Goal: Transaction & Acquisition: Purchase product/service

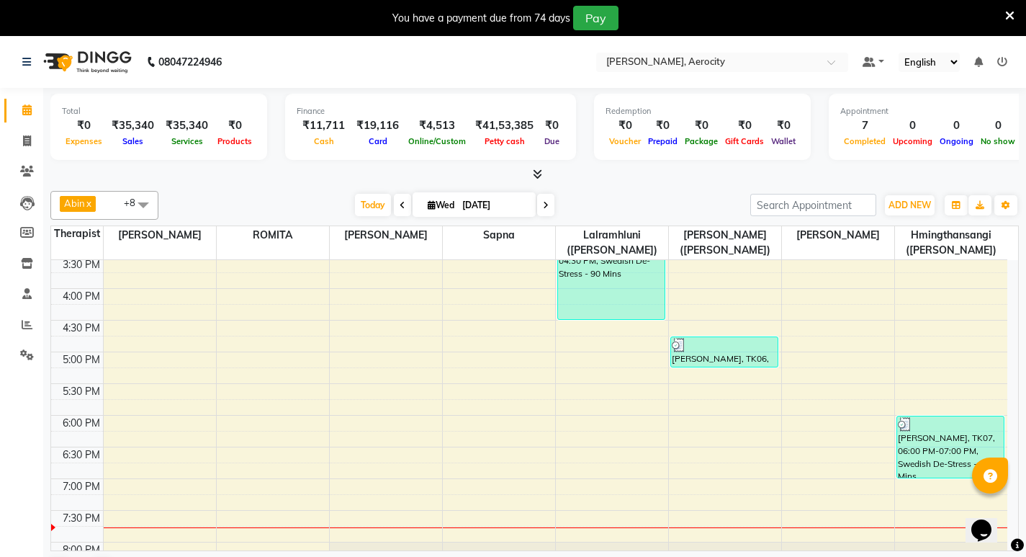
scroll to position [576, 0]
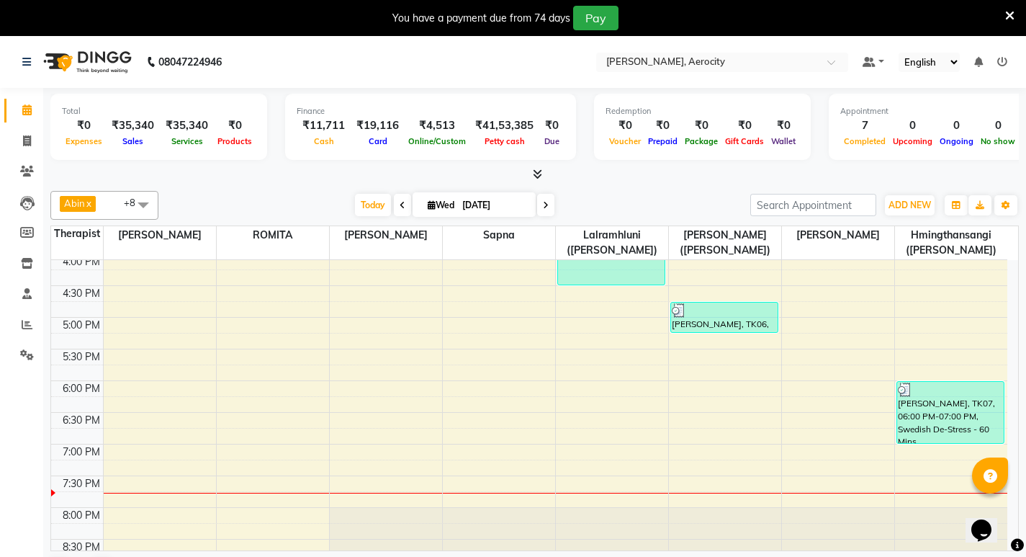
click at [134, 491] on div "7:00 AM 7:30 AM 8:00 AM 8:30 AM 9:00 AM 9:30 AM 10:00 AM 10:30 AM 11:00 AM 11:3…" at bounding box center [529, 222] width 956 height 1076
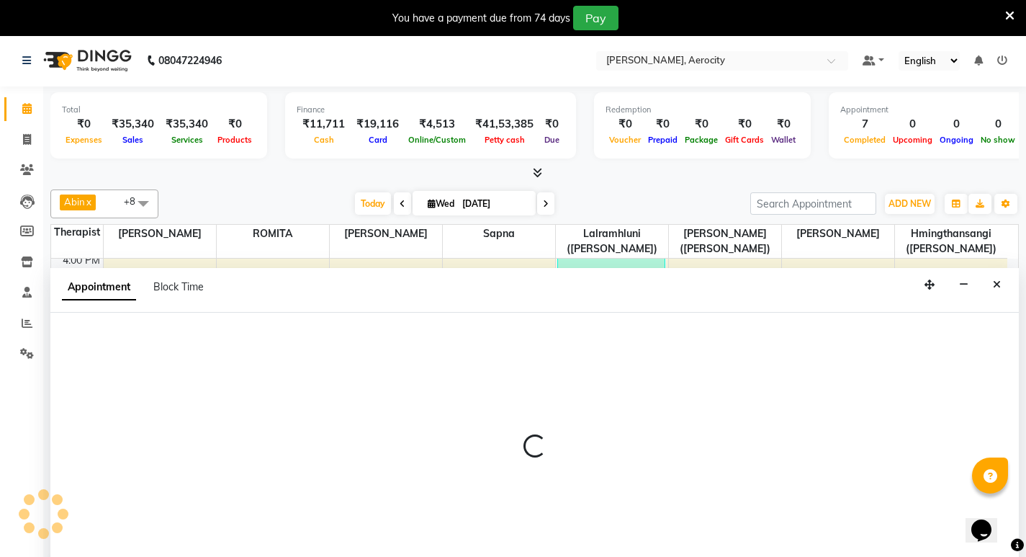
select select "48454"
select select "1170"
select select "tentative"
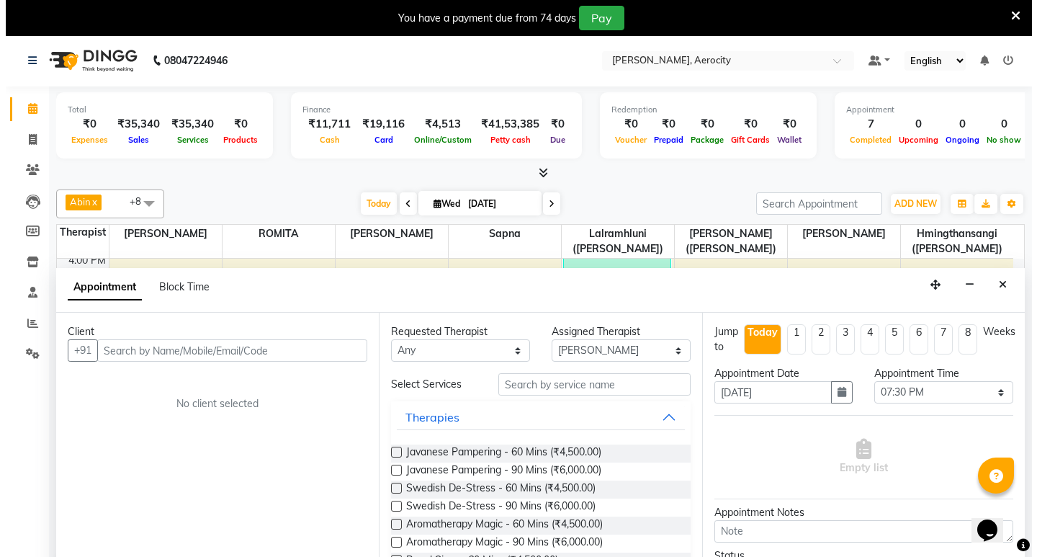
scroll to position [37, 0]
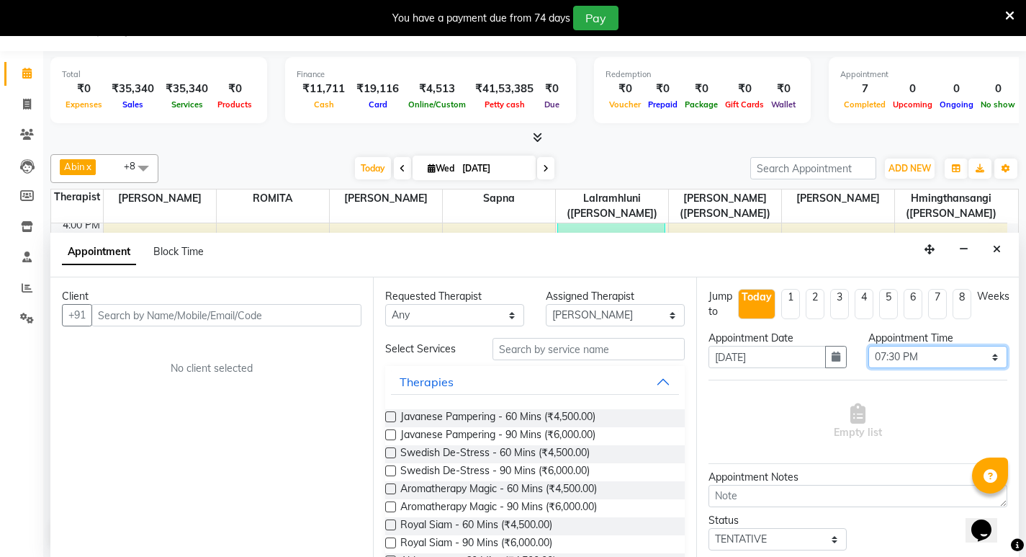
click at [881, 356] on select "Select 08:00 AM 08:15 AM 08:30 AM 08:45 AM 09:00 AM 09:15 AM 09:30 AM 09:45 AM …" at bounding box center [937, 357] width 139 height 22
select select "1185"
click at [868, 346] on select "Select 08:00 AM 08:15 AM 08:30 AM 08:45 AM 09:00 AM 09:15 AM 09:30 AM 09:45 AM …" at bounding box center [937, 357] width 139 height 22
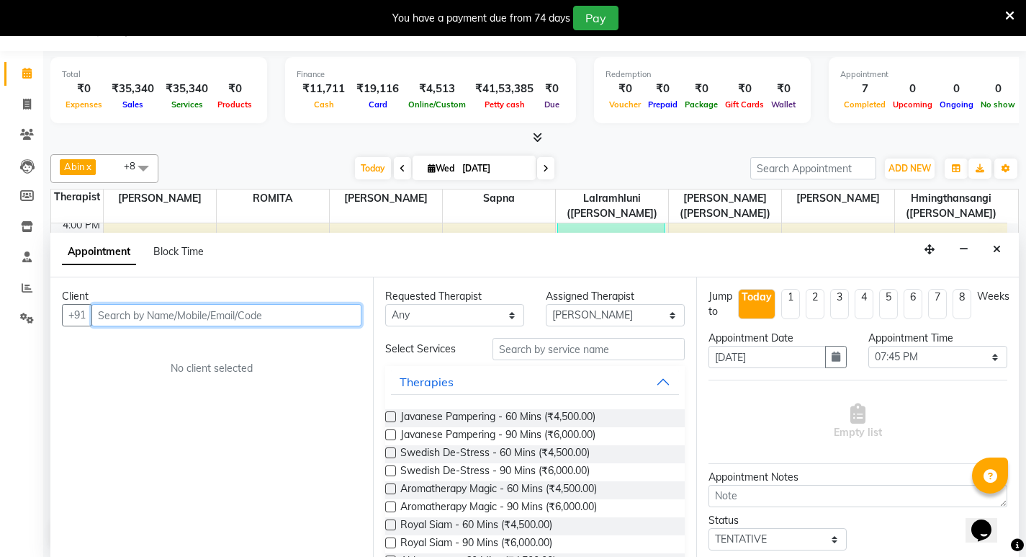
click at [143, 310] on input "text" at bounding box center [226, 315] width 270 height 22
type input "9845010920"
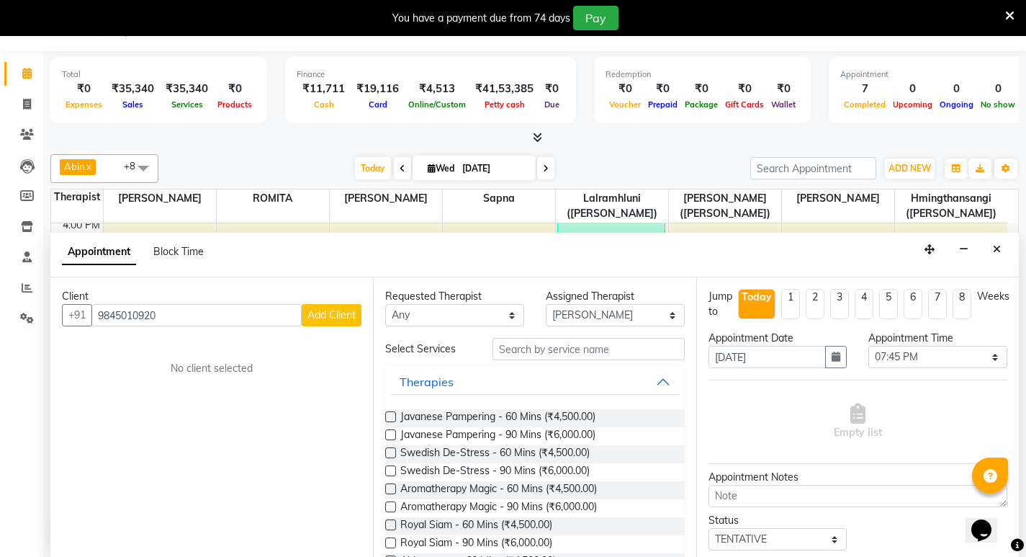
click at [333, 313] on span "Add Client" at bounding box center [331, 314] width 48 height 13
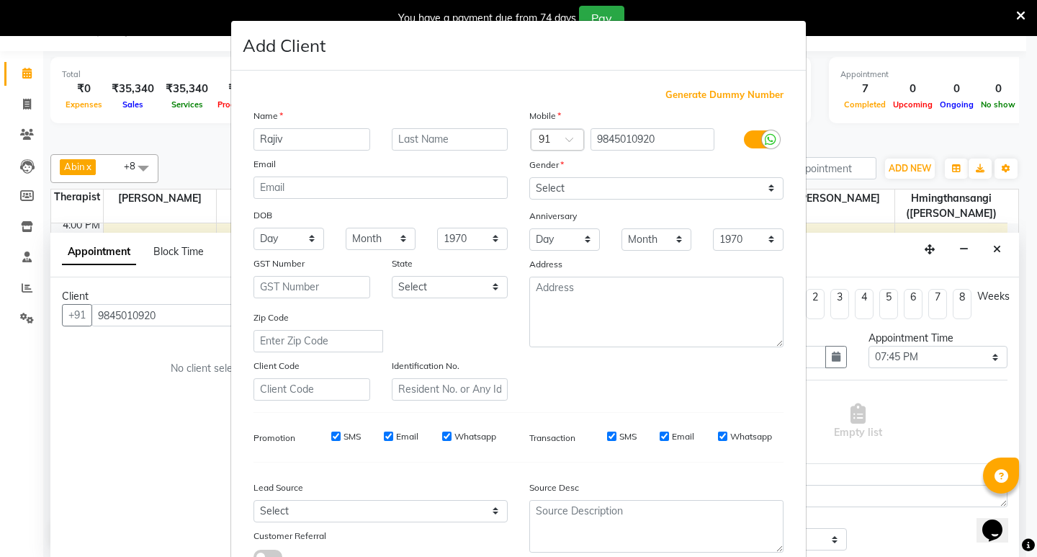
type input "Rajiv"
click at [461, 145] on input "text" at bounding box center [450, 139] width 117 height 22
type input "[PERSON_NAME]"
click at [576, 192] on select "Select [DEMOGRAPHIC_DATA] [DEMOGRAPHIC_DATA] Other Prefer Not To Say" at bounding box center [656, 188] width 254 height 22
select select "[DEMOGRAPHIC_DATA]"
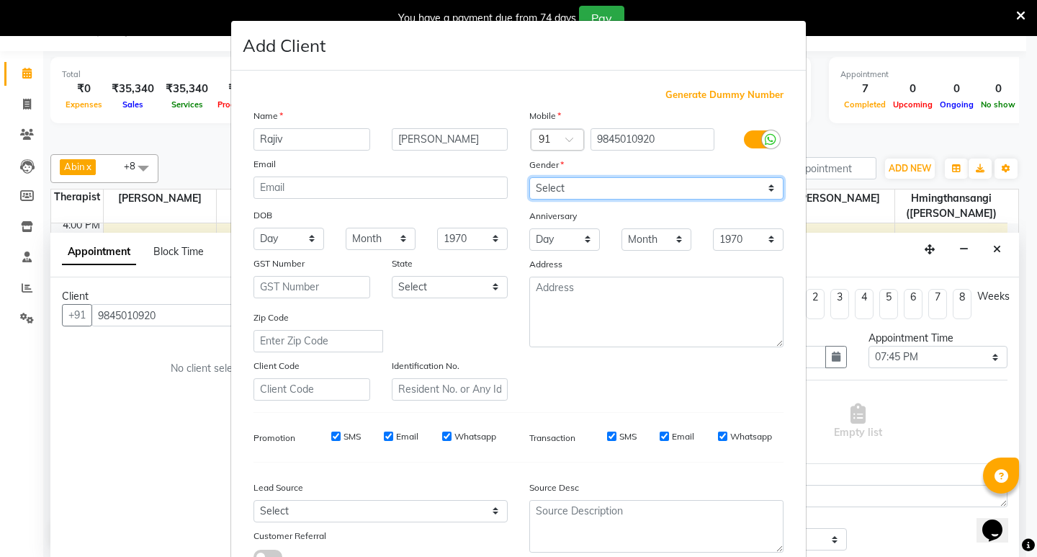
click at [529, 177] on select "Select [DEMOGRAPHIC_DATA] [DEMOGRAPHIC_DATA] Other Prefer Not To Say" at bounding box center [656, 188] width 254 height 22
click at [332, 438] on input "SMS" at bounding box center [335, 435] width 9 height 9
checkbox input "false"
click at [384, 436] on input "Email" at bounding box center [388, 435] width 9 height 9
checkbox input "false"
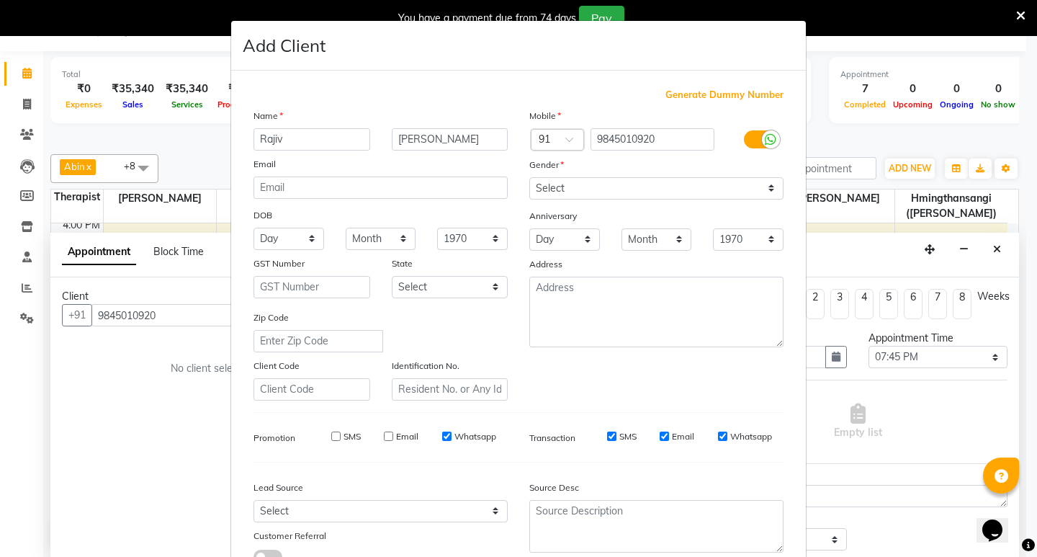
click at [442, 438] on input "Whatsapp" at bounding box center [446, 435] width 9 height 9
checkbox input "false"
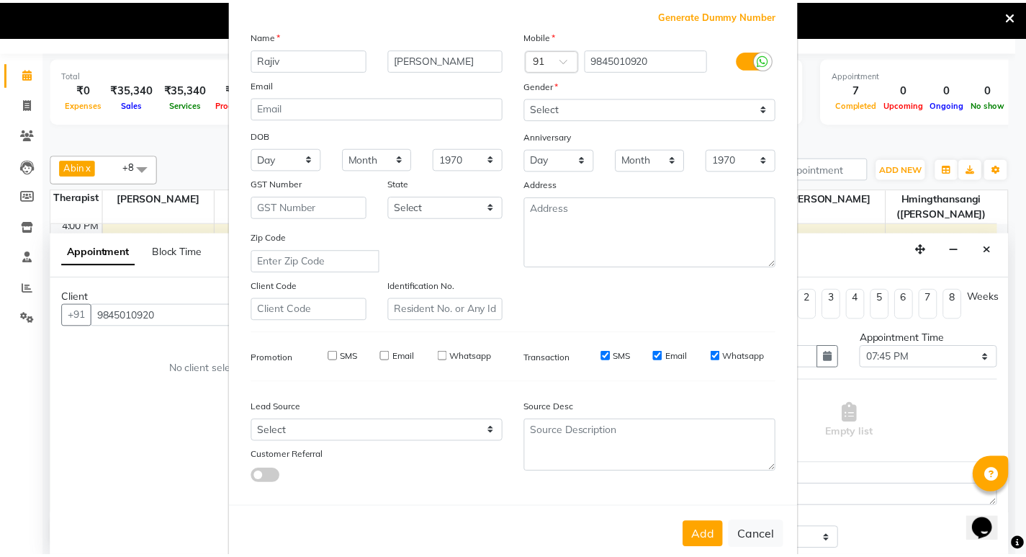
scroll to position [108, 0]
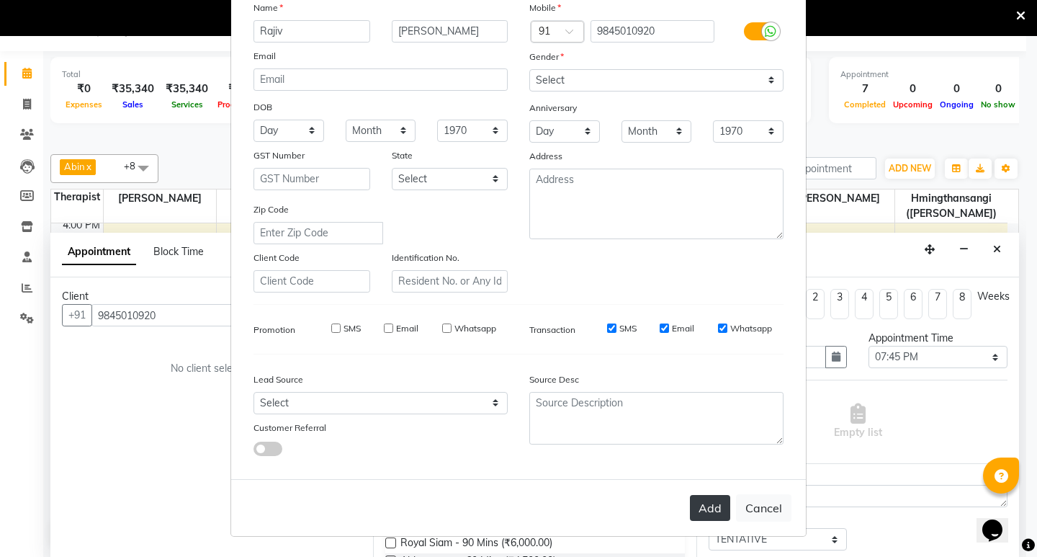
click at [699, 504] on button "Add" at bounding box center [710, 508] width 40 height 26
select select
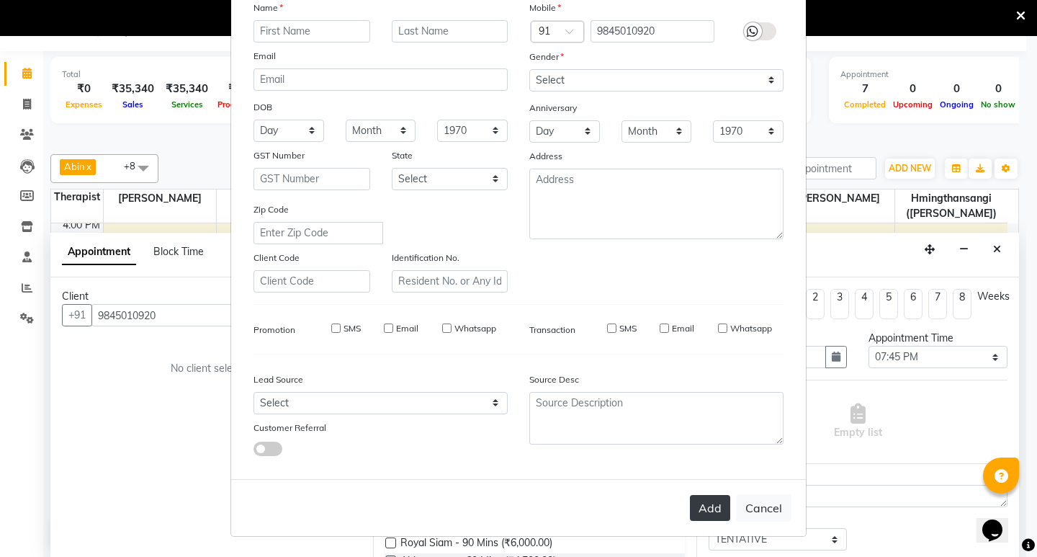
select select
checkbox input "false"
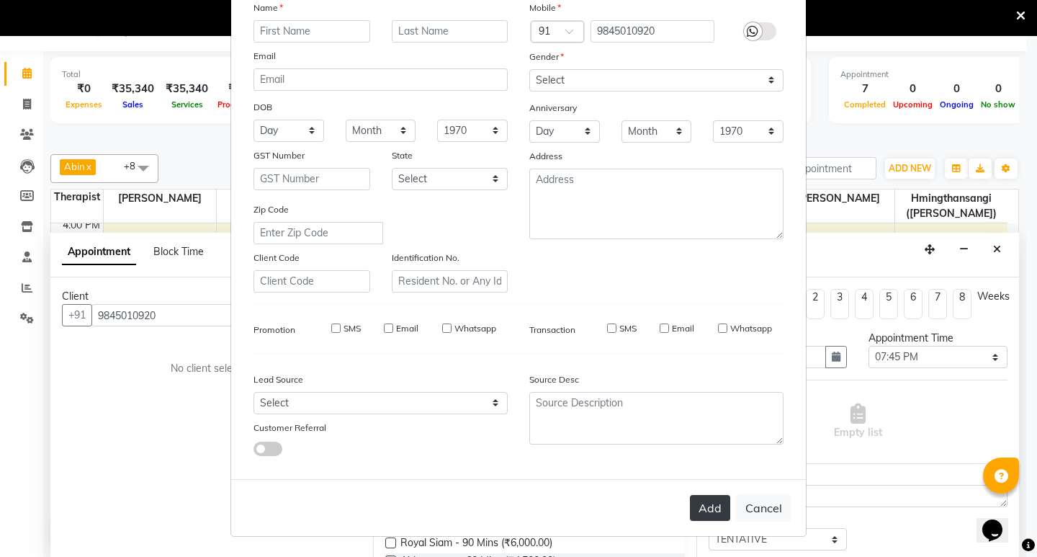
checkbox input "false"
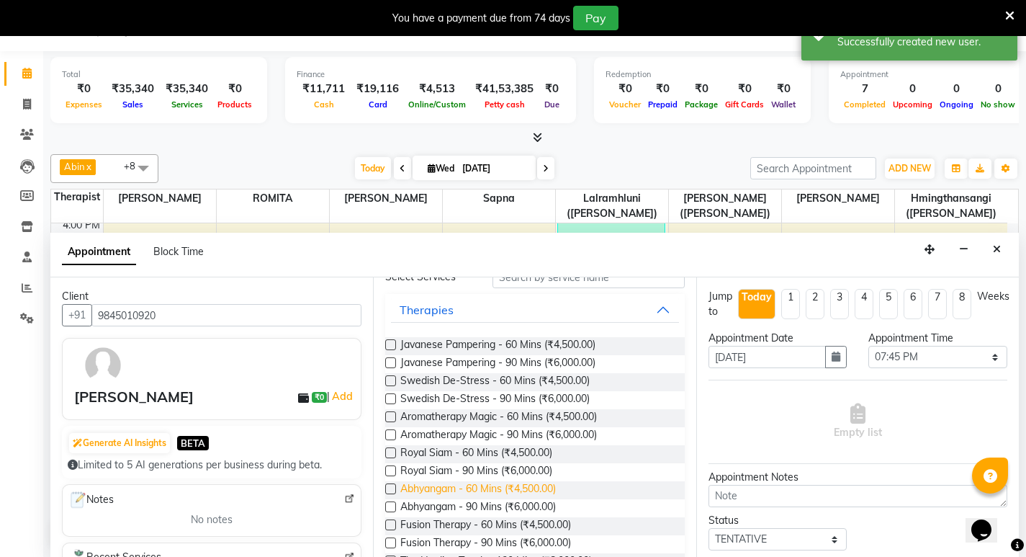
scroll to position [144, 0]
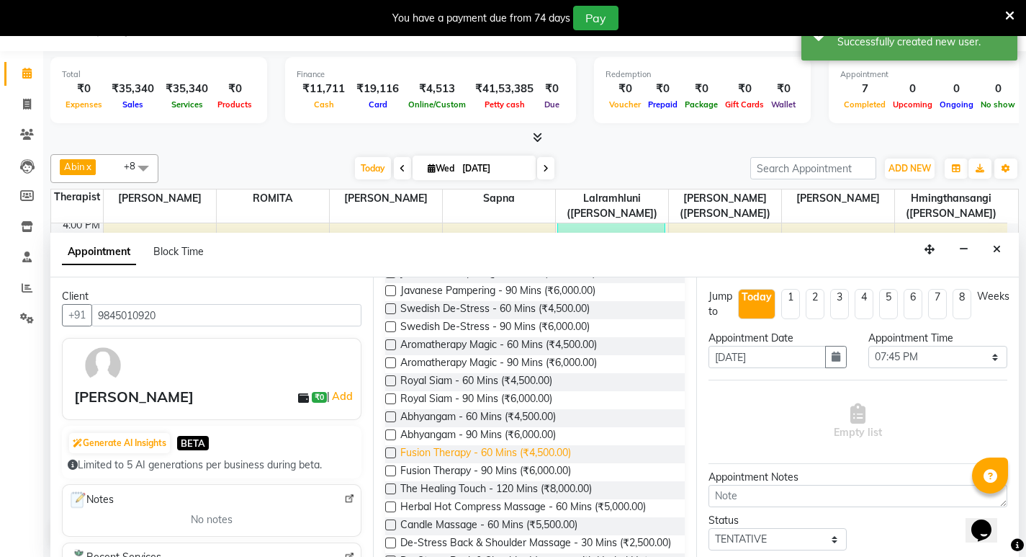
click at [484, 453] on span "Fusion Therapy - 60 Mins (₹4,500.00)" at bounding box center [485, 454] width 171 height 18
checkbox input "false"
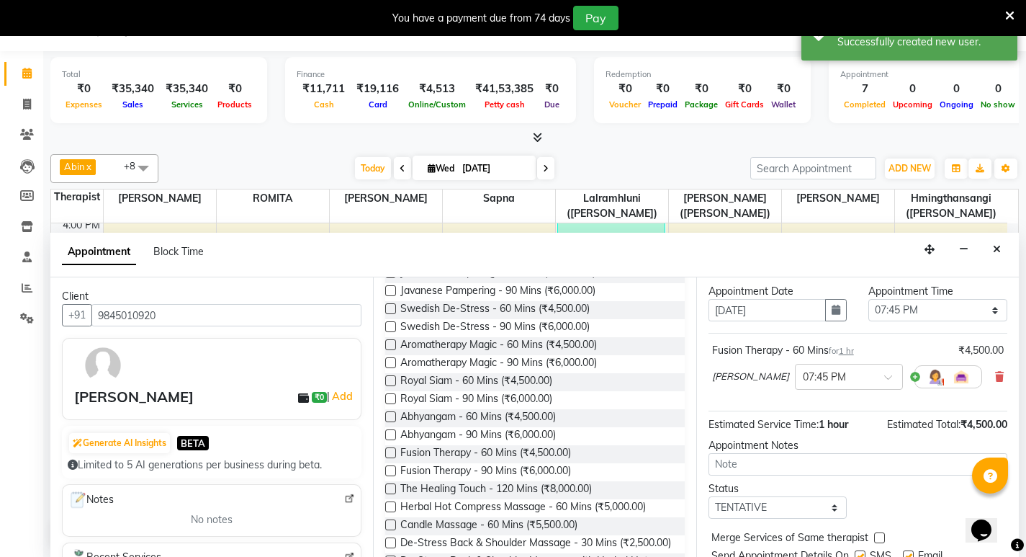
scroll to position [99, 0]
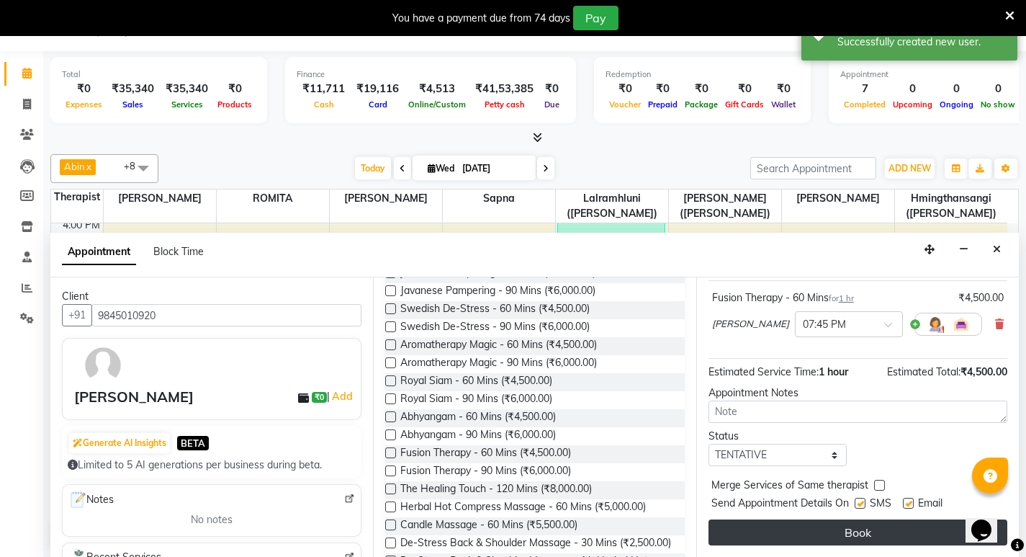
click at [857, 526] on button "Book" at bounding box center [857, 532] width 299 height 26
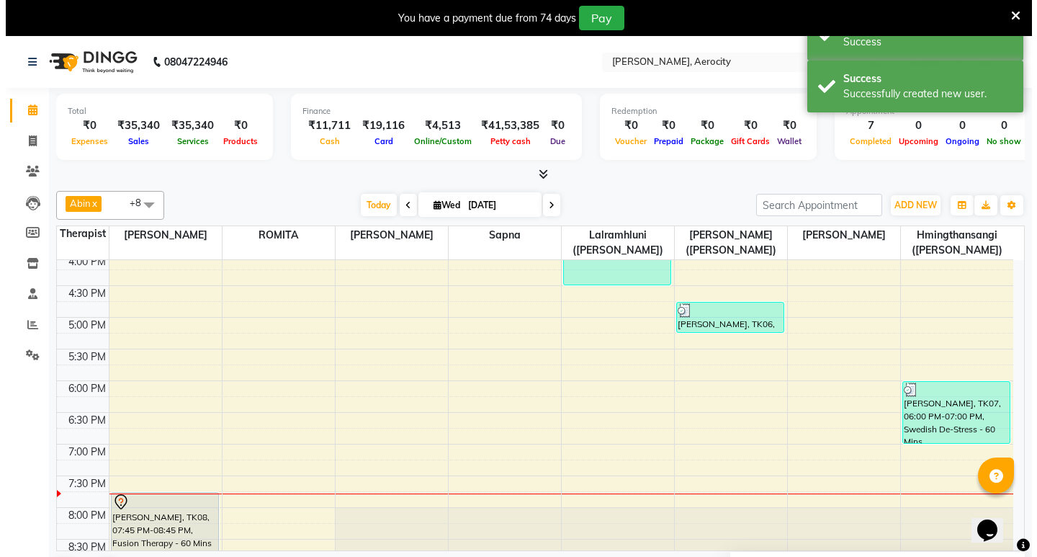
scroll to position [648, 0]
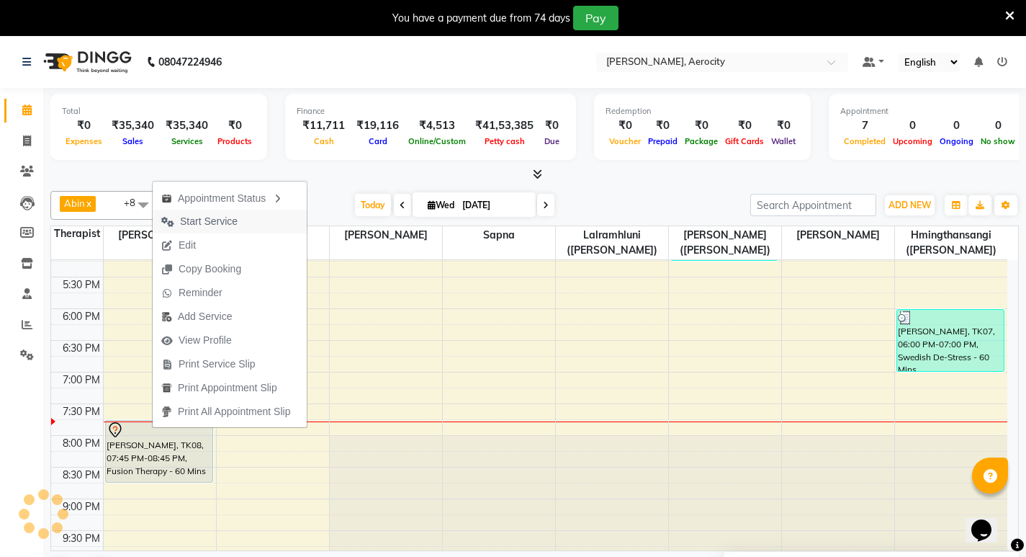
click at [228, 219] on span "Start Service" at bounding box center [209, 221] width 58 height 15
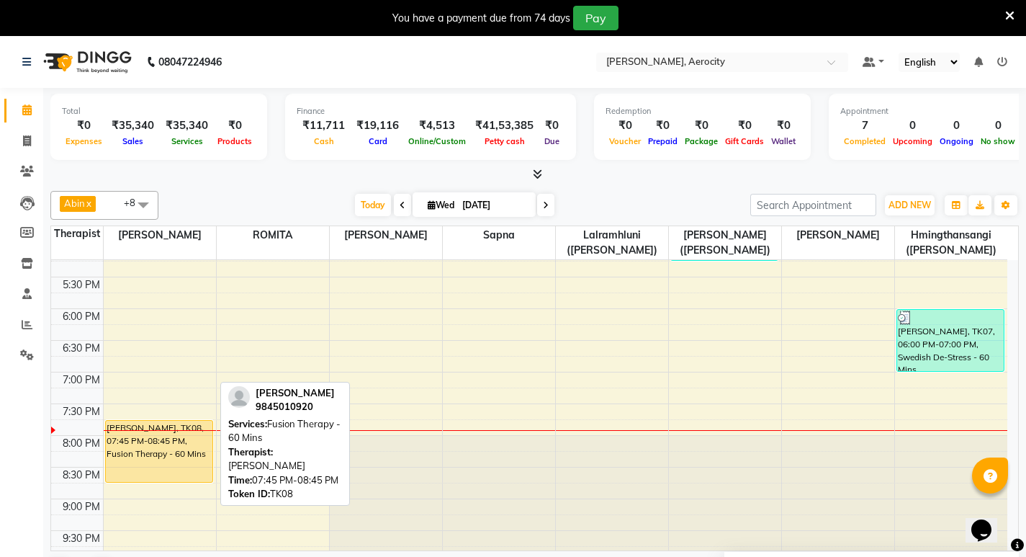
click at [164, 450] on div "[PERSON_NAME], TK08, 07:45 PM-08:45 PM, Fusion Therapy - 60 Mins" at bounding box center [159, 450] width 107 height 61
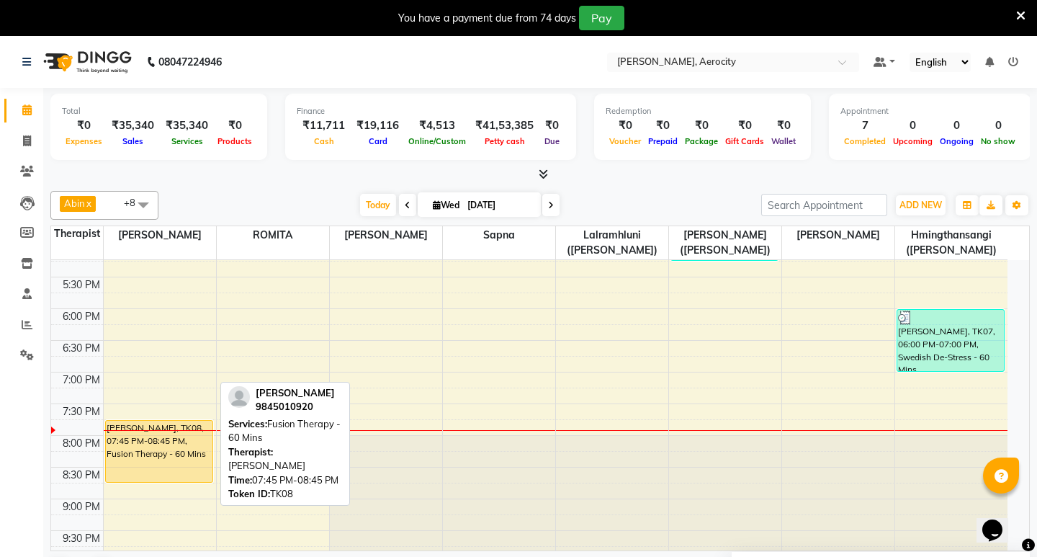
select select "1"
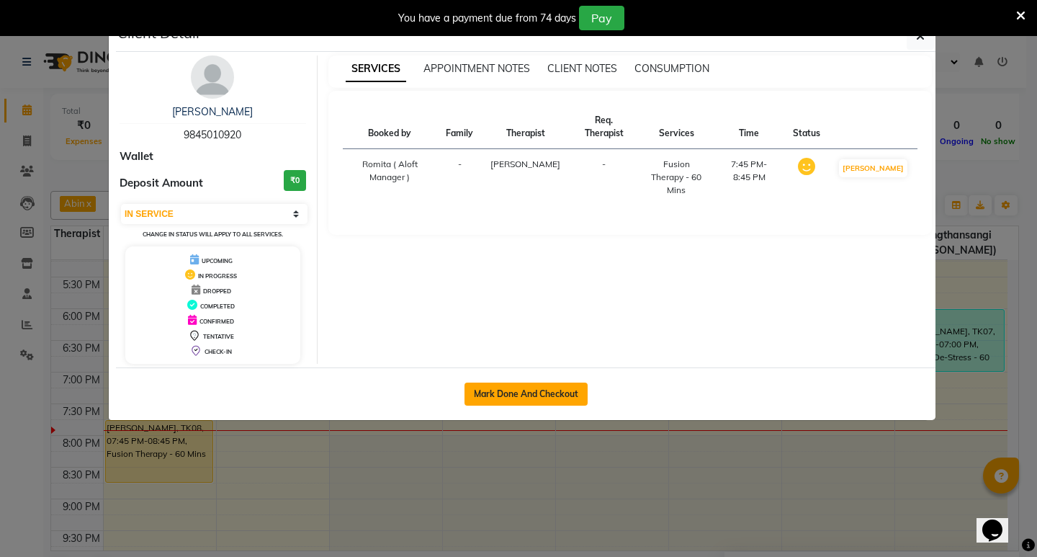
click at [514, 395] on button "Mark Done And Checkout" at bounding box center [525, 393] width 123 height 23
select select "service"
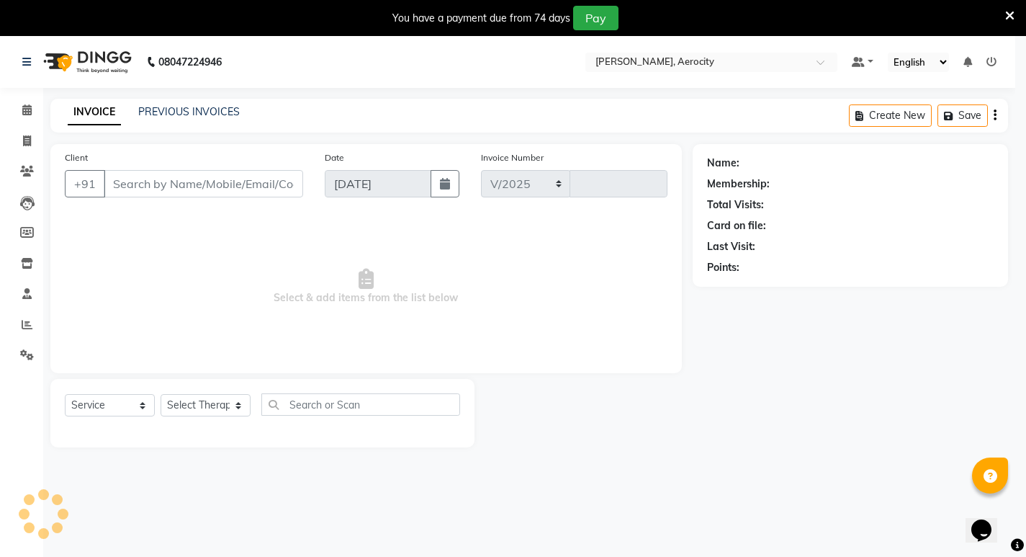
select select "6403"
type input "1595"
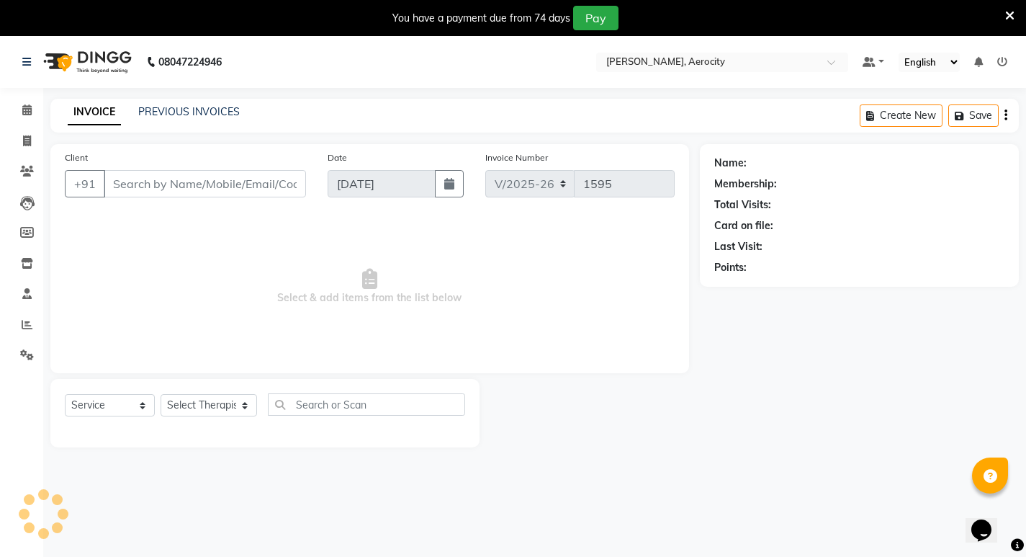
type input "9845010920"
select select "48454"
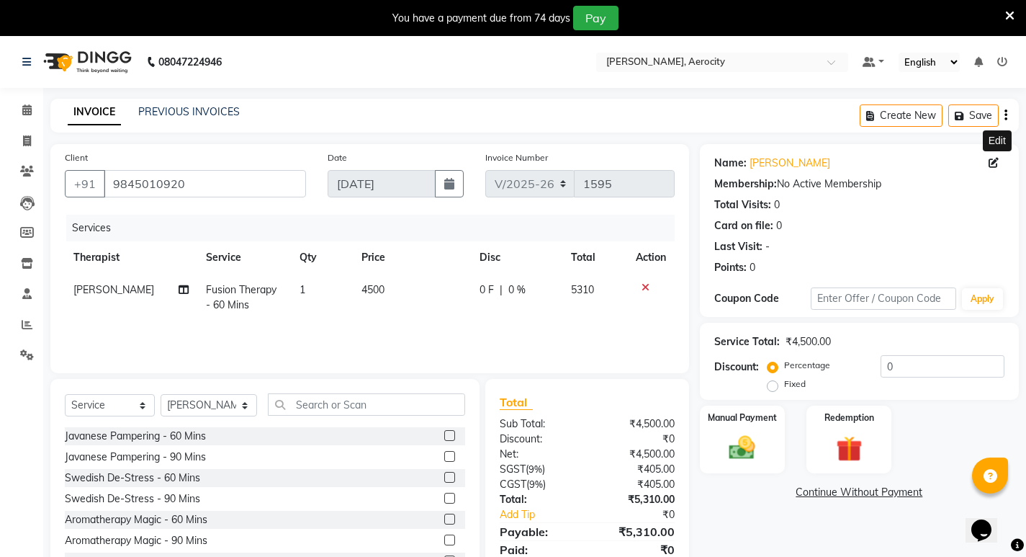
click at [992, 162] on icon at bounding box center [993, 163] width 10 height 10
select select "[DEMOGRAPHIC_DATA]"
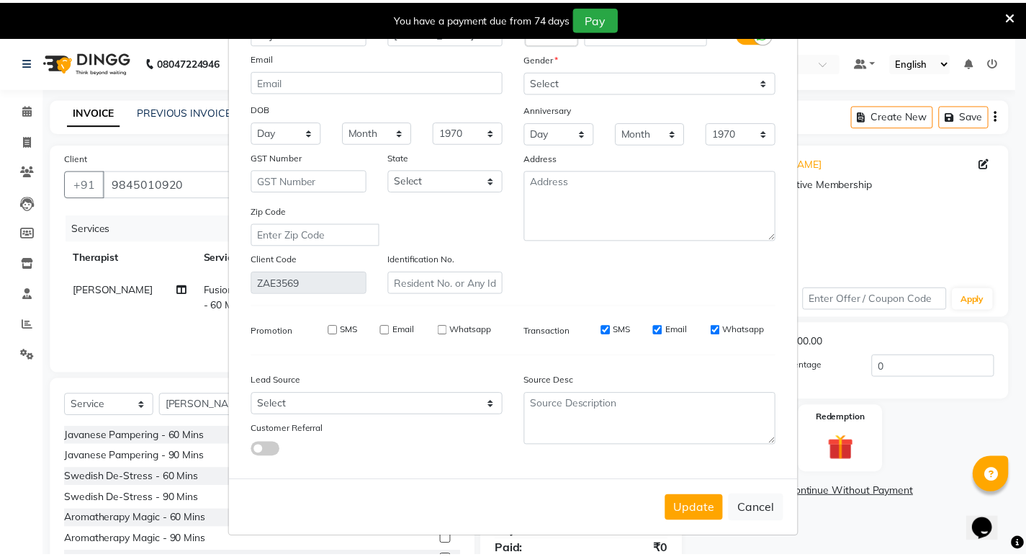
scroll to position [82, 0]
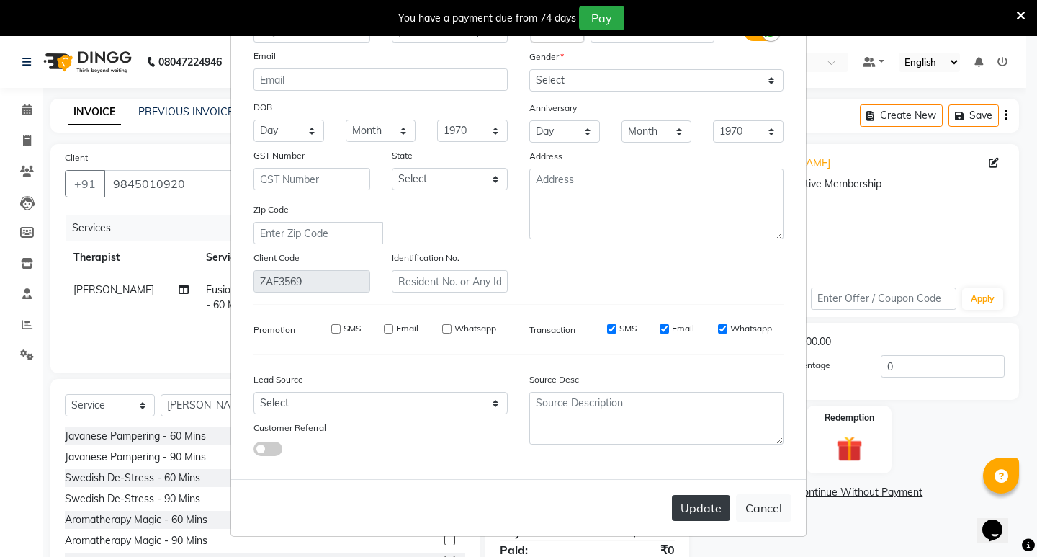
click at [702, 505] on button "Update" at bounding box center [701, 508] width 58 height 26
select select
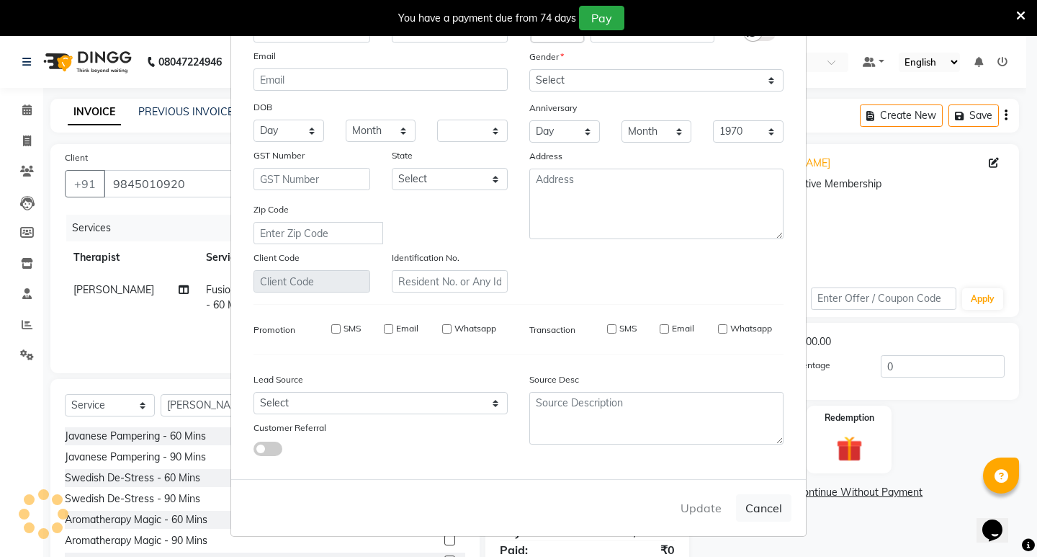
select select
checkbox input "false"
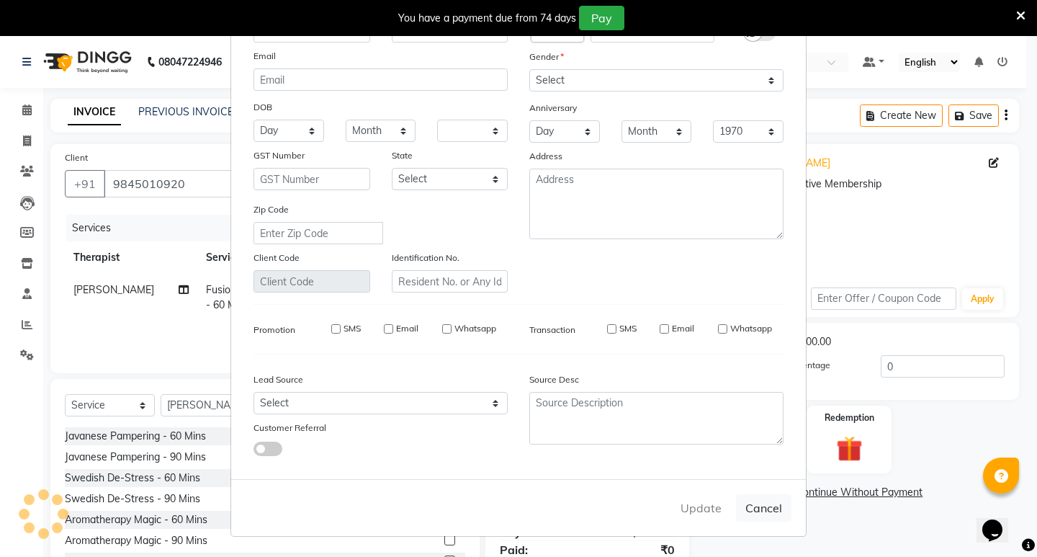
checkbox input "false"
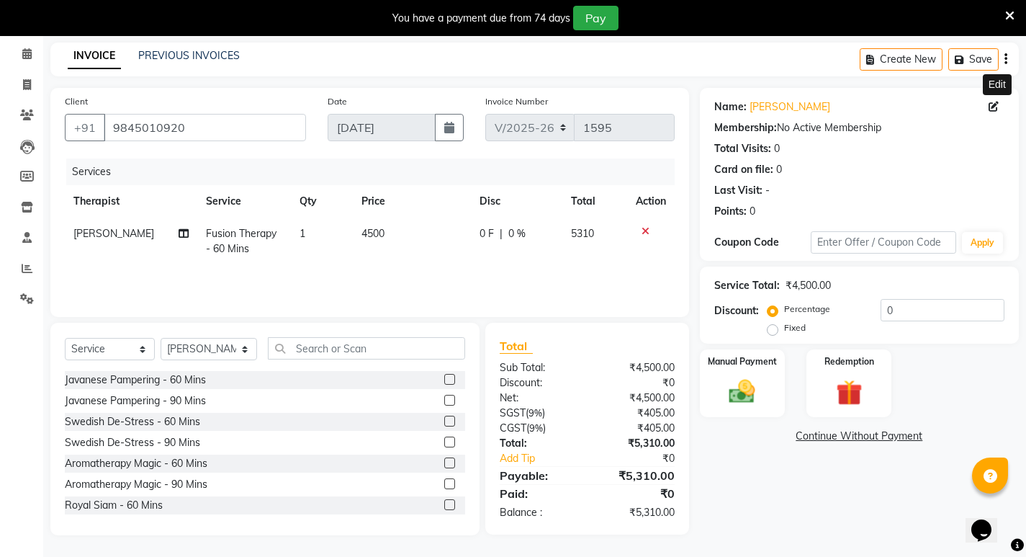
scroll to position [0, 0]
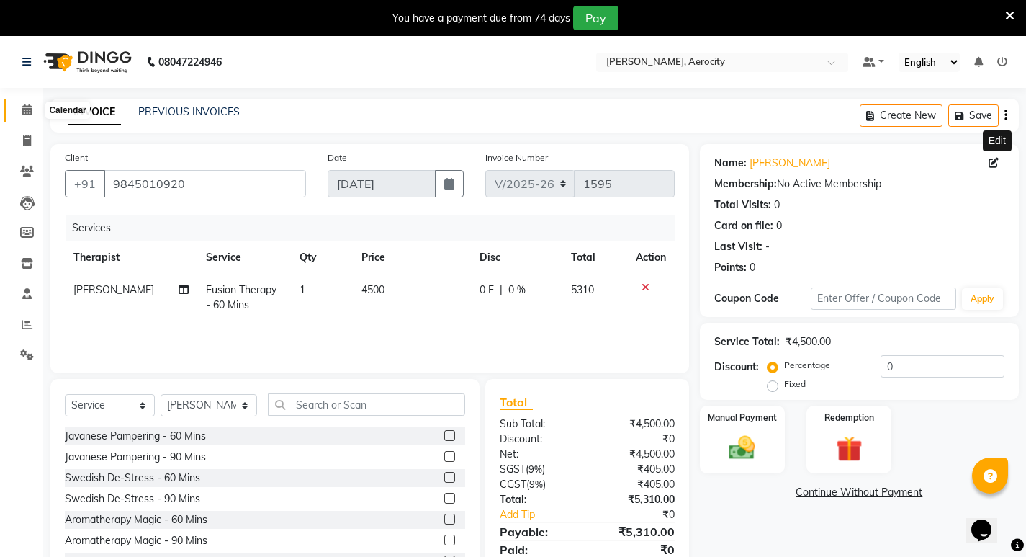
click at [23, 112] on icon at bounding box center [26, 109] width 9 height 11
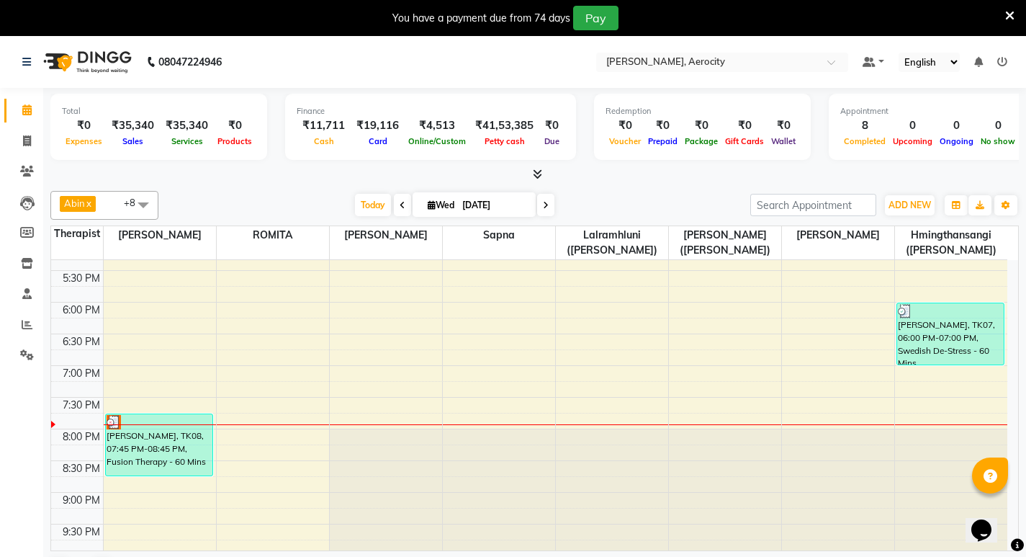
scroll to position [720, 0]
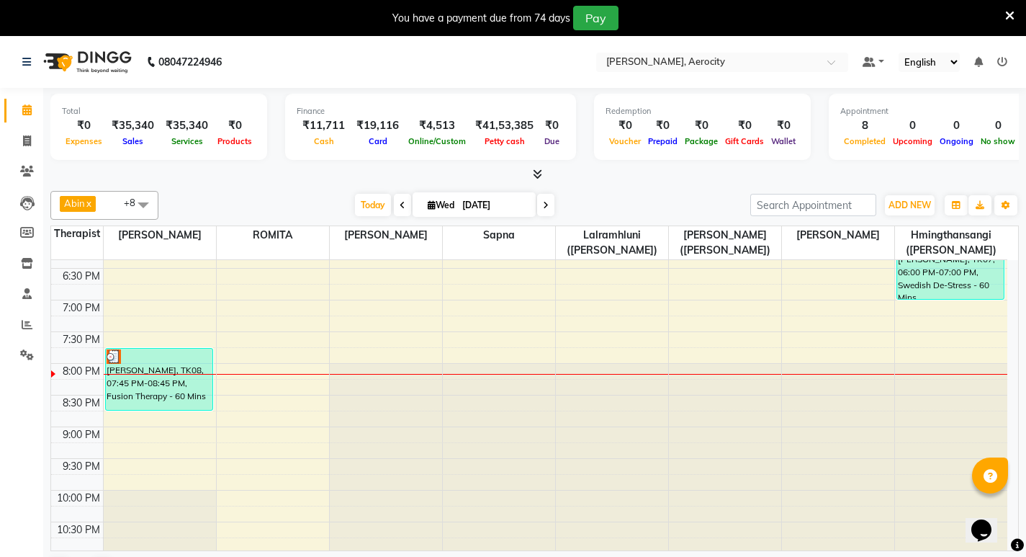
click at [766, 188] on div "Abin x Anoli x Hmingthansangi ([PERSON_NAME]) x [PERSON_NAME] ([PERSON_NAME]) x…" at bounding box center [534, 387] width 968 height 405
click at [767, 188] on div "Abin x Anoli x Hmingthansangi ([PERSON_NAME]) x [PERSON_NAME] ([PERSON_NAME]) x…" at bounding box center [534, 387] width 968 height 405
click at [1017, 126] on div "Total ₹0 Expenses ₹35,340 Sales ₹35,340 Services ₹0 Products Finance ₹11,711 Ca…" at bounding box center [534, 129] width 968 height 71
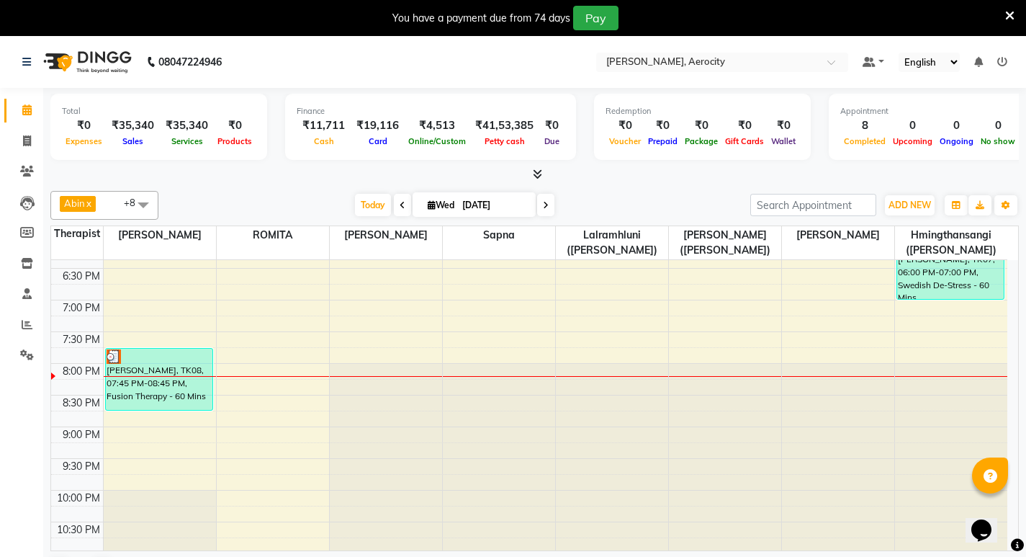
click at [1018, 125] on div "Total ₹0 Expenses ₹35,340 Sales ₹35,340 Services ₹0 Products Finance ₹11,711 Ca…" at bounding box center [534, 129] width 968 height 71
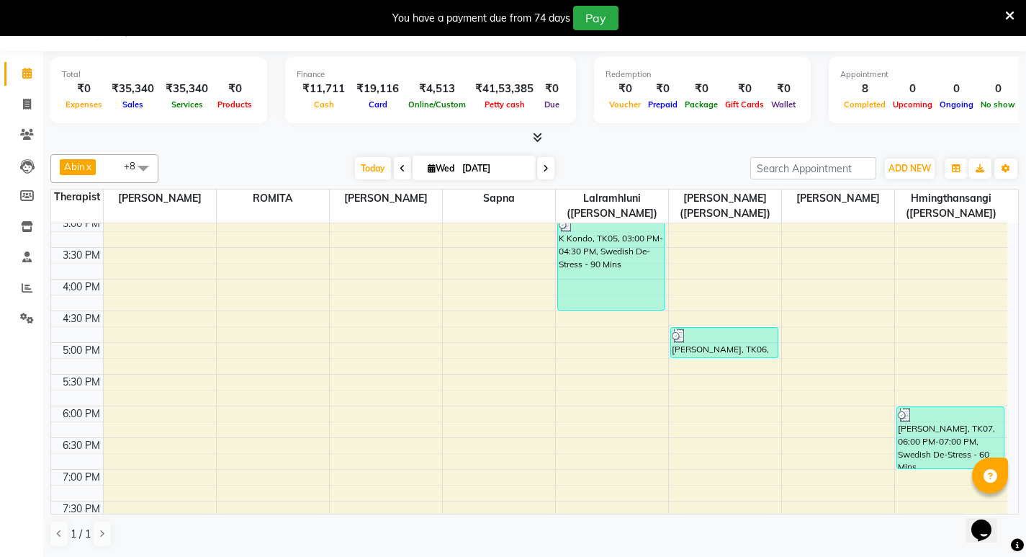
scroll to position [498, 0]
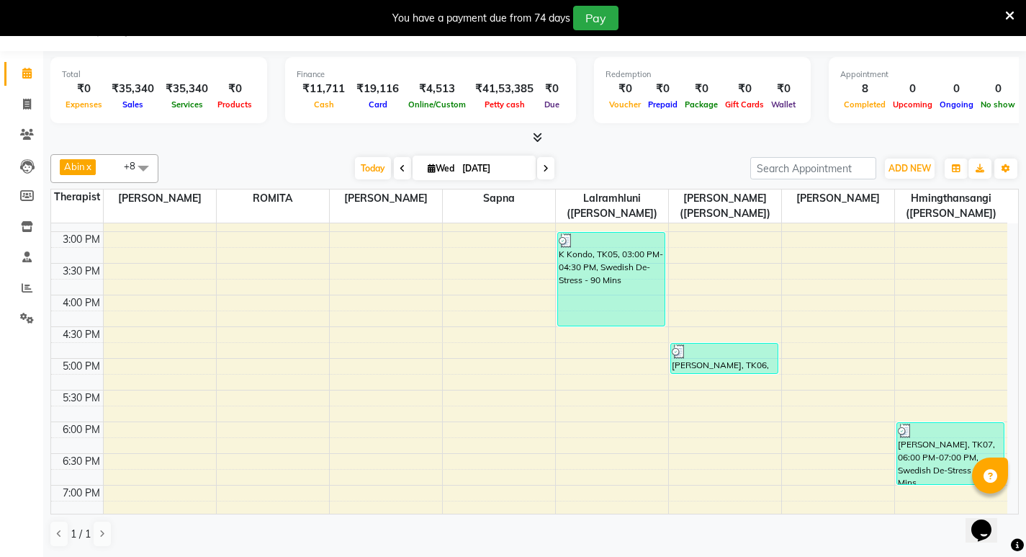
click at [531, 474] on div "7:00 AM 7:30 AM 8:00 AM 8:30 AM 9:00 AM 9:30 AM 10:00 AM 10:30 AM 11:00 AM 11:3…" at bounding box center [529, 263] width 956 height 1076
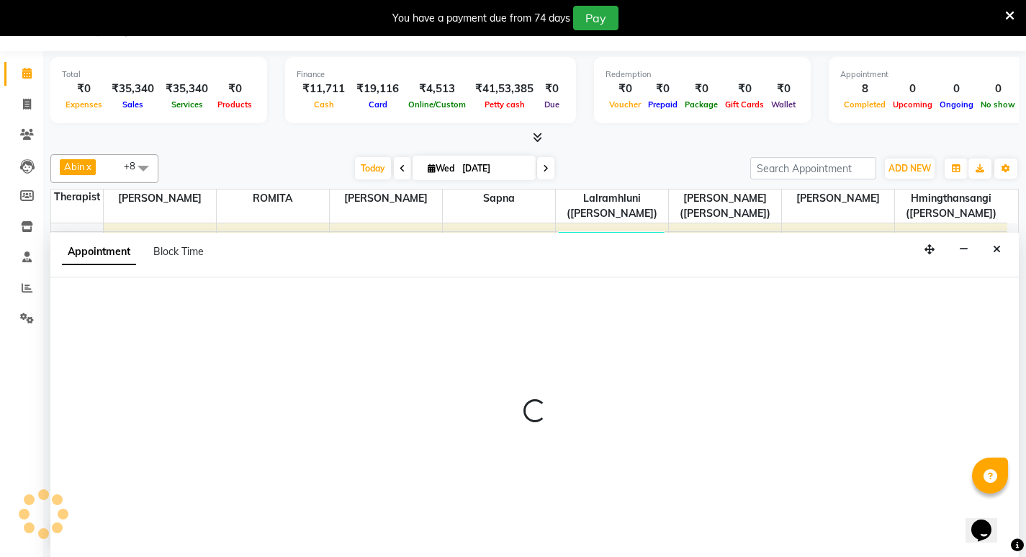
select select "48457"
select select "tentative"
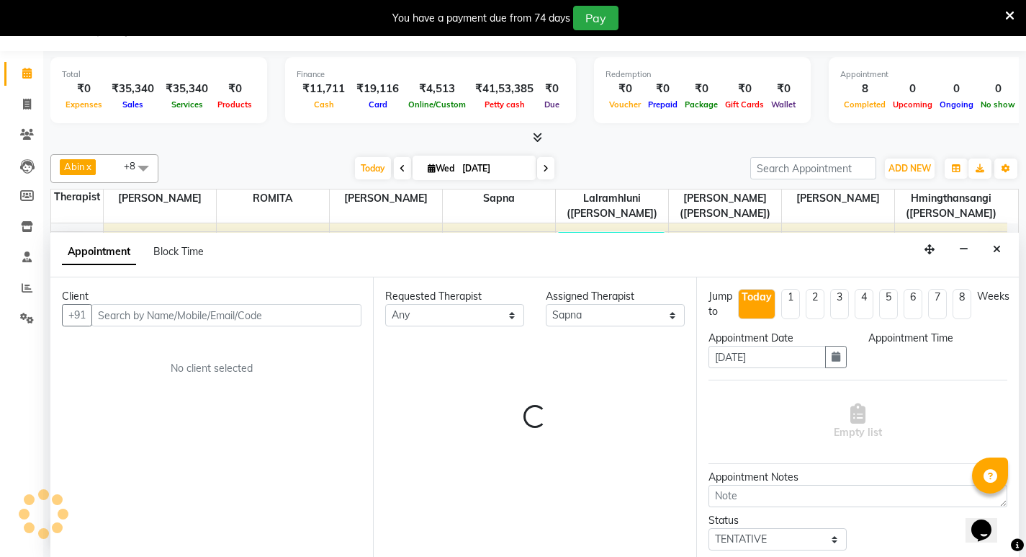
click at [531, 474] on div "Requested Therapist Any [PERSON_NAME] ([PERSON_NAME]) [PERSON_NAME] ([PERSON_NA…" at bounding box center [534, 416] width 323 height 279
select select "1125"
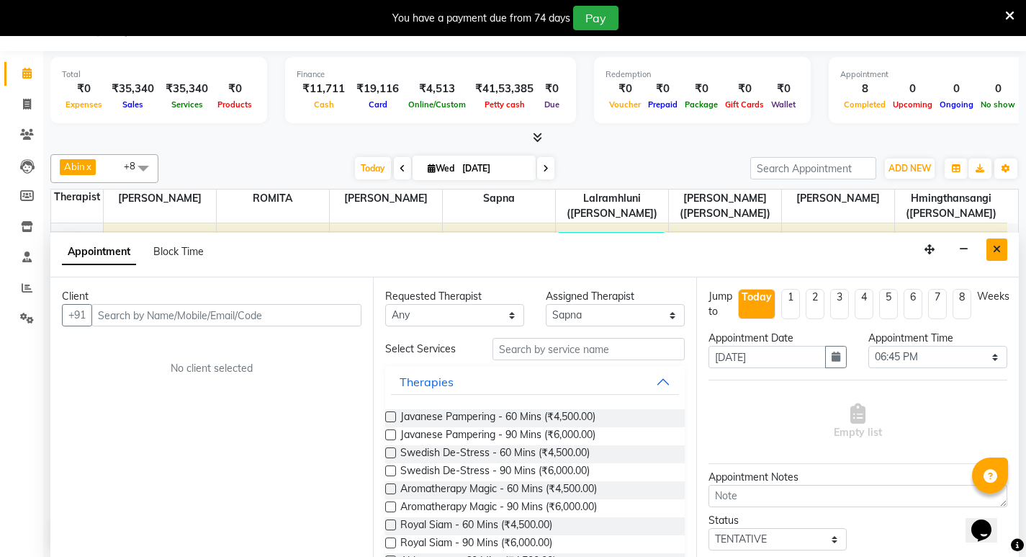
click at [997, 247] on icon "Close" at bounding box center [997, 249] width 8 height 10
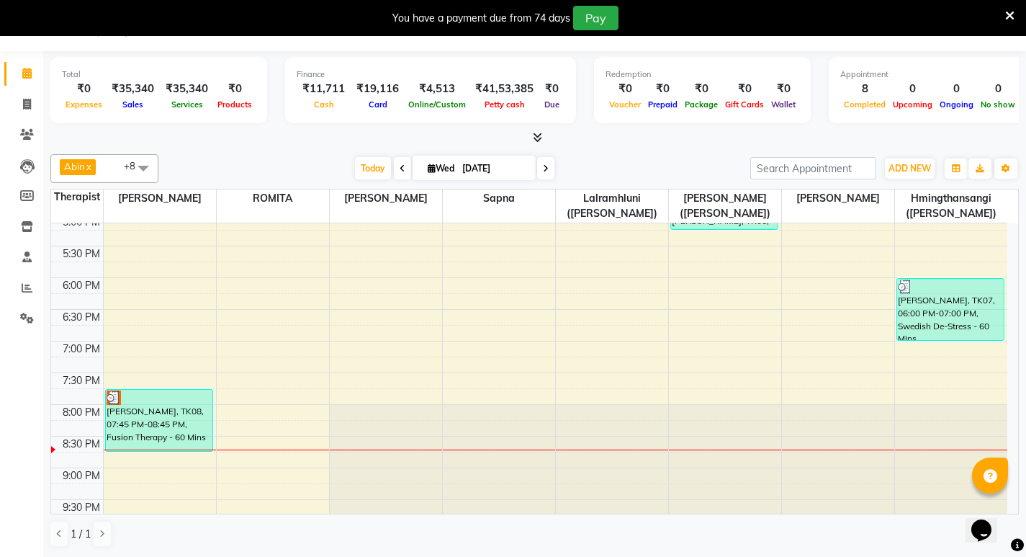
scroll to position [570, 0]
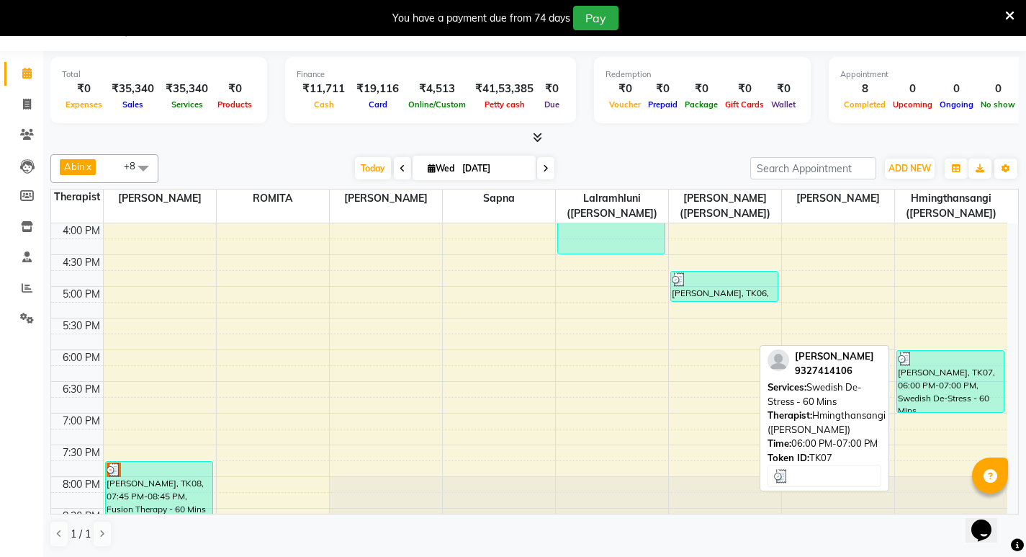
click at [939, 390] on div "[PERSON_NAME], TK07, 06:00 PM-07:00 PM, Swedish De-Stress - 60 Mins" at bounding box center [950, 381] width 107 height 61
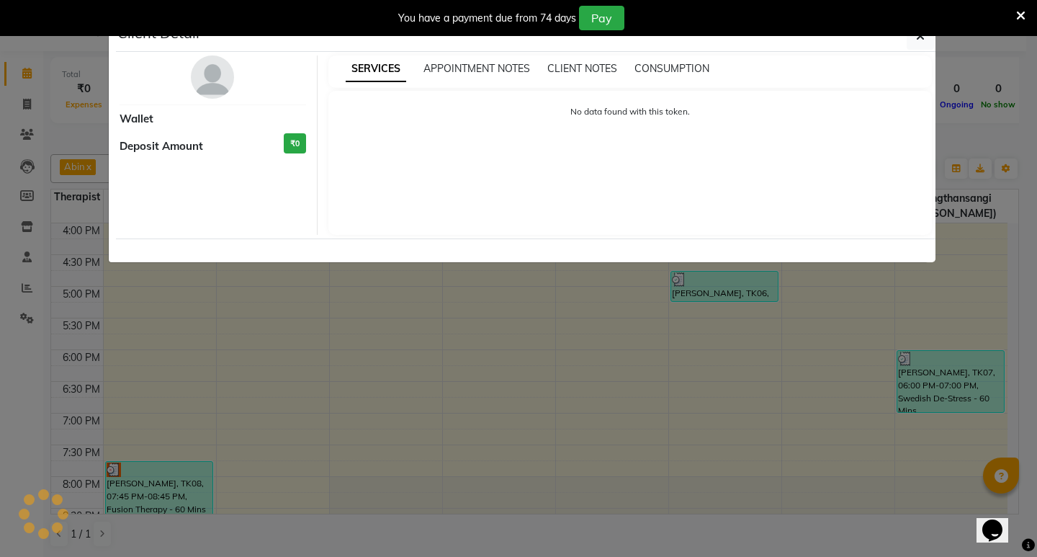
select select "3"
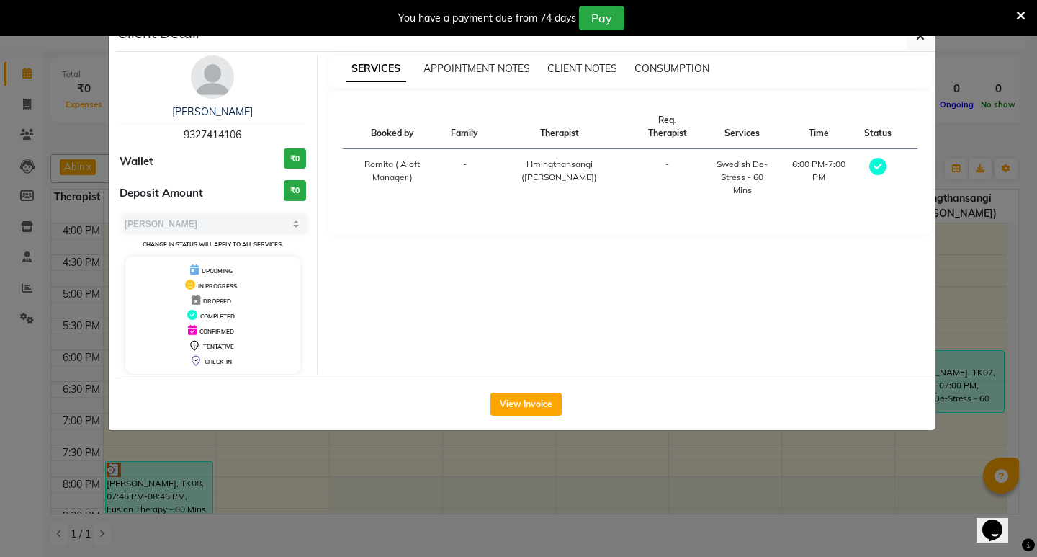
drag, startPoint x: 183, startPoint y: 132, endPoint x: 258, endPoint y: 128, distance: 75.7
click at [258, 128] on div "[PERSON_NAME] 9327414106" at bounding box center [213, 123] width 186 height 38
copy span "9327414106"
click at [921, 41] on icon "button" at bounding box center [920, 36] width 9 height 12
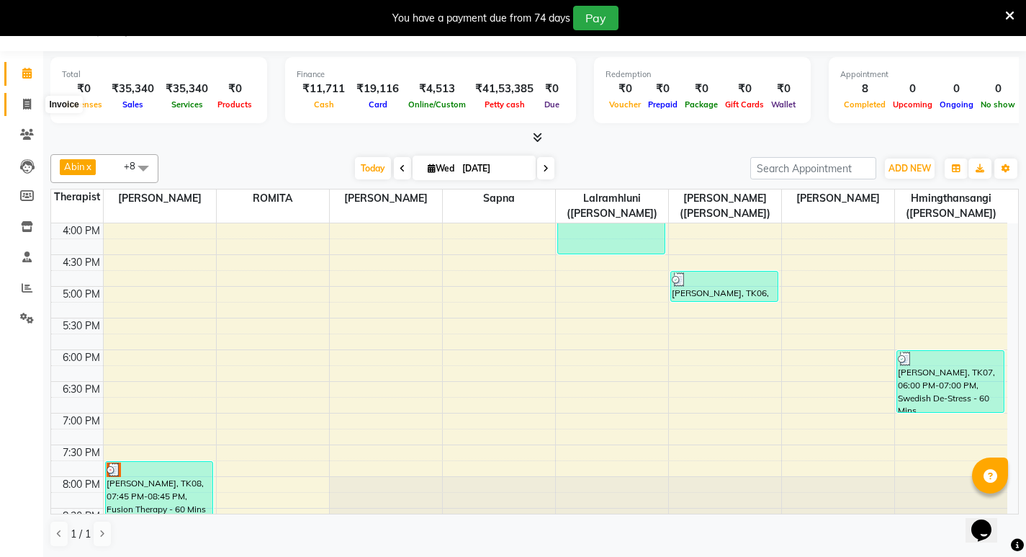
click at [29, 99] on icon at bounding box center [27, 104] width 8 height 11
select select "service"
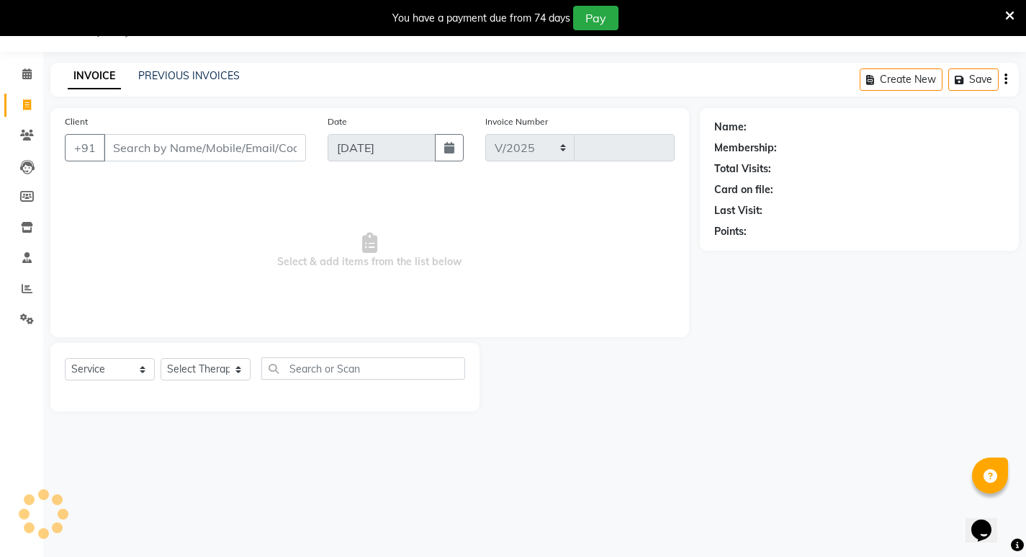
select select "6403"
type input "1595"
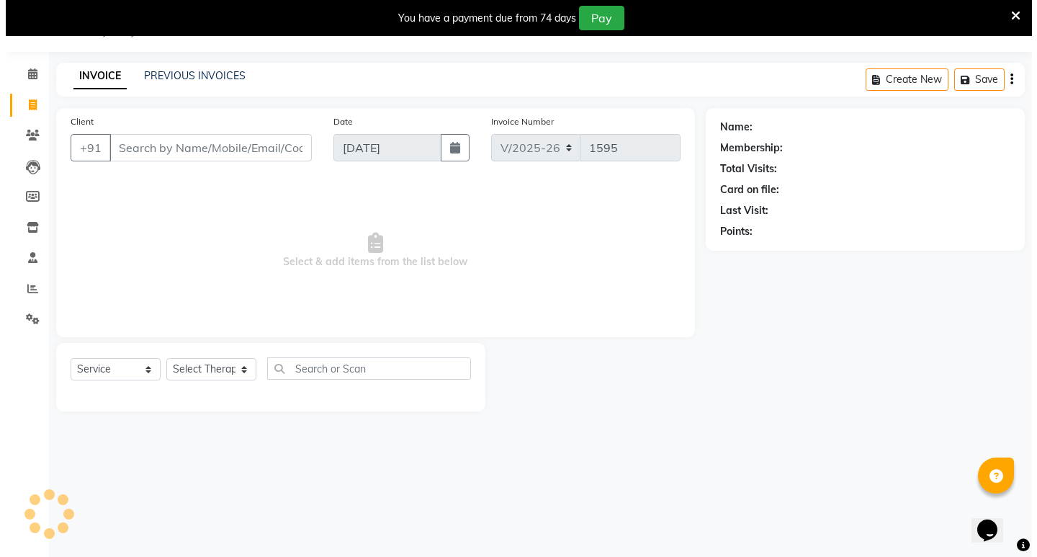
scroll to position [36, 0]
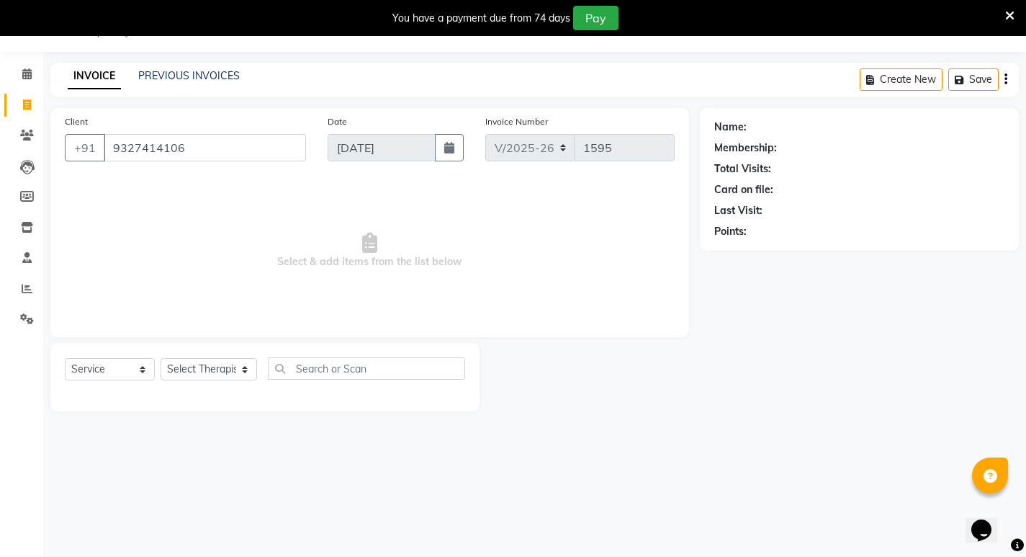
type input "9327414106"
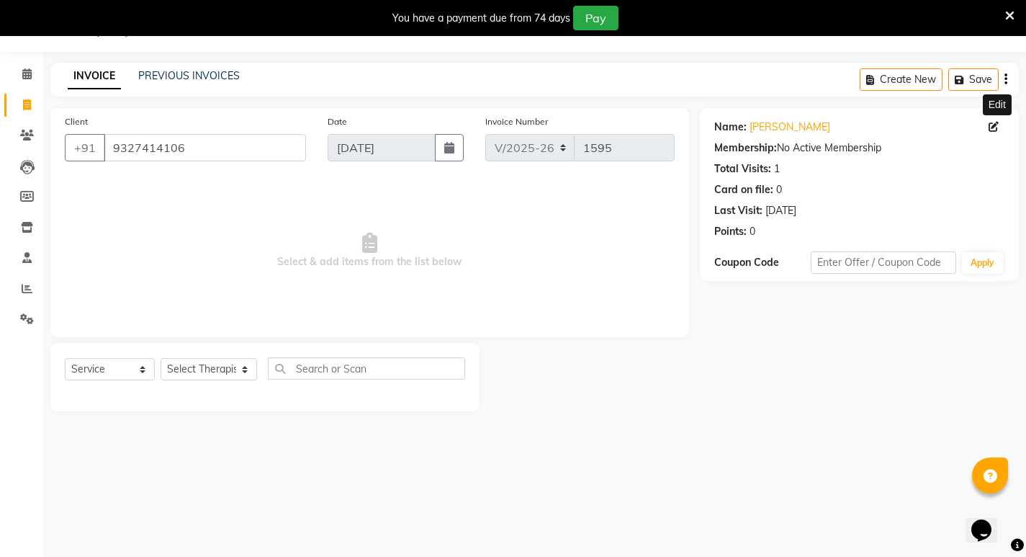
click at [993, 130] on icon at bounding box center [993, 127] width 10 height 10
select select "[DEMOGRAPHIC_DATA]"
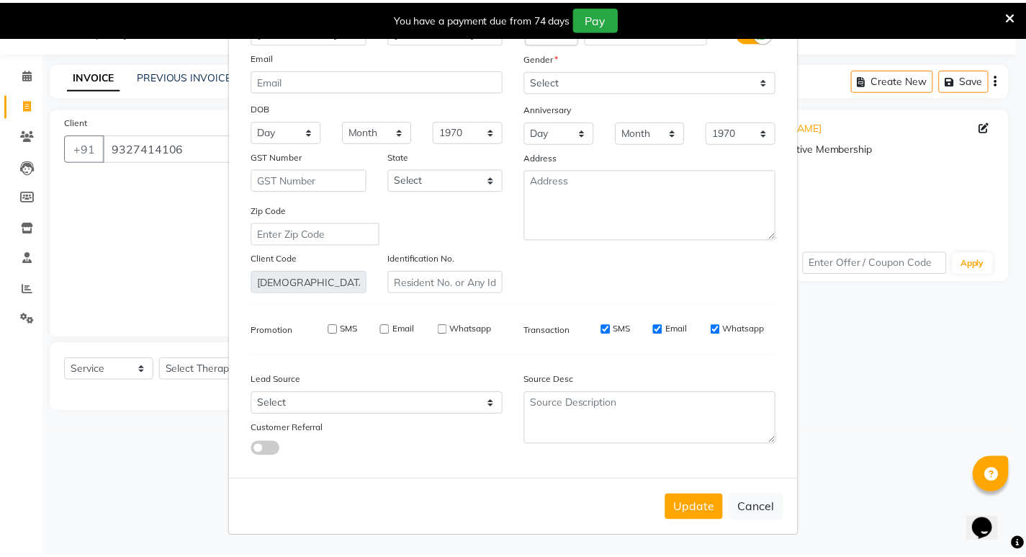
scroll to position [82, 0]
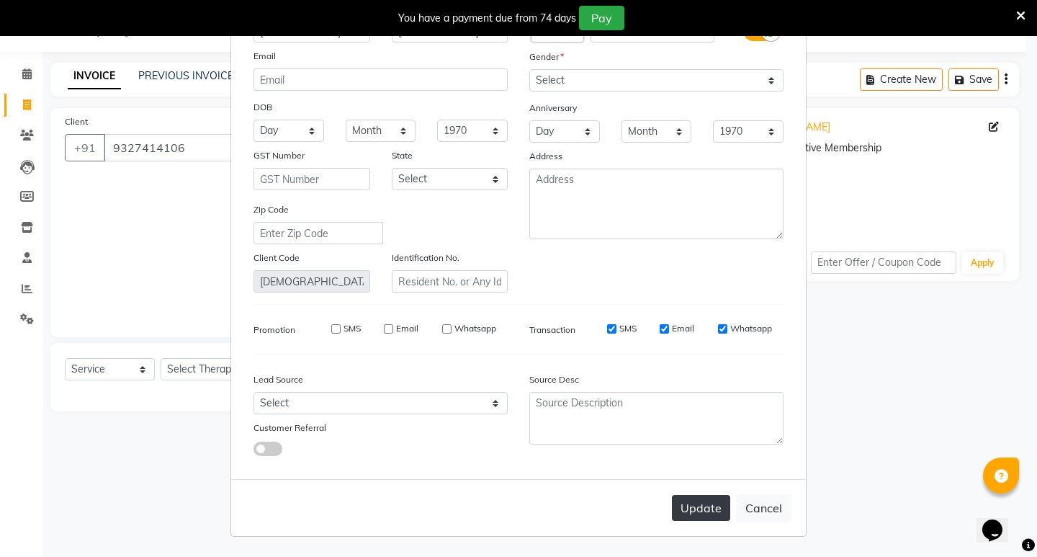
click at [699, 500] on button "Update" at bounding box center [701, 508] width 58 height 26
select select
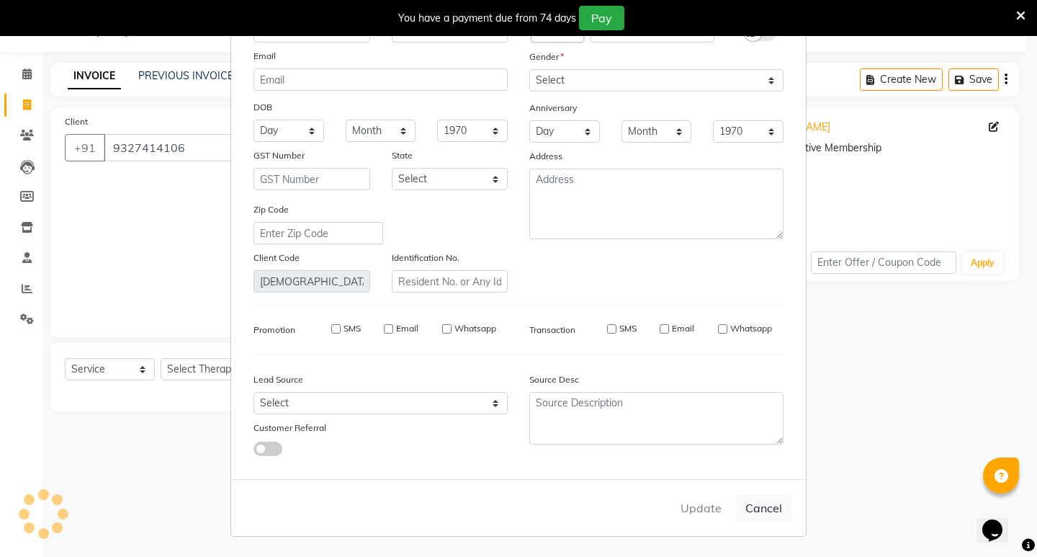
select select
checkbox input "false"
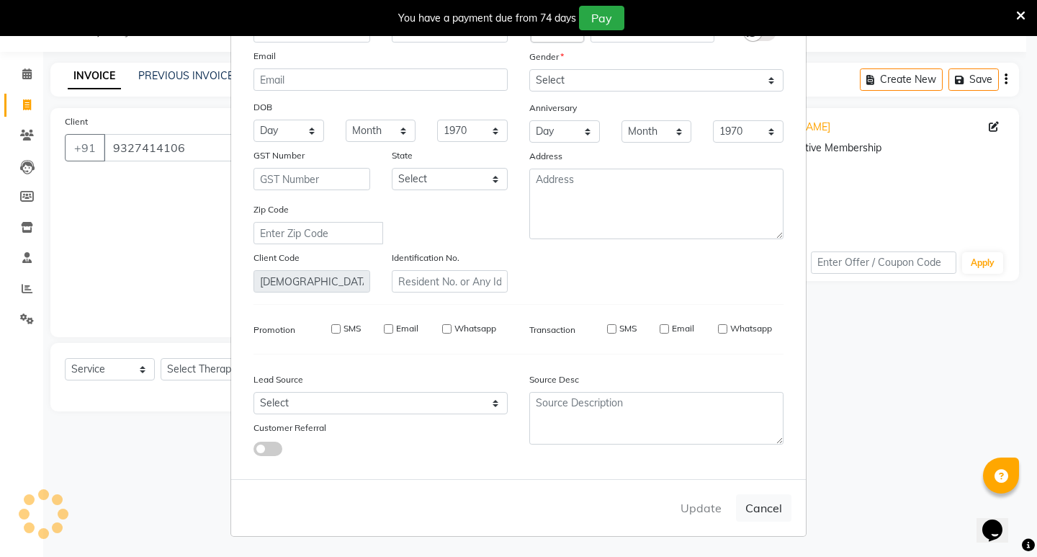
checkbox input "false"
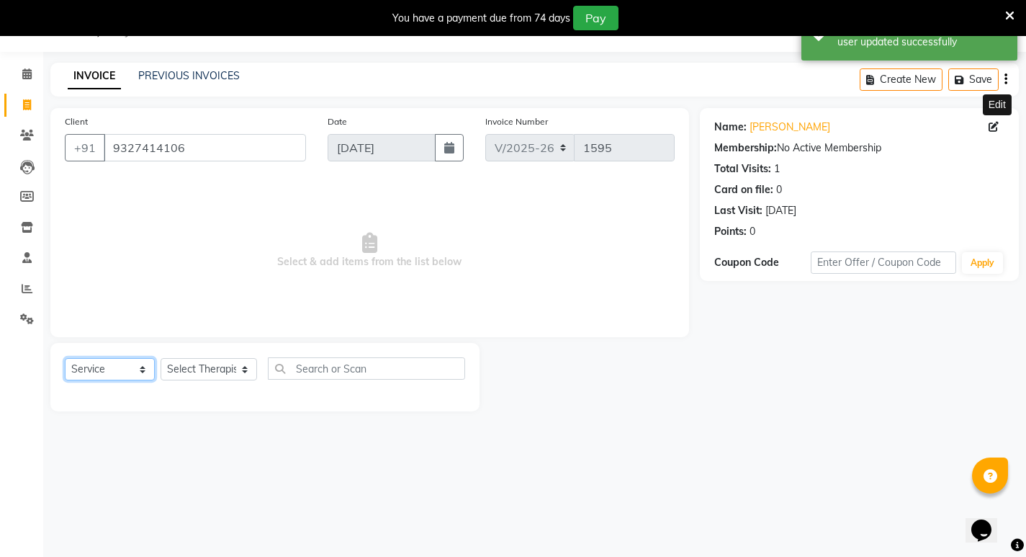
click at [140, 368] on select "Select Service Product Membership Package Voucher Prepaid Gift Card" at bounding box center [110, 369] width 90 height 22
select select "product"
click at [65, 358] on select "Select Service Product Membership Package Voucher Prepaid Gift Card" at bounding box center [110, 369] width 90 height 22
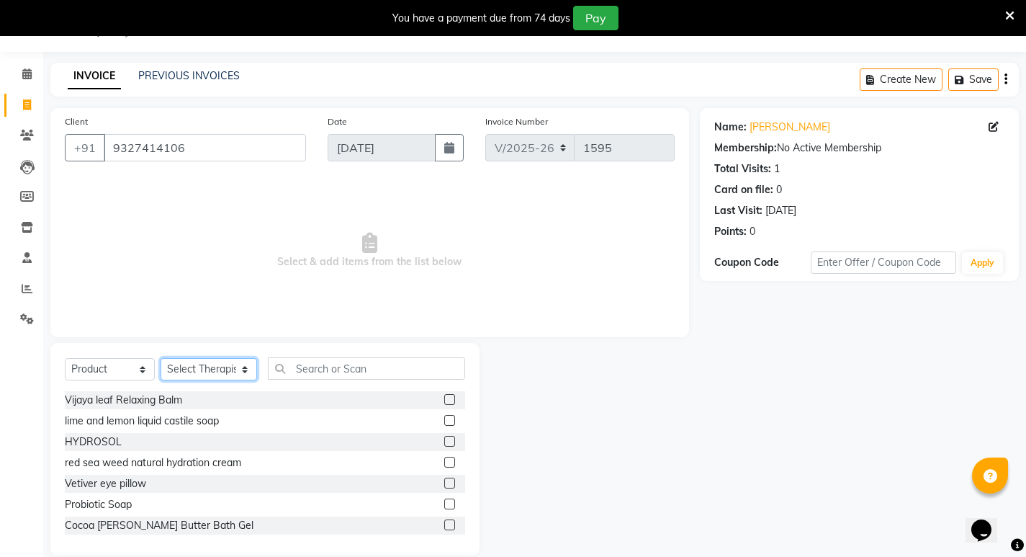
click at [246, 371] on select "Select Therapist [PERSON_NAME] ([PERSON_NAME]) [PERSON_NAME] ([PERSON_NAME]) [P…" at bounding box center [209, 369] width 96 height 22
select select "48455"
click at [161, 358] on select "Select Therapist [PERSON_NAME] ([PERSON_NAME]) [PERSON_NAME] ([PERSON_NAME]) [P…" at bounding box center [209, 369] width 96 height 22
click at [307, 367] on input "text" at bounding box center [366, 368] width 197 height 22
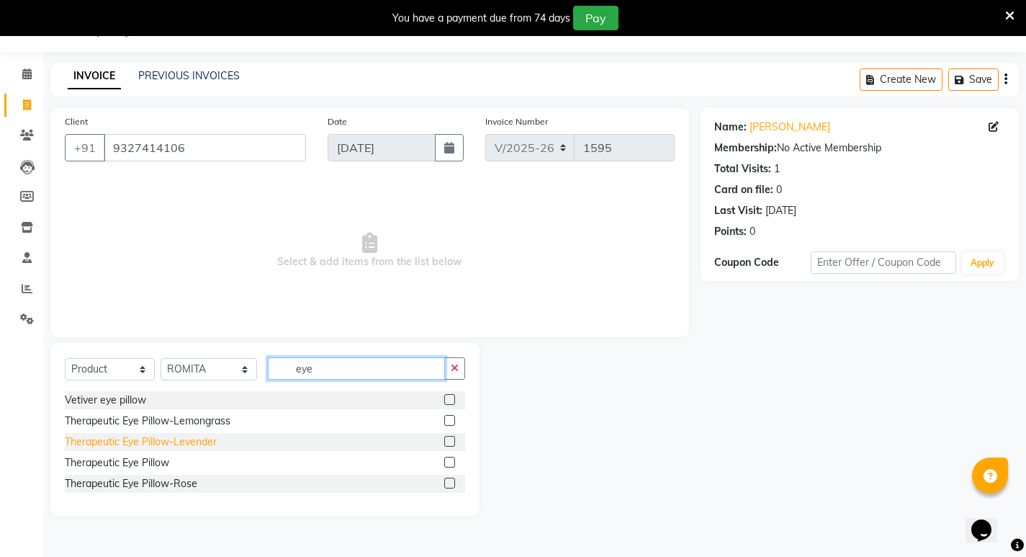
type input "eye"
click at [214, 444] on div "Therapeutic Eye Pillow-Levender" at bounding box center [141, 441] width 152 height 15
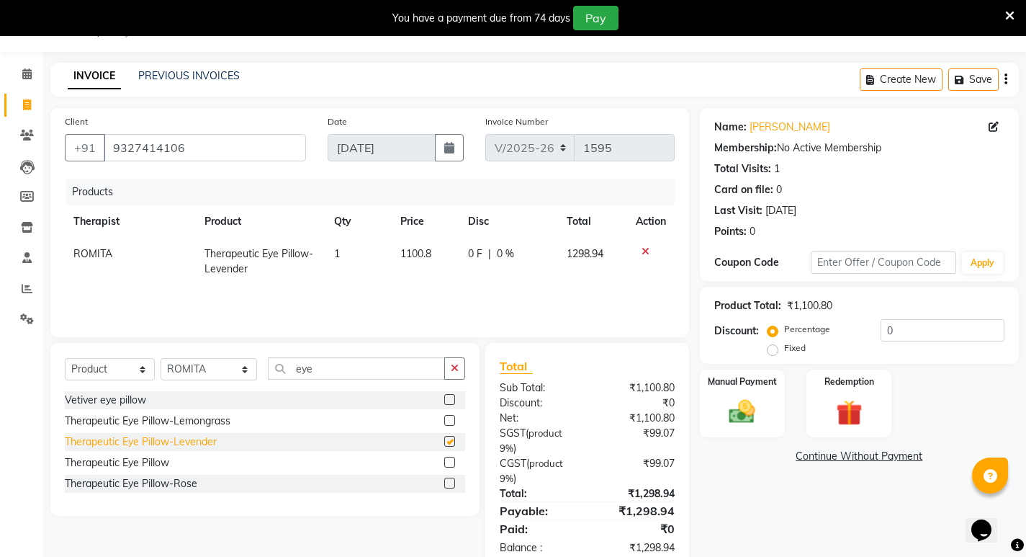
checkbox input "false"
click at [392, 368] on input "eye" at bounding box center [356, 368] width 177 height 22
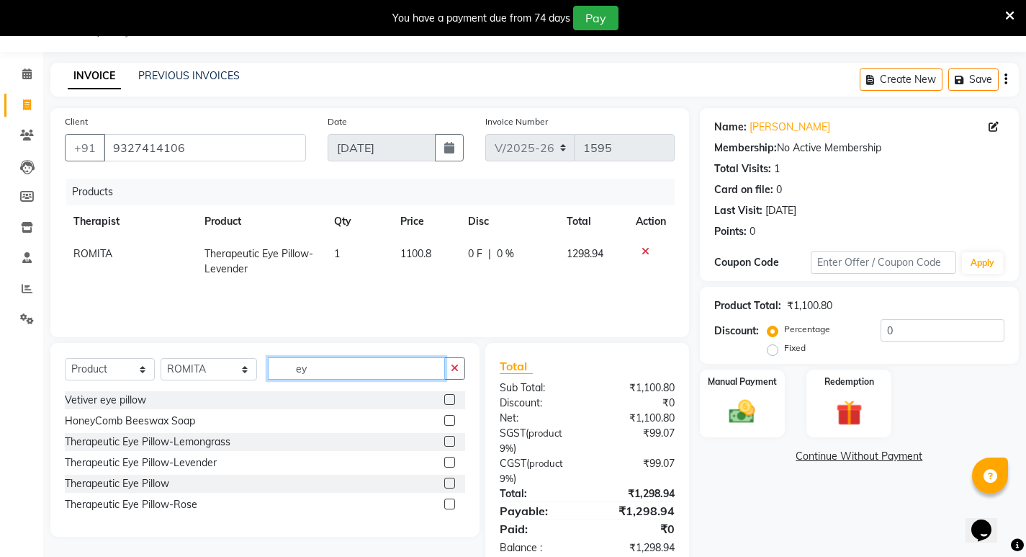
type input "e"
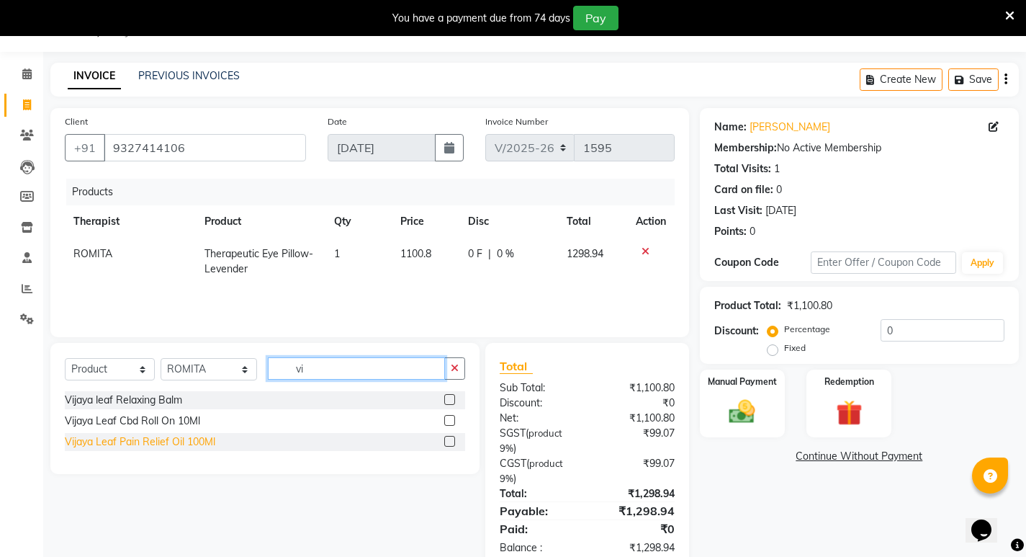
type input "vi"
click at [166, 444] on div "Vijaya Leaf Pain Relief Oil 100Ml" at bounding box center [140, 441] width 150 height 15
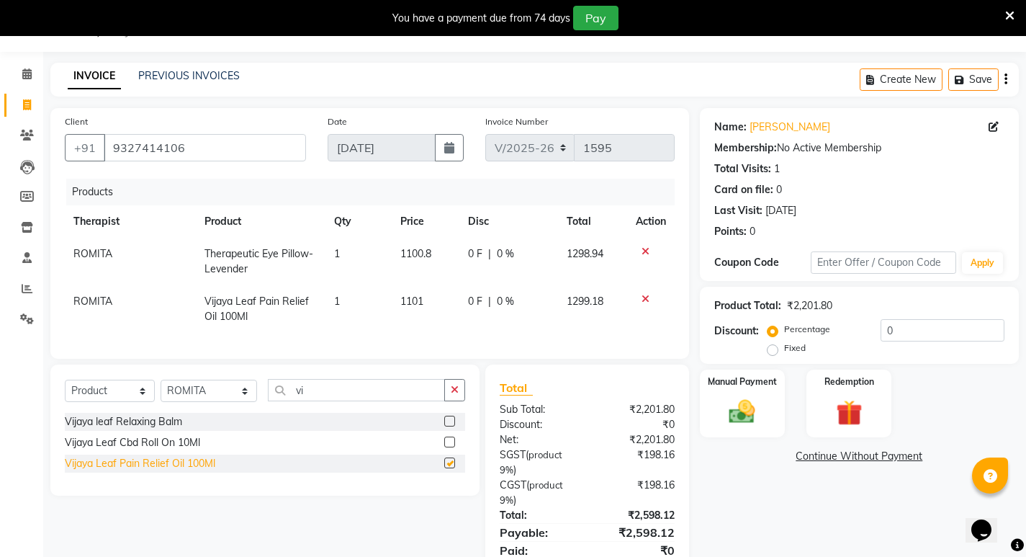
checkbox input "false"
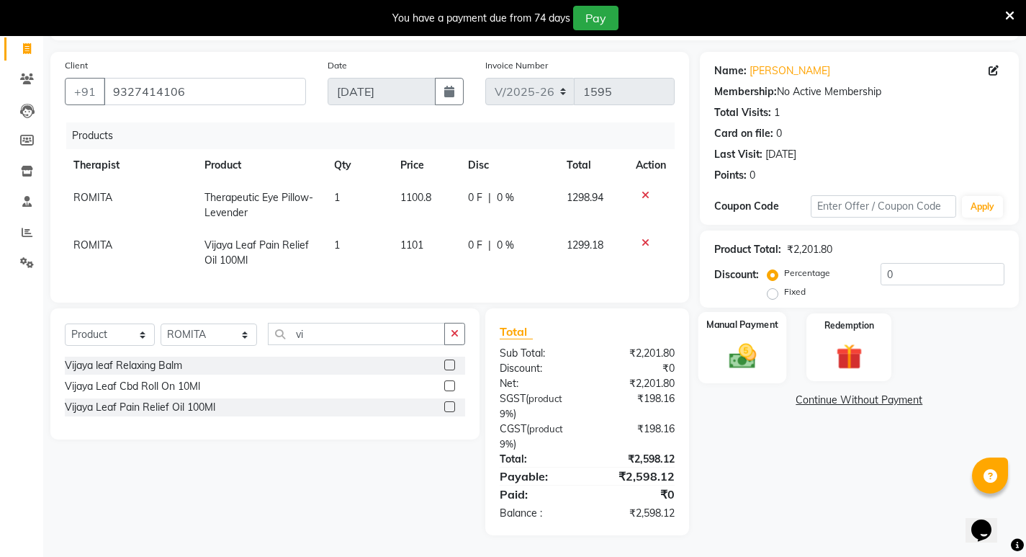
click at [739, 342] on img at bounding box center [742, 355] width 44 height 31
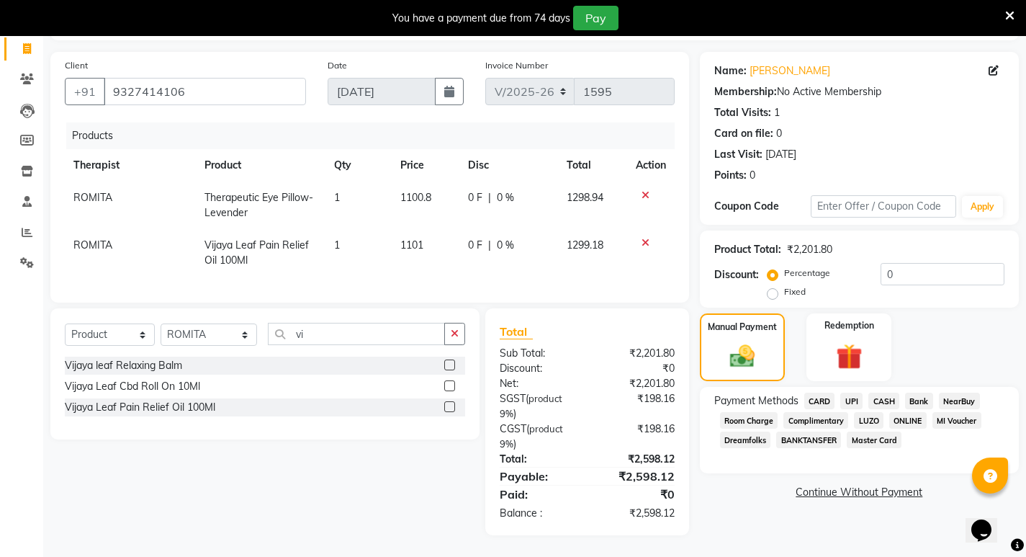
click at [881, 392] on span "CASH" at bounding box center [883, 400] width 31 height 17
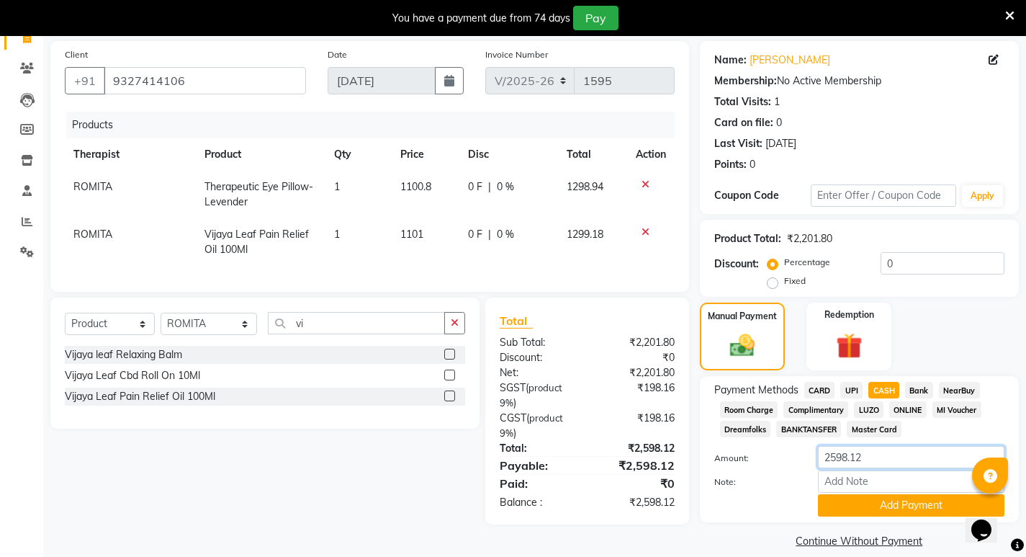
drag, startPoint x: 885, startPoint y: 455, endPoint x: 747, endPoint y: 458, distance: 137.5
click at [747, 458] on div "Amount: 2598.12" at bounding box center [859, 458] width 312 height 24
type input "1100"
click at [909, 507] on button "Add Payment" at bounding box center [911, 505] width 186 height 22
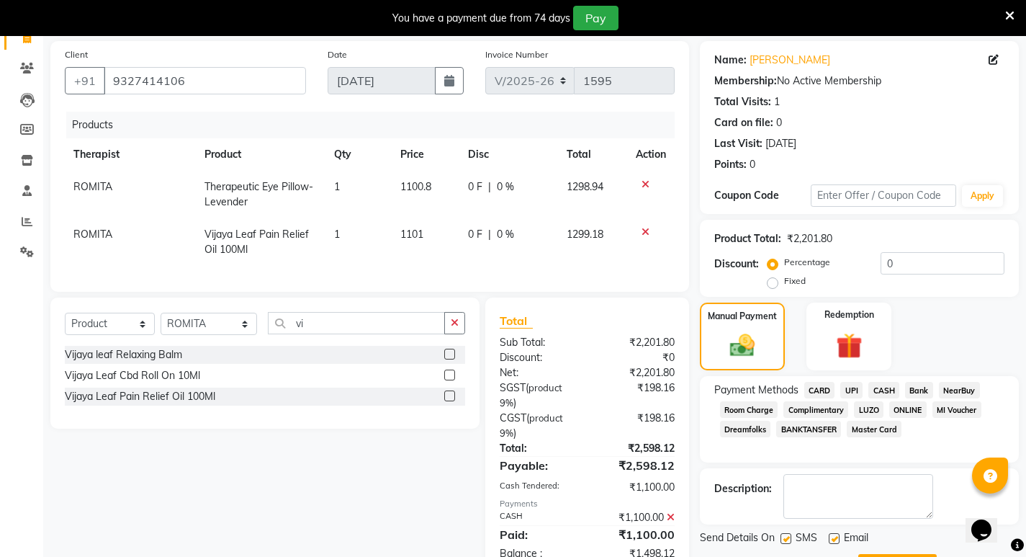
scroll to position [169, 0]
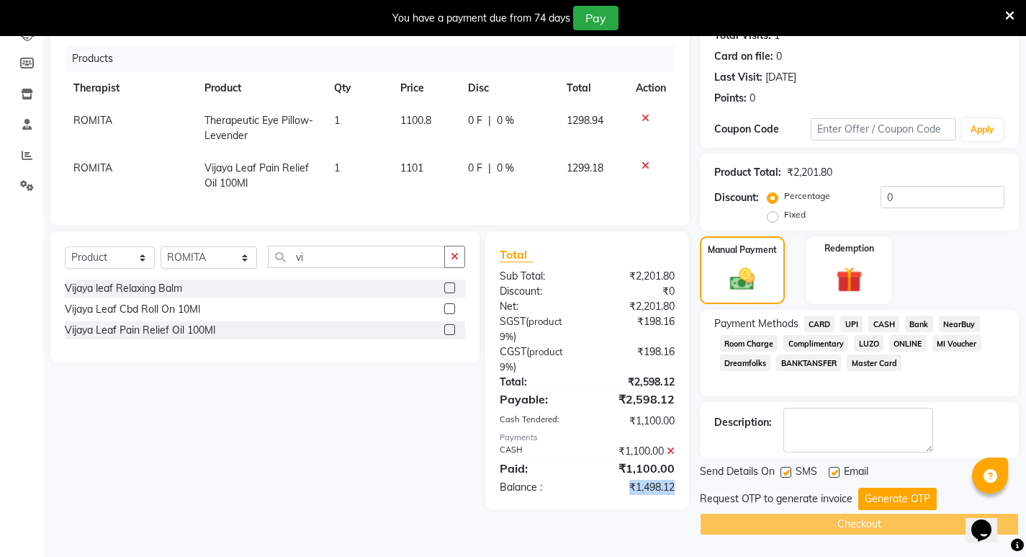
drag, startPoint x: 627, startPoint y: 494, endPoint x: 684, endPoint y: 500, distance: 57.2
click at [684, 495] on div "₹1,498.12" at bounding box center [636, 486] width 98 height 15
copy div "₹1,498.12"
click at [784, 215] on label "Fixed" at bounding box center [795, 214] width 22 height 13
click at [770, 215] on input "Fixed" at bounding box center [775, 215] width 10 height 10
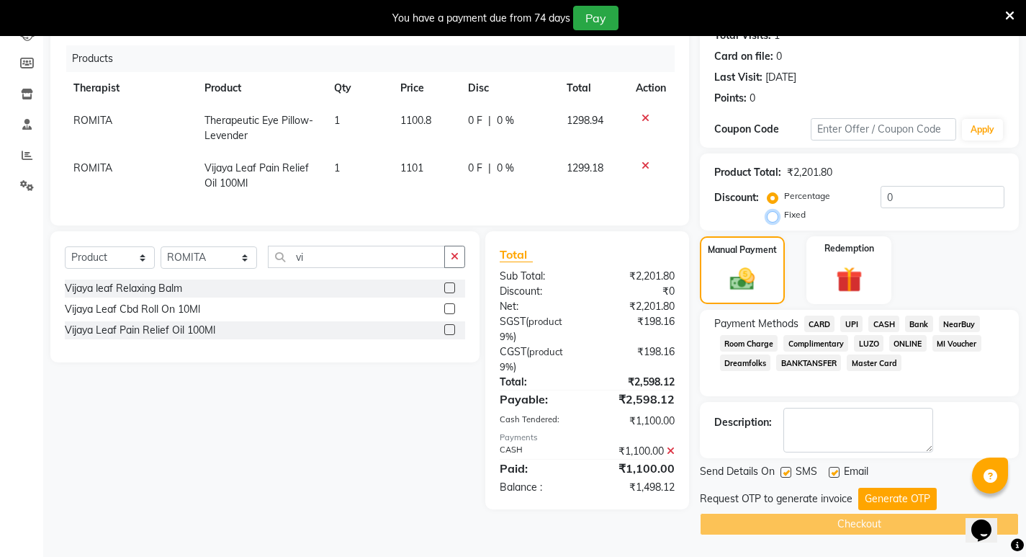
radio input "true"
drag, startPoint x: 933, startPoint y: 199, endPoint x: 839, endPoint y: 194, distance: 93.7
click at [851, 194] on div "Percentage Fixed 0" at bounding box center [887, 205] width 234 height 39
paste input "1498.12"
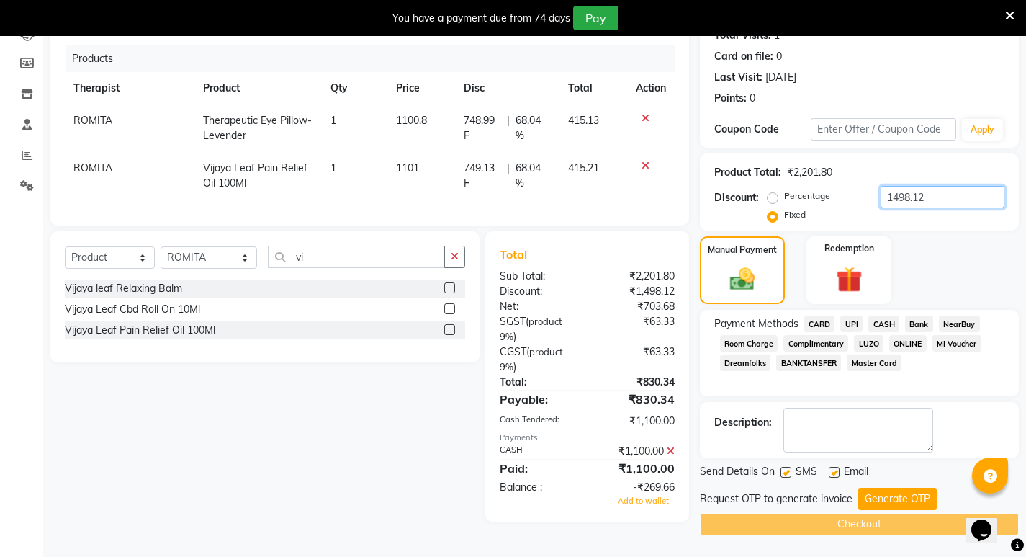
scroll to position [97, 0]
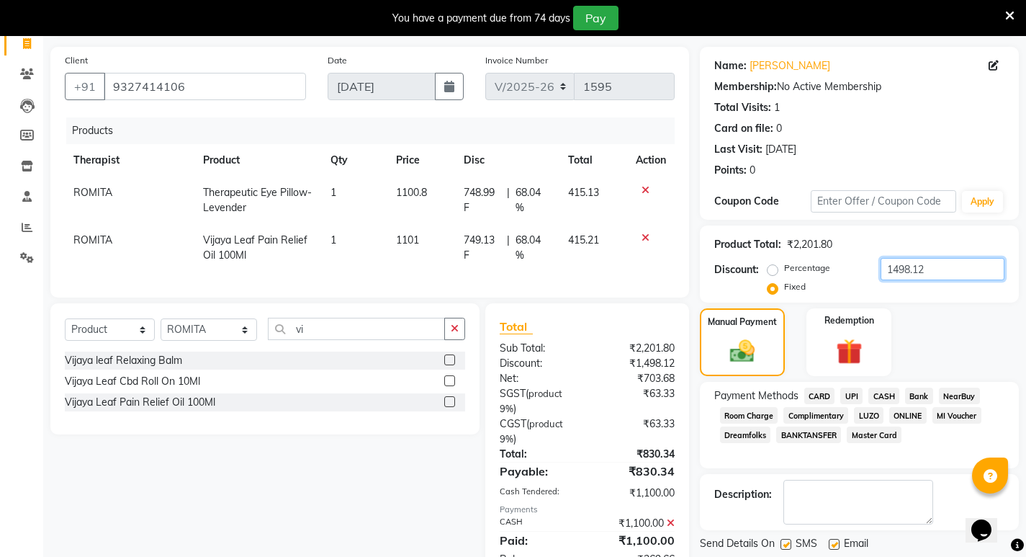
type input "1498.12"
click at [672, 528] on icon at bounding box center [671, 523] width 8 height 10
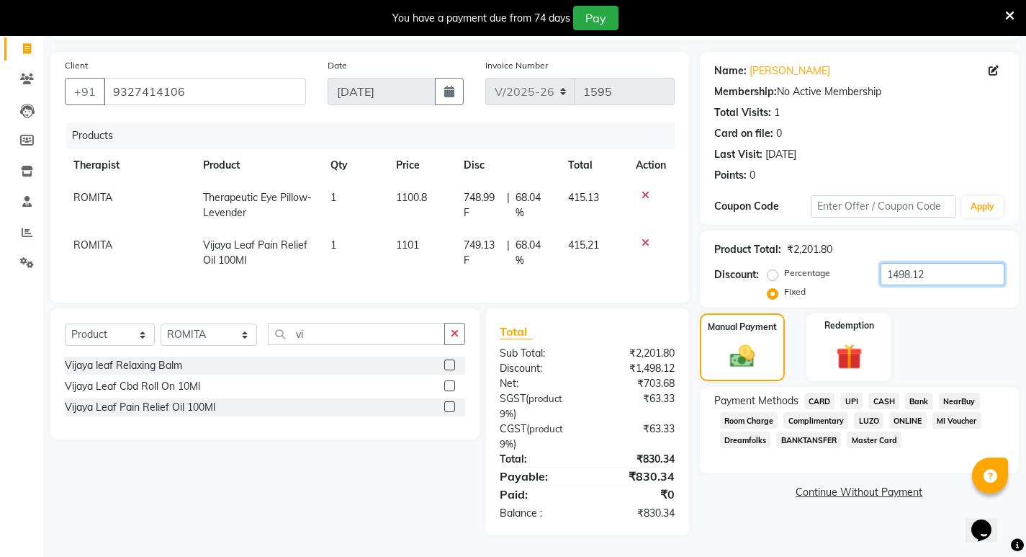
drag, startPoint x: 942, startPoint y: 269, endPoint x: 813, endPoint y: 268, distance: 128.9
click at [813, 268] on div "Percentage Fixed 1498.12" at bounding box center [887, 282] width 234 height 39
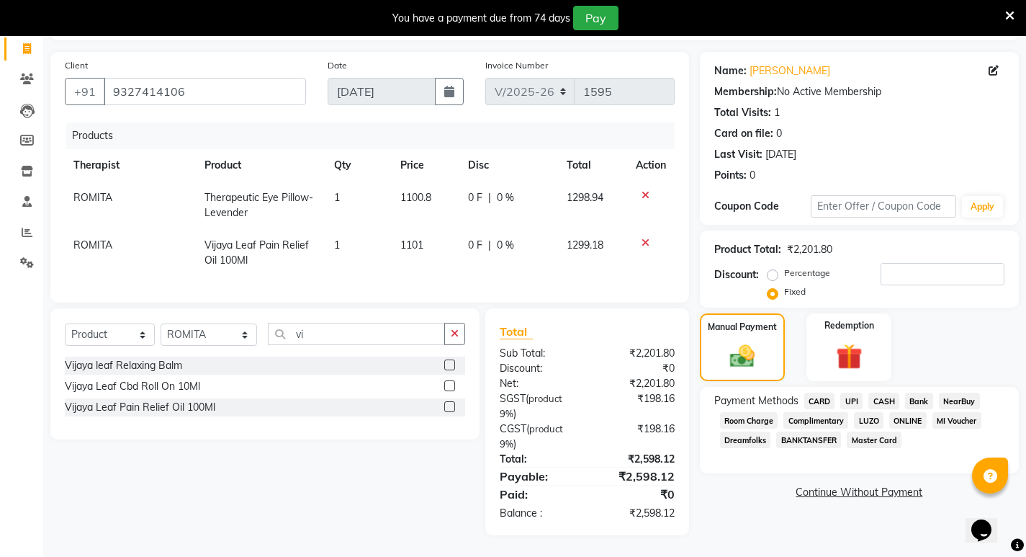
click at [888, 392] on span "CASH" at bounding box center [883, 400] width 31 height 17
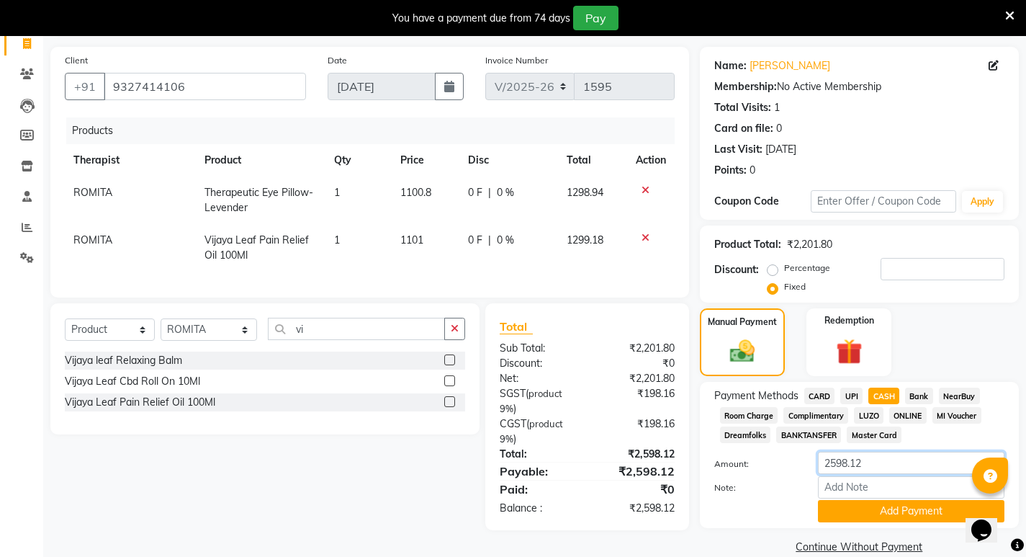
drag, startPoint x: 872, startPoint y: 465, endPoint x: 785, endPoint y: 467, distance: 86.4
click at [785, 467] on div "Amount: 2598.12" at bounding box center [859, 463] width 312 height 24
click at [307, 495] on div "Select Service Product Membership Package Voucher Prepaid Gift Card Select Ther…" at bounding box center [260, 416] width 440 height 227
click at [784, 269] on label "Percentage" at bounding box center [807, 267] width 46 height 13
click at [770, 269] on input "Percentage" at bounding box center [775, 268] width 10 height 10
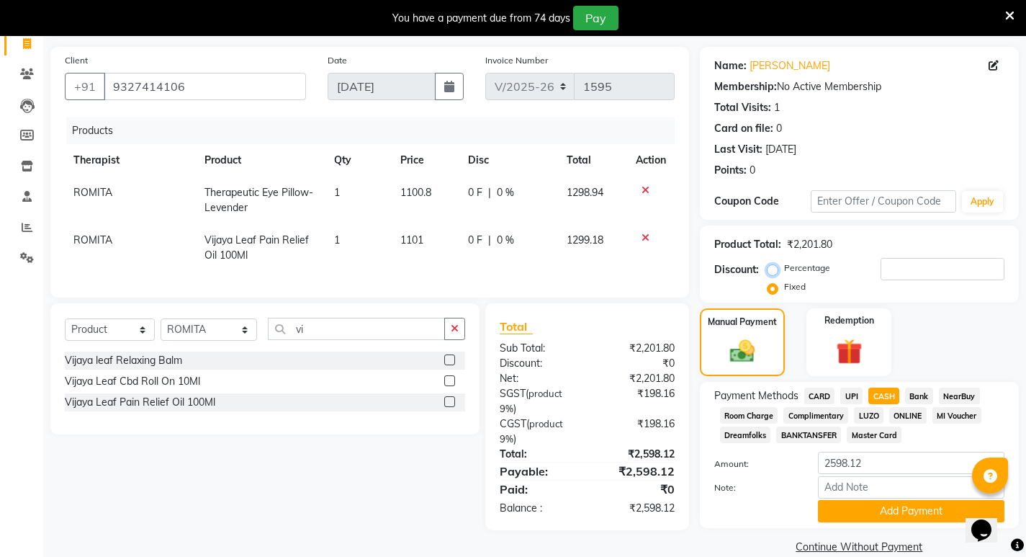
radio input "true"
click at [889, 264] on input "number" at bounding box center [943, 269] width 124 height 22
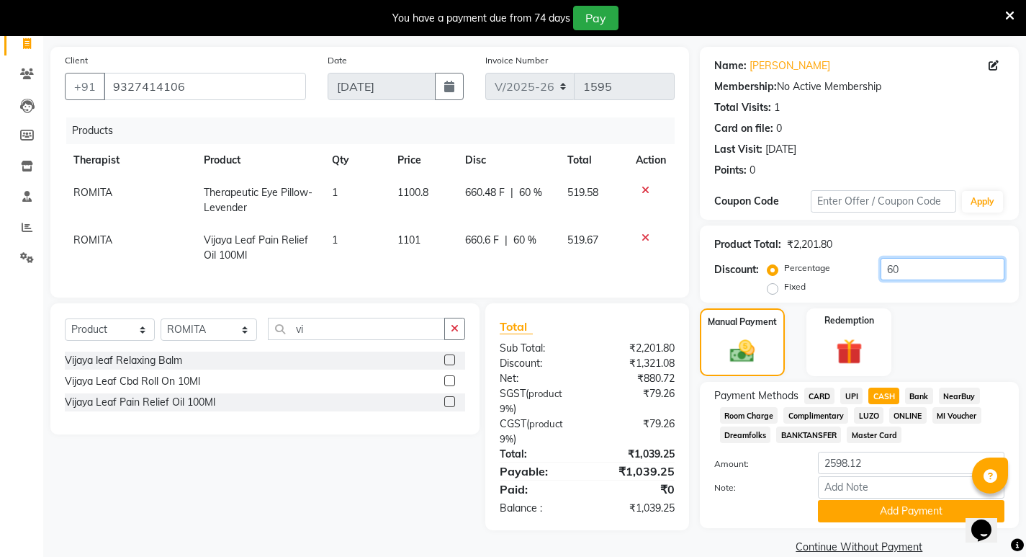
type input "6"
type input "1"
drag, startPoint x: 885, startPoint y: 270, endPoint x: 933, endPoint y: 269, distance: 48.2
click at [933, 269] on input "57.6616" at bounding box center [943, 269] width 124 height 22
type input "57.6616"
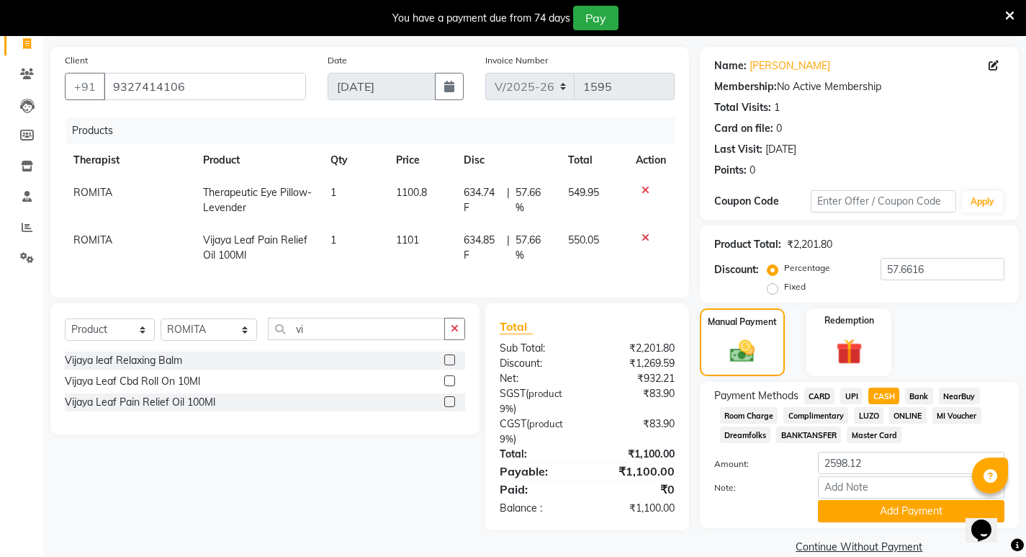
click at [941, 328] on div "Manual Payment Redemption" at bounding box center [859, 342] width 341 height 68
click at [881, 394] on span "CASH" at bounding box center [883, 395] width 31 height 17
type input "1100"
click at [878, 513] on button "Add Payment" at bounding box center [911, 511] width 186 height 22
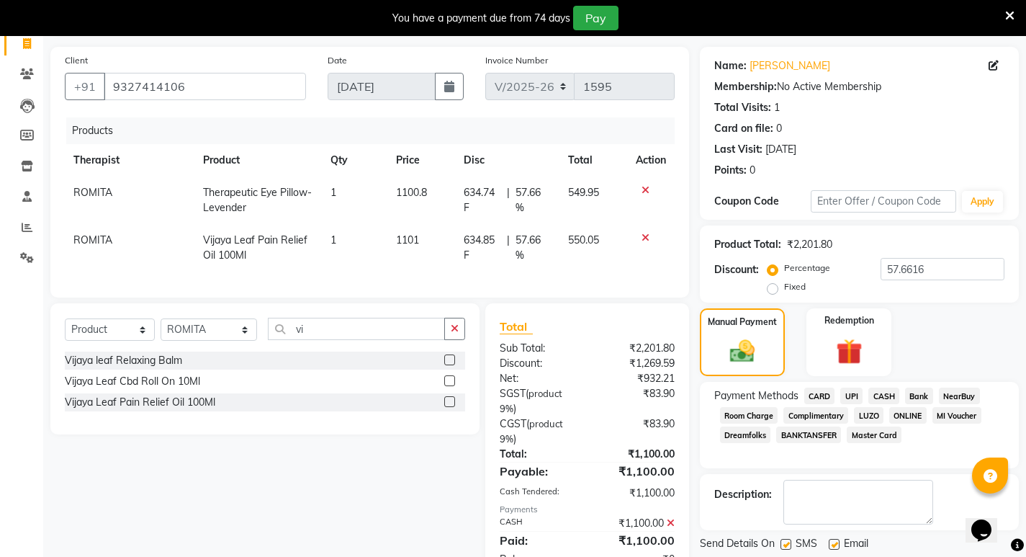
scroll to position [169, 0]
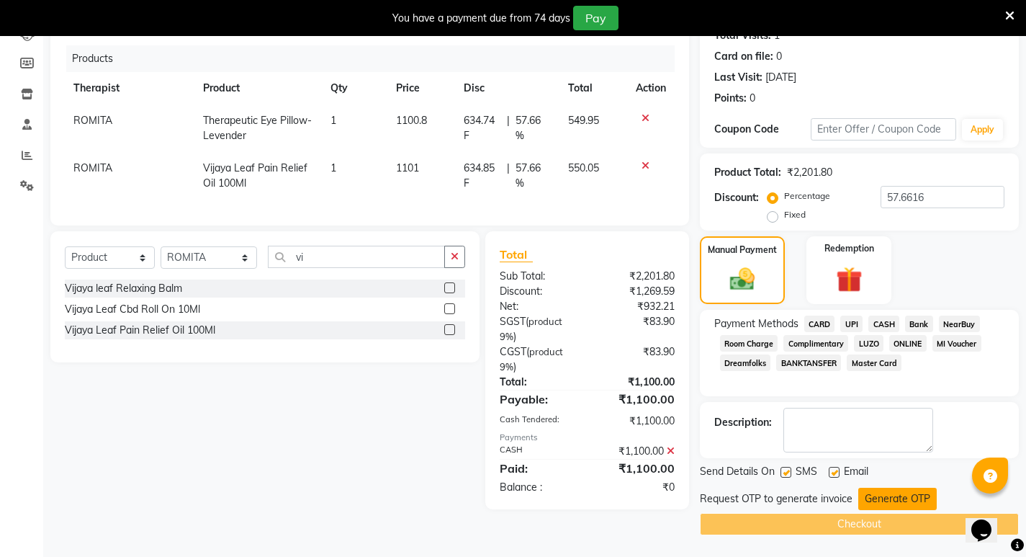
click at [899, 498] on button "Generate OTP" at bounding box center [897, 498] width 78 height 22
click at [886, 496] on button "Generate OTP" at bounding box center [897, 498] width 78 height 22
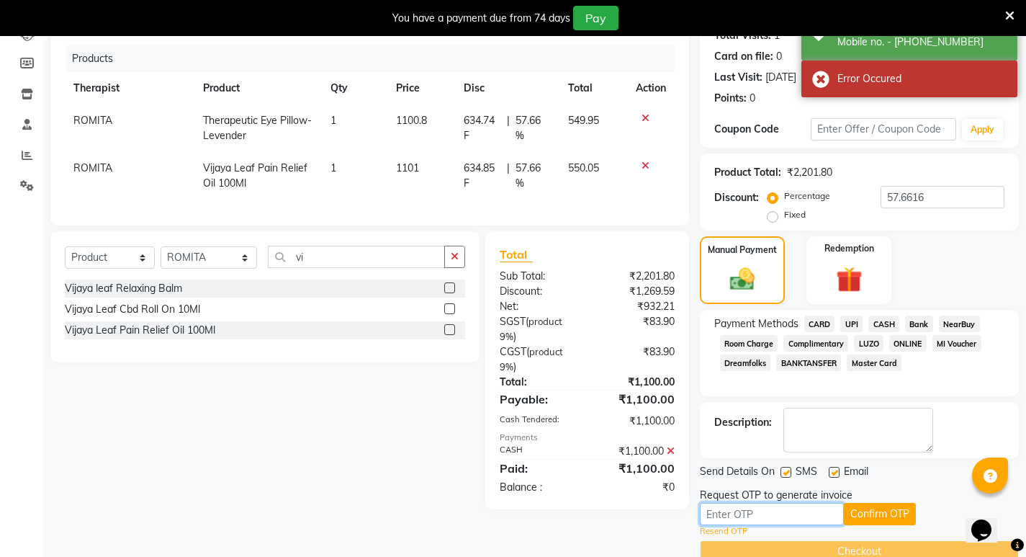
click at [743, 510] on input "text" at bounding box center [772, 514] width 144 height 22
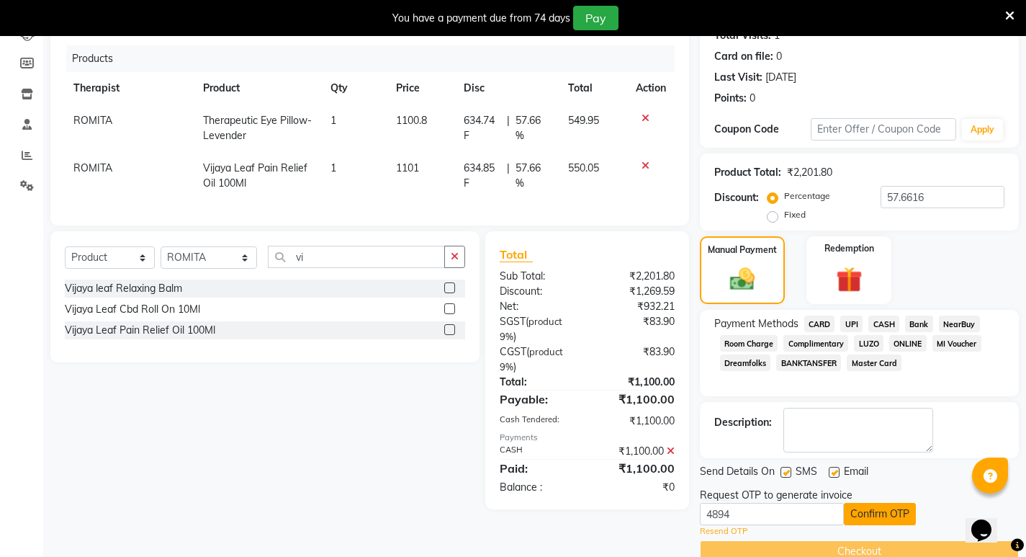
click at [885, 509] on button "Confirm OTP" at bounding box center [880, 514] width 72 height 22
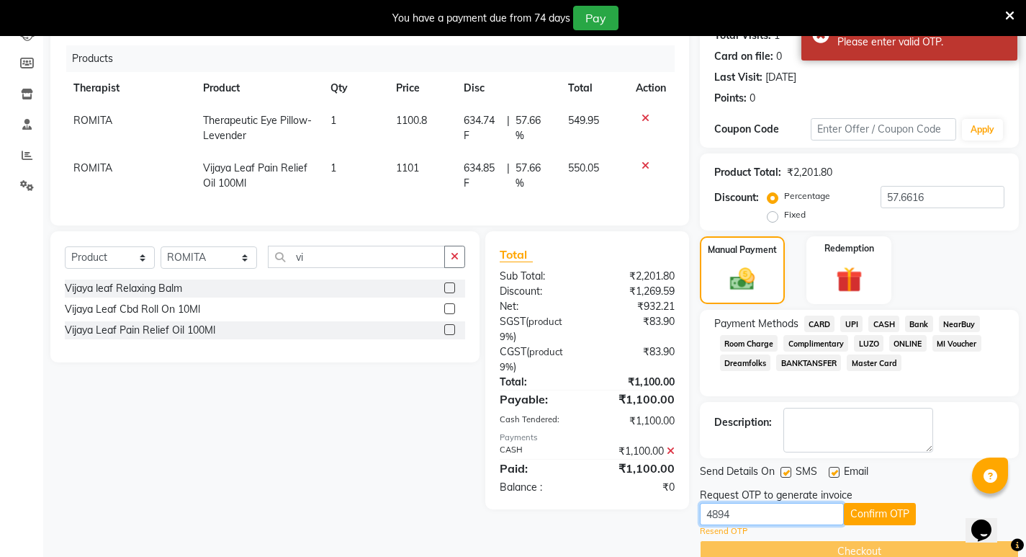
drag, startPoint x: 760, startPoint y: 510, endPoint x: 670, endPoint y: 512, distance: 90.7
click at [658, 508] on div "Client [PHONE_NUMBER] Date [DATE] Invoice Number V/2025 V/[PHONE_NUMBER] Produc…" at bounding box center [535, 268] width 990 height 587
type input "6106"
click at [881, 509] on button "Confirm OTP" at bounding box center [880, 514] width 72 height 22
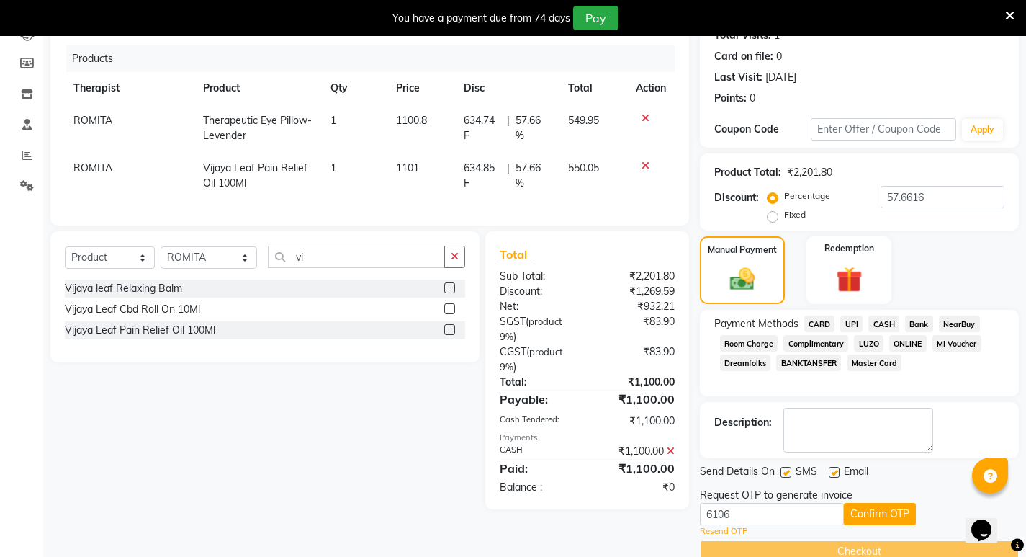
scroll to position [0, 0]
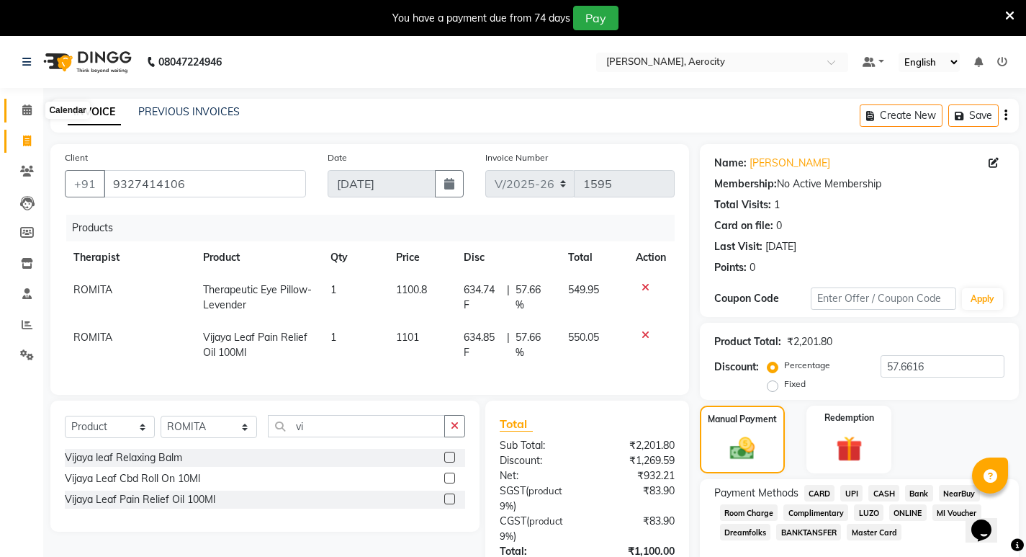
click at [25, 107] on icon at bounding box center [26, 109] width 9 height 11
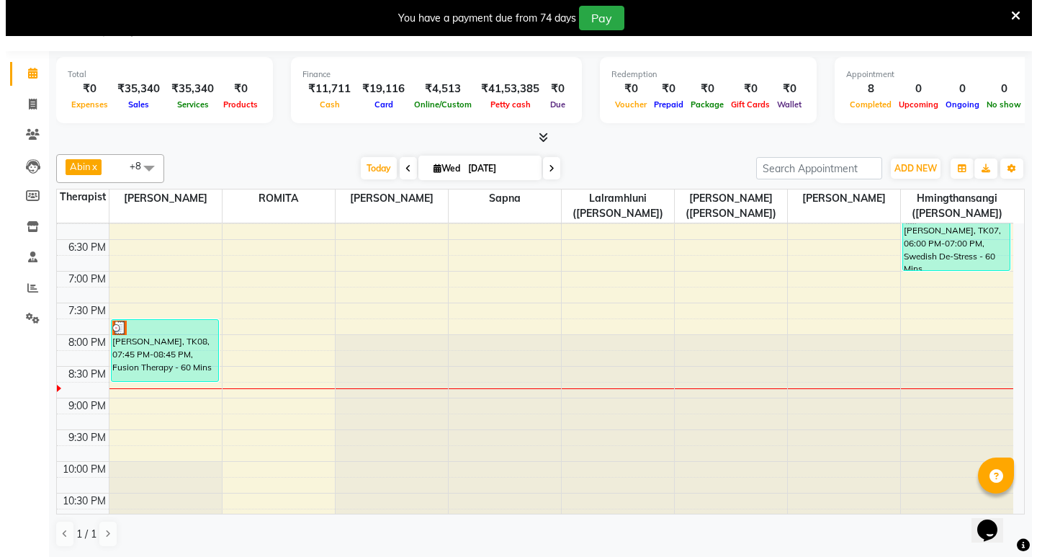
scroll to position [720, 0]
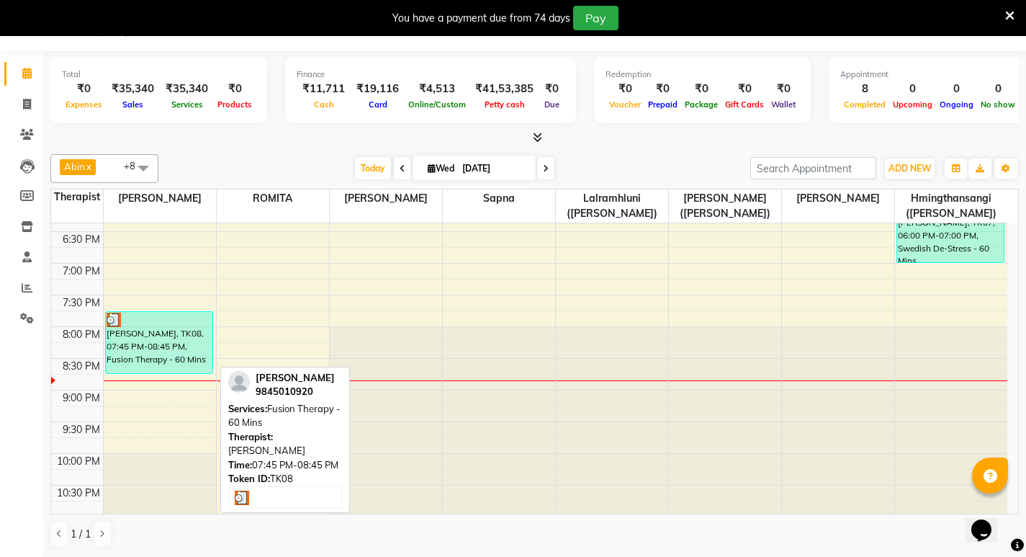
click at [150, 348] on div "[PERSON_NAME], TK08, 07:45 PM-08:45 PM, Fusion Therapy - 60 Mins" at bounding box center [159, 342] width 107 height 61
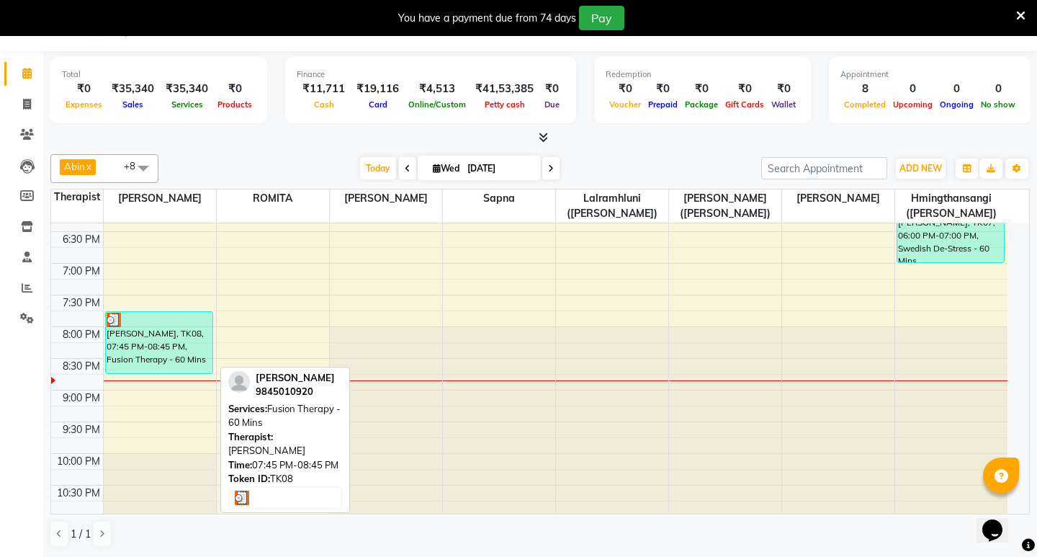
select select "3"
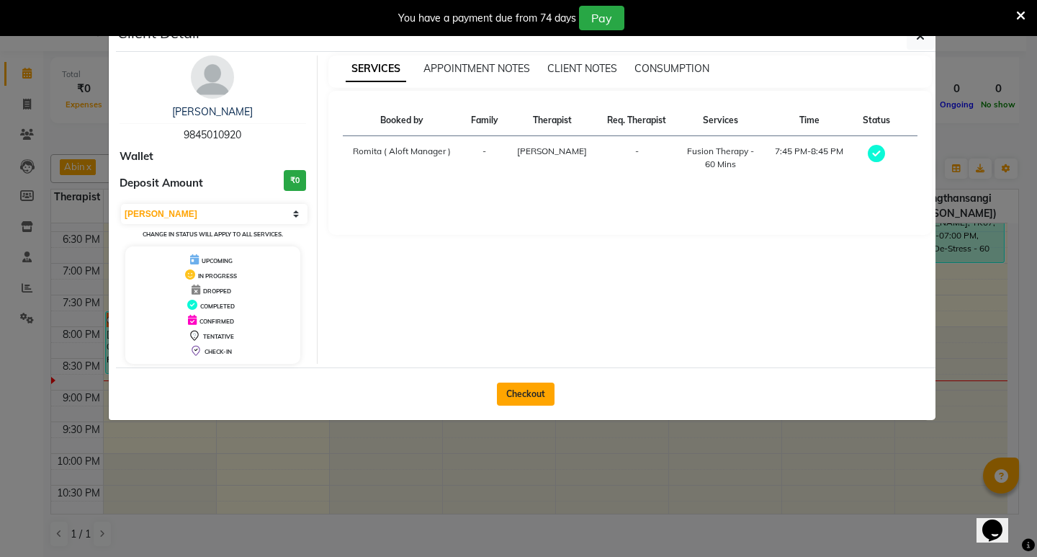
click at [525, 398] on button "Checkout" at bounding box center [526, 393] width 58 height 23
select select "6403"
select select "service"
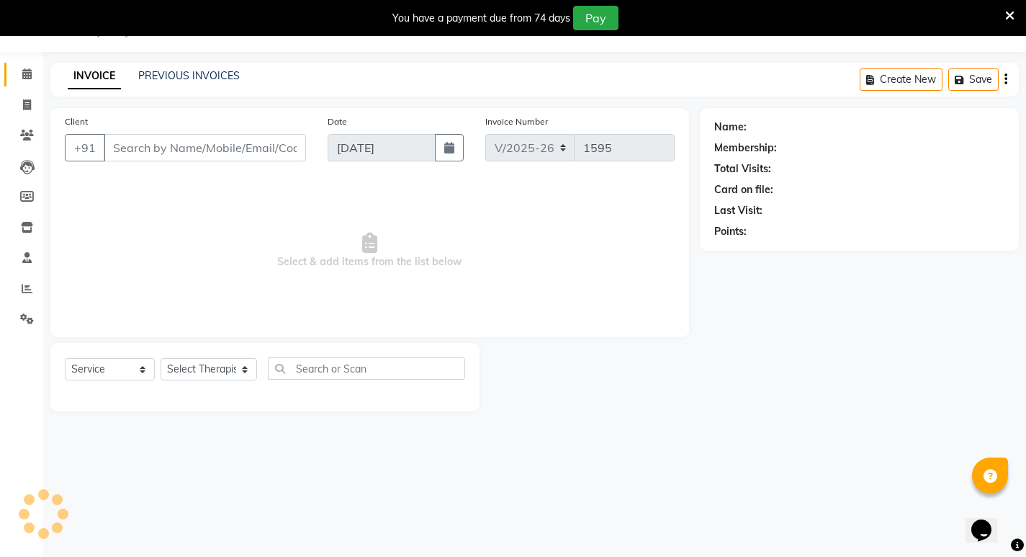
type input "9845010920"
select select "48454"
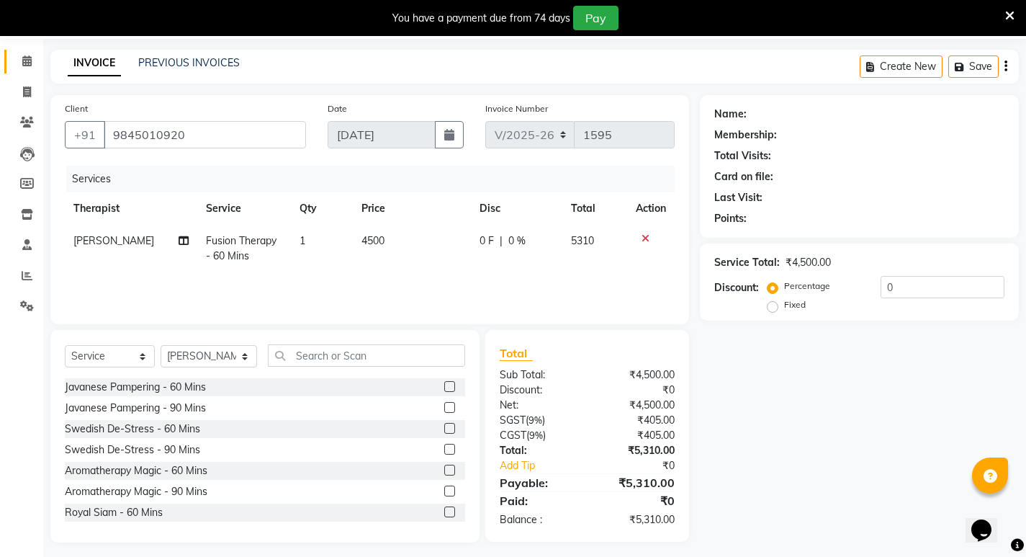
scroll to position [56, 0]
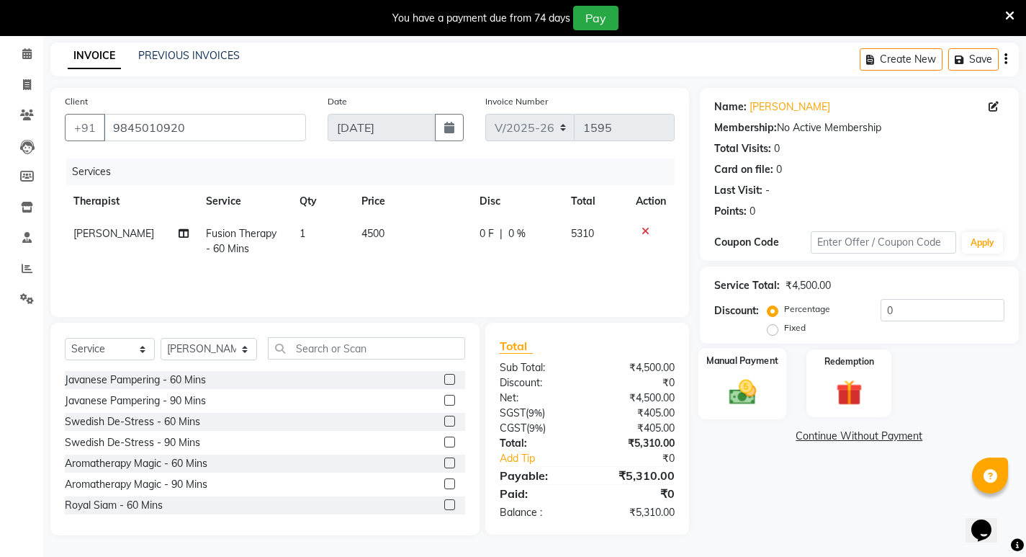
click at [749, 381] on img at bounding box center [742, 391] width 44 height 31
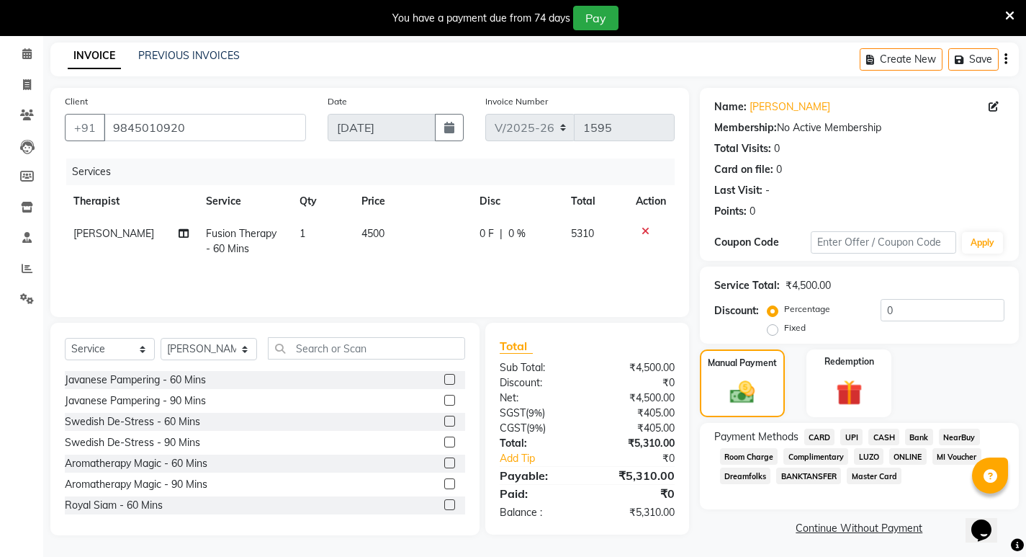
click at [822, 433] on span "CARD" at bounding box center [819, 436] width 31 height 17
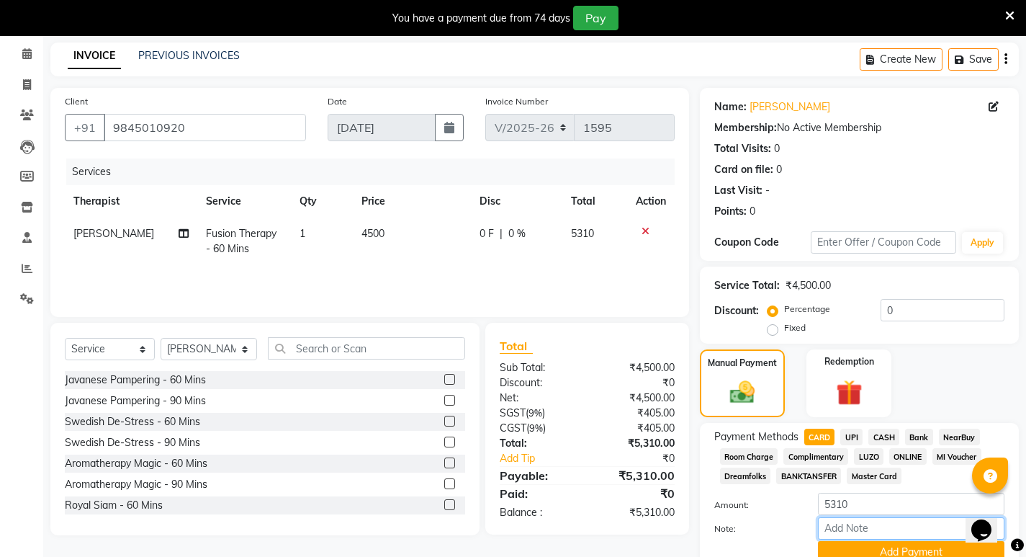
click at [852, 530] on input "Note:" at bounding box center [911, 528] width 186 height 22
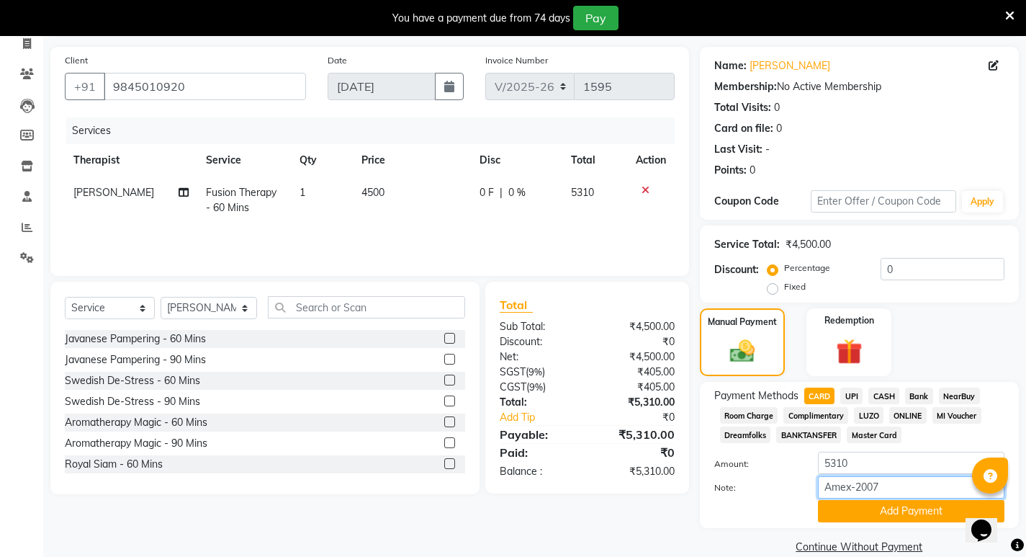
scroll to position [120, 0]
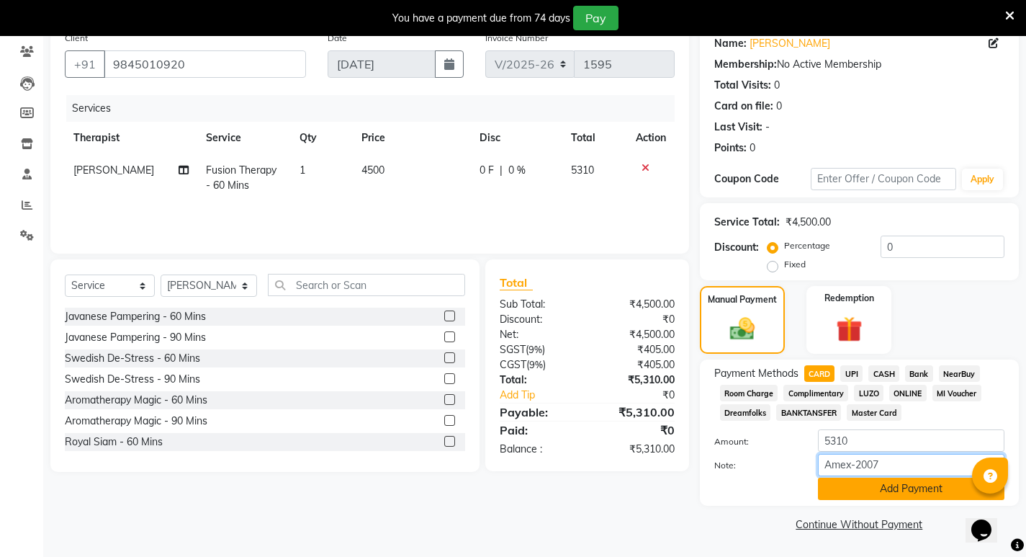
type input "Amex-2007"
click at [919, 487] on button "Add Payment" at bounding box center [911, 488] width 186 height 22
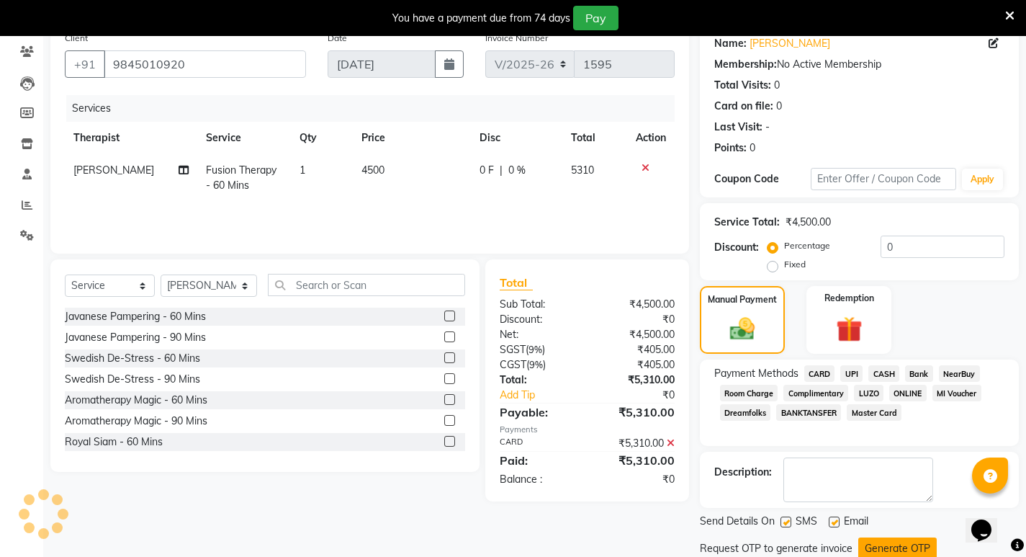
scroll to position [169, 0]
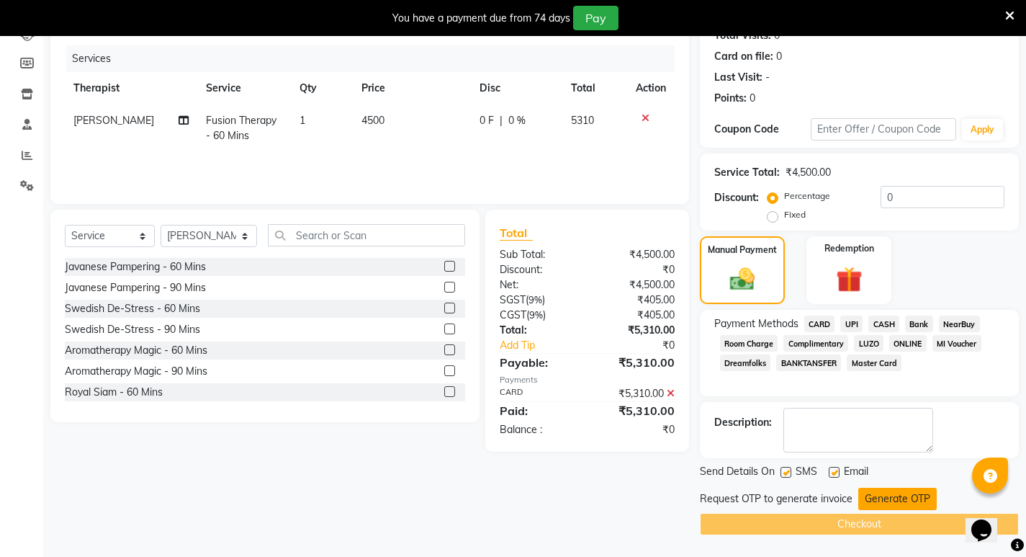
click at [901, 496] on button "Generate OTP" at bounding box center [897, 498] width 78 height 22
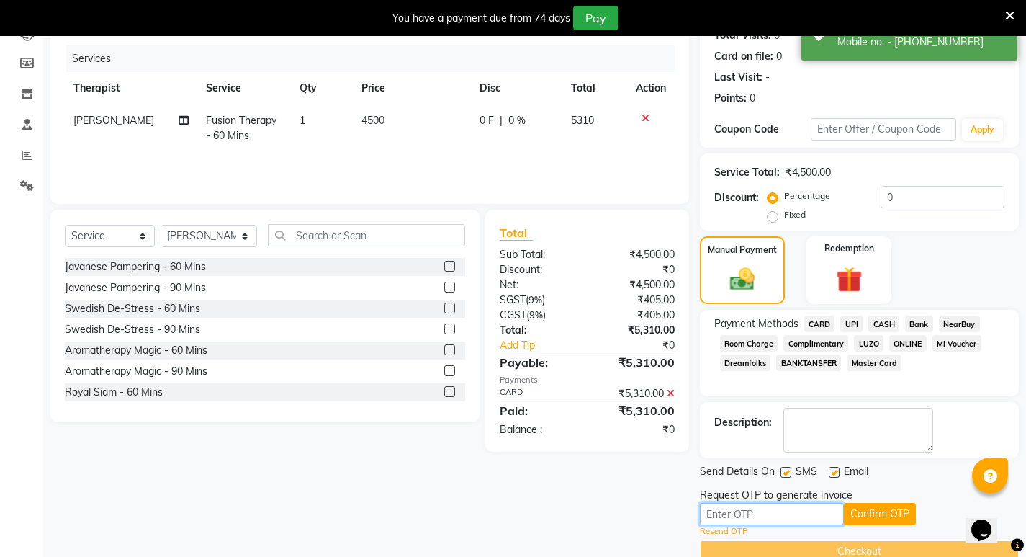
click at [793, 513] on input "text" at bounding box center [772, 514] width 144 height 22
type input "7629"
click at [899, 513] on button "Confirm OTP" at bounding box center [880, 514] width 72 height 22
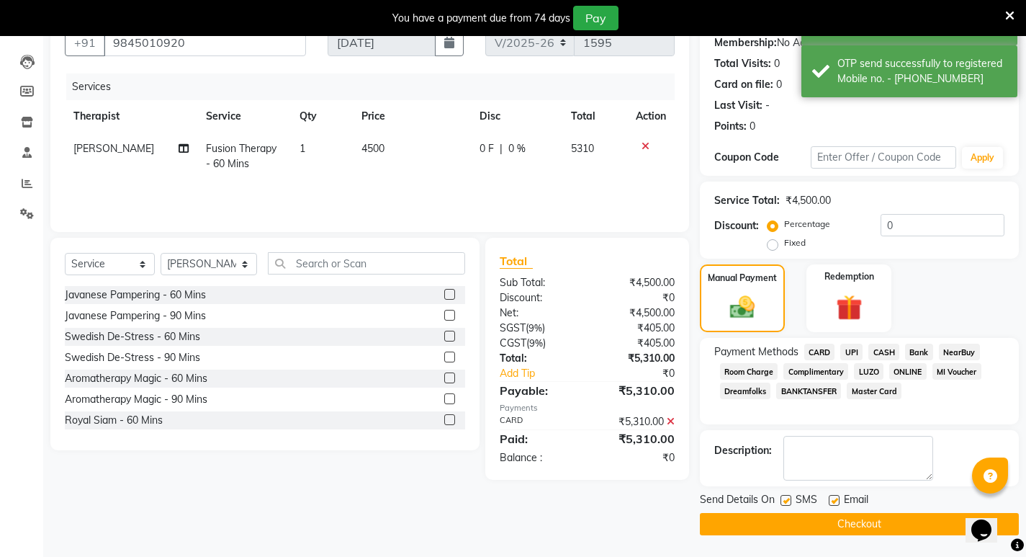
click at [888, 526] on button "Checkout" at bounding box center [859, 524] width 319 height 22
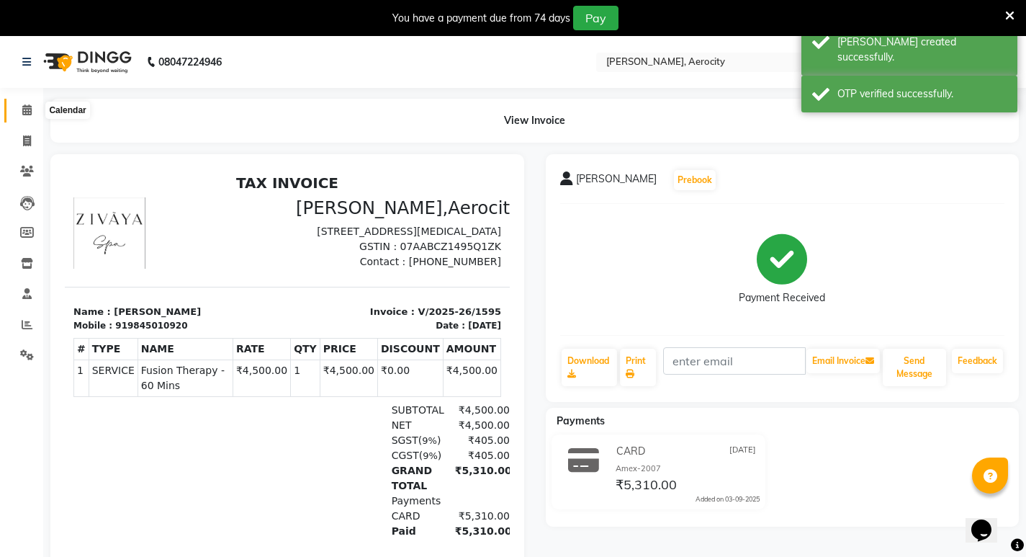
click at [30, 108] on icon at bounding box center [26, 109] width 9 height 11
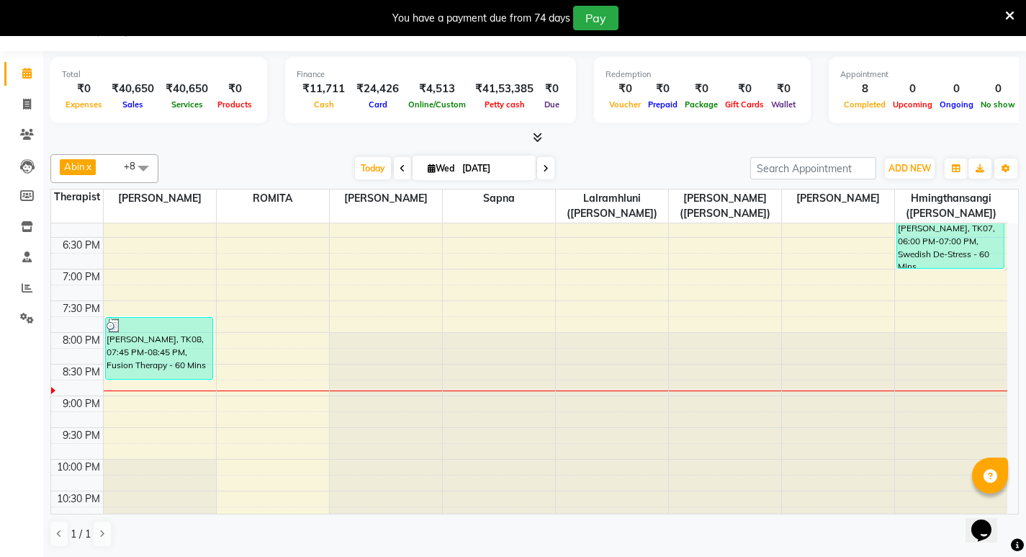
scroll to position [786, 0]
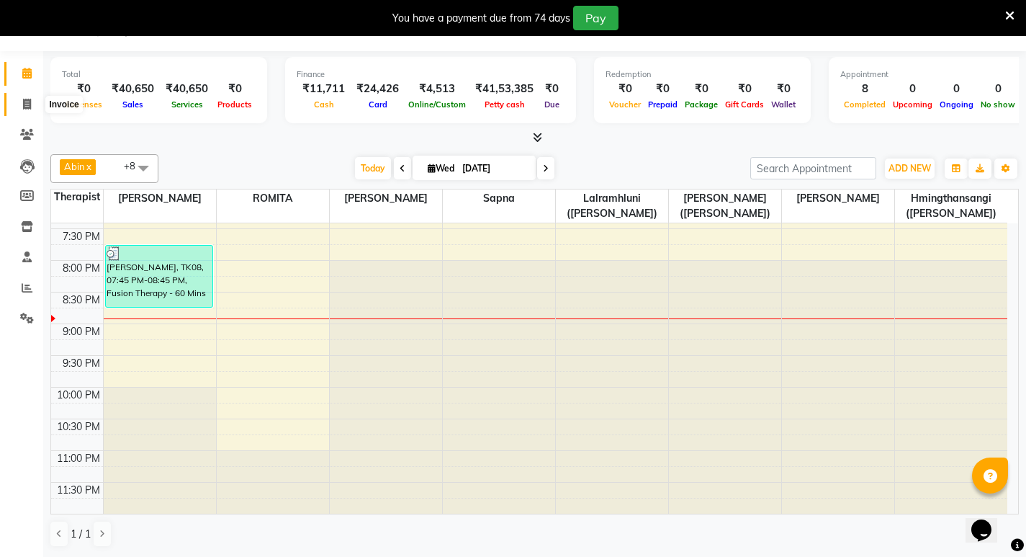
click at [23, 102] on icon at bounding box center [27, 104] width 8 height 11
select select "6403"
select select "service"
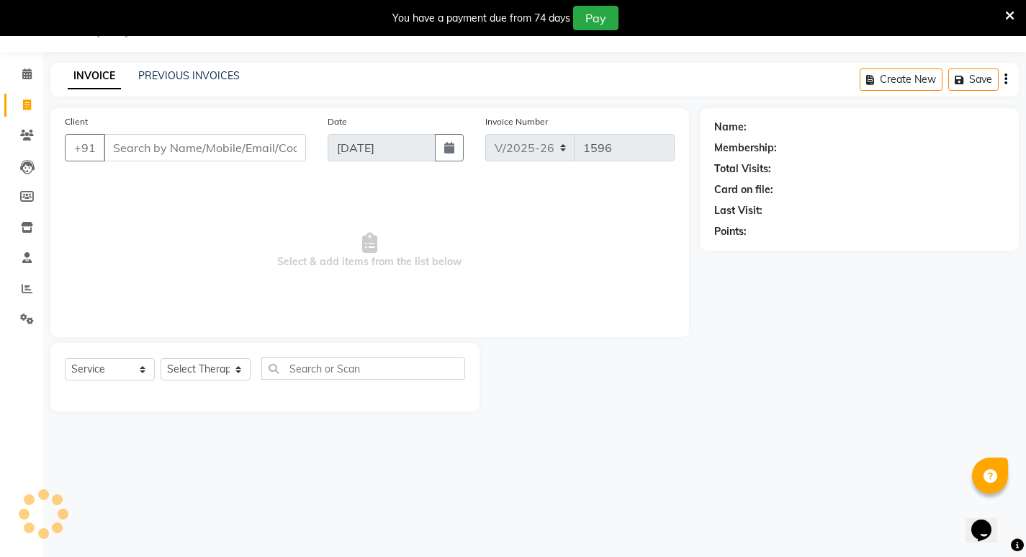
scroll to position [36, 0]
type input "57.6616"
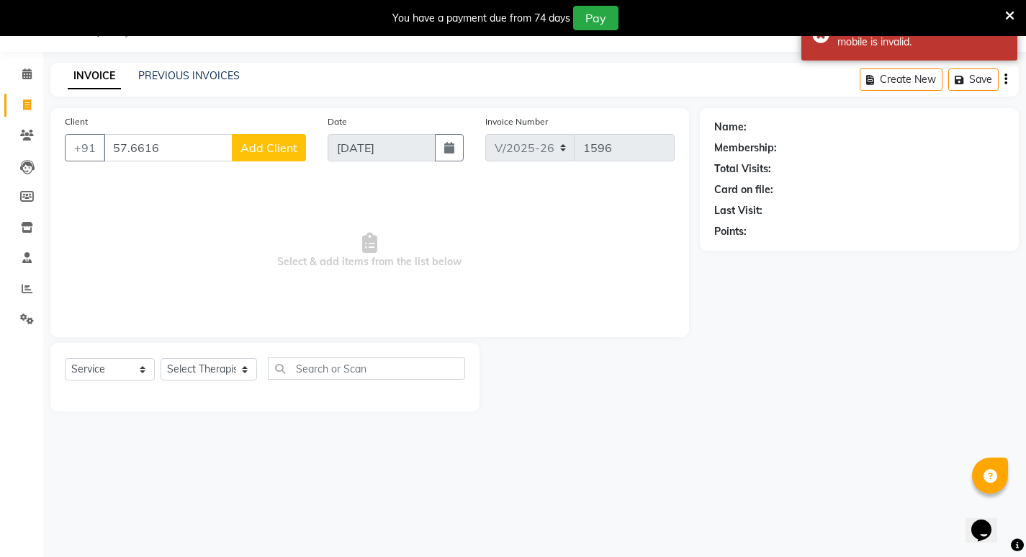
drag, startPoint x: 113, startPoint y: 146, endPoint x: 187, endPoint y: 150, distance: 74.2
click at [187, 150] on input "57.6616" at bounding box center [168, 147] width 129 height 27
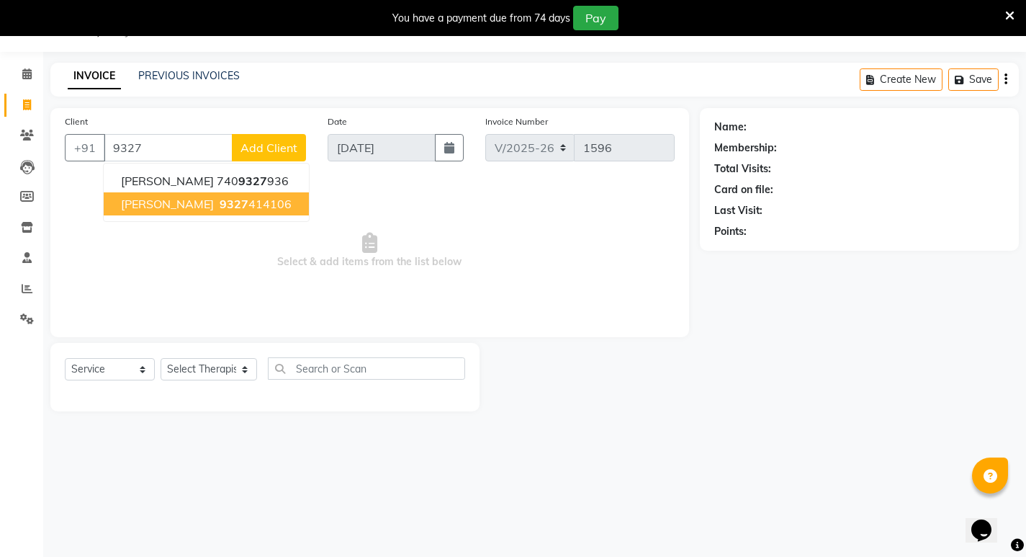
click at [252, 202] on ngb-highlight "9327 414106" at bounding box center [254, 204] width 75 height 14
type input "9327414106"
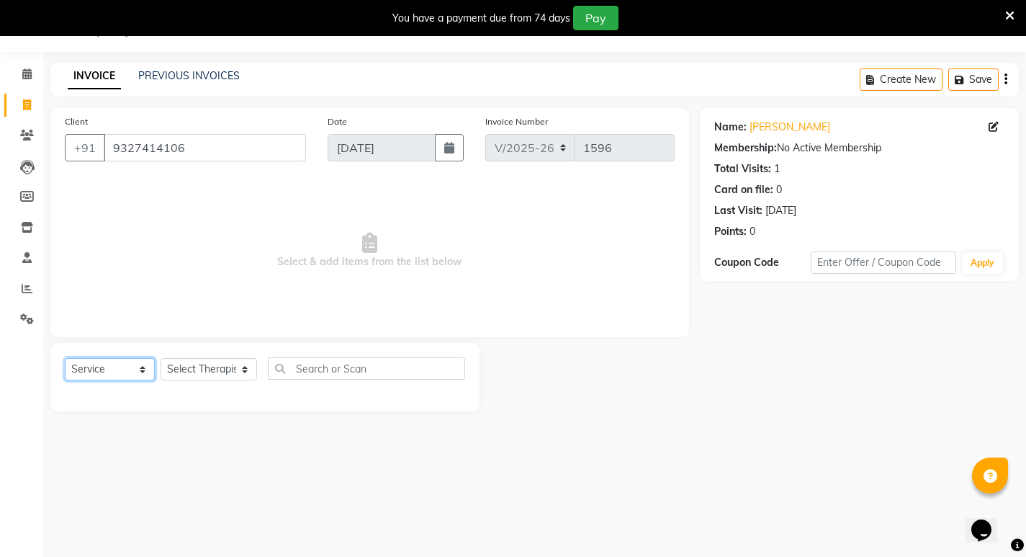
click at [144, 370] on select "Select Service Product Membership Package Voucher Prepaid Gift Card" at bounding box center [110, 369] width 90 height 22
select select "product"
click at [65, 358] on select "Select Service Product Membership Package Voucher Prepaid Gift Card" at bounding box center [110, 369] width 90 height 22
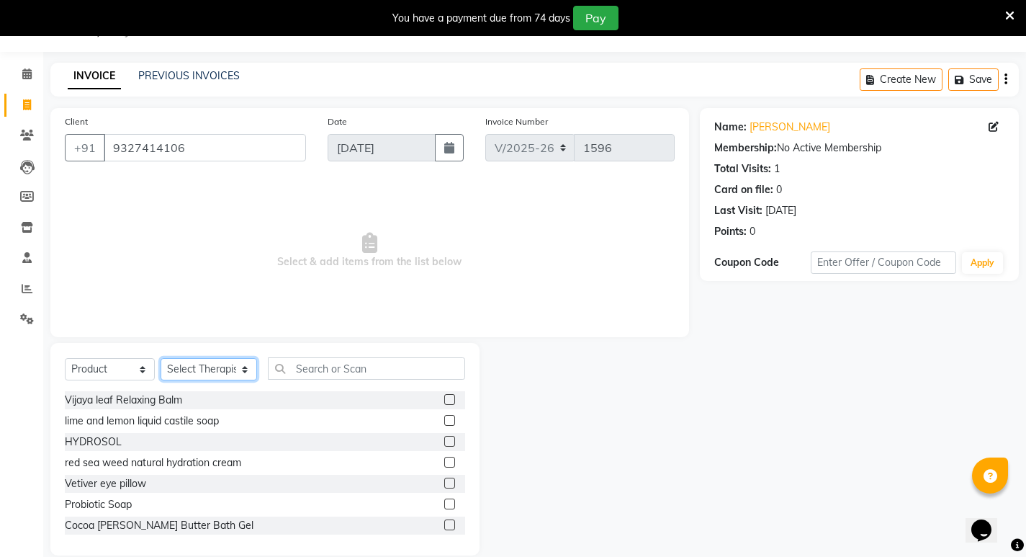
click at [233, 369] on select "Select Therapist [PERSON_NAME] ([PERSON_NAME]) [PERSON_NAME] ([PERSON_NAME]) [P…" at bounding box center [209, 369] width 96 height 22
select select "48455"
click at [161, 358] on select "Select Therapist [PERSON_NAME] ([PERSON_NAME]) [PERSON_NAME] ([PERSON_NAME]) [P…" at bounding box center [209, 369] width 96 height 22
click at [382, 371] on input "text" at bounding box center [366, 368] width 197 height 22
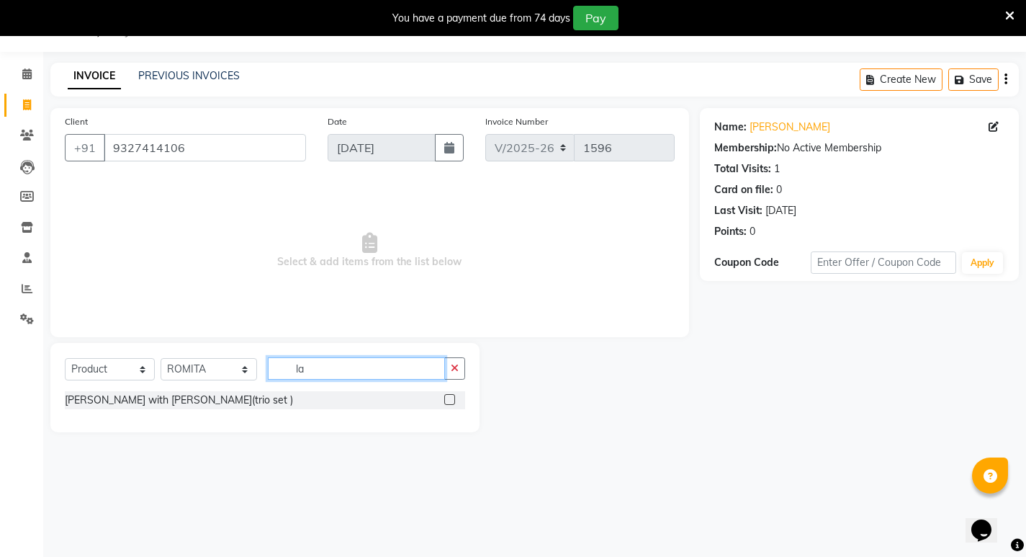
type input "l"
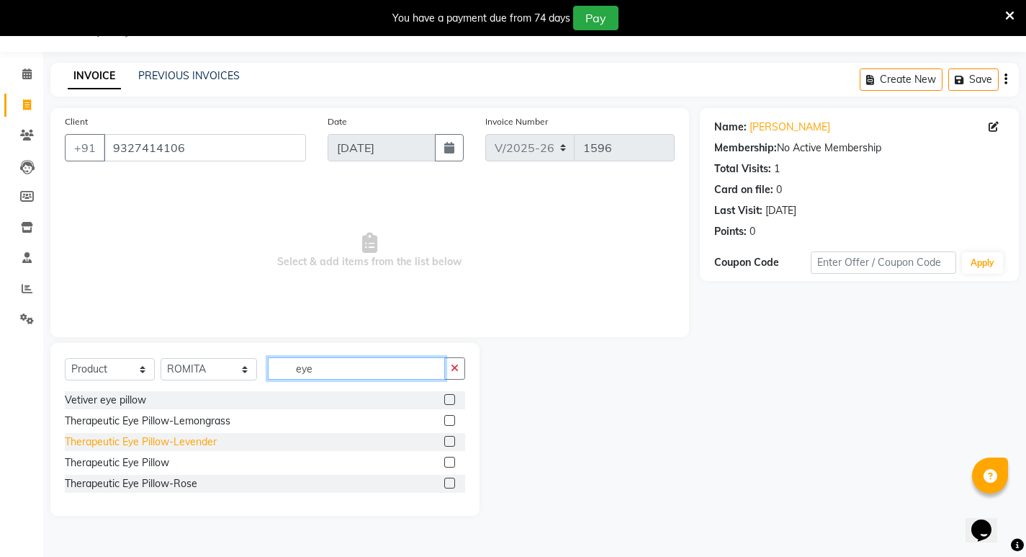
type input "eye"
click at [184, 441] on div "Therapeutic Eye Pillow-Levender" at bounding box center [141, 441] width 152 height 15
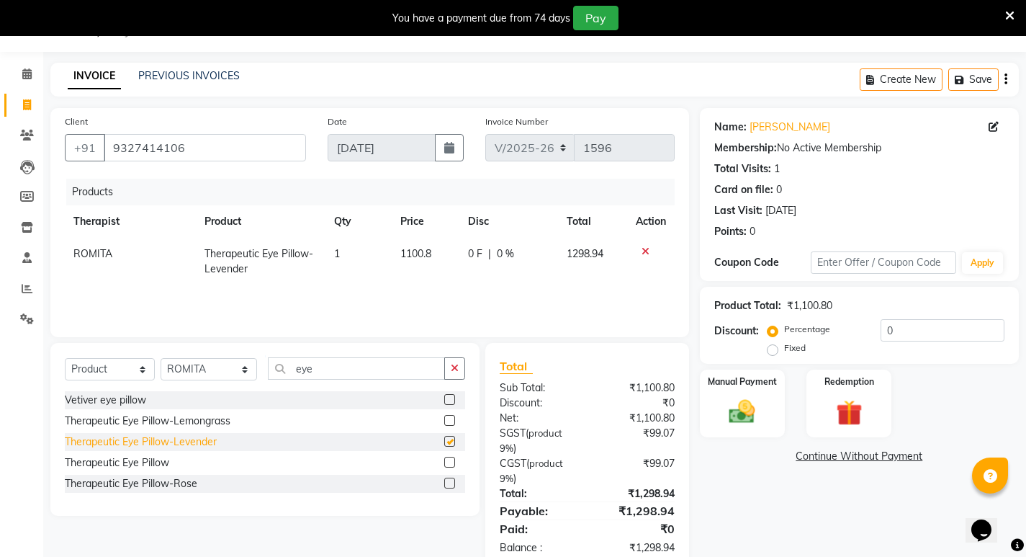
checkbox input "false"
click at [374, 374] on input "eye" at bounding box center [356, 368] width 177 height 22
type input "e"
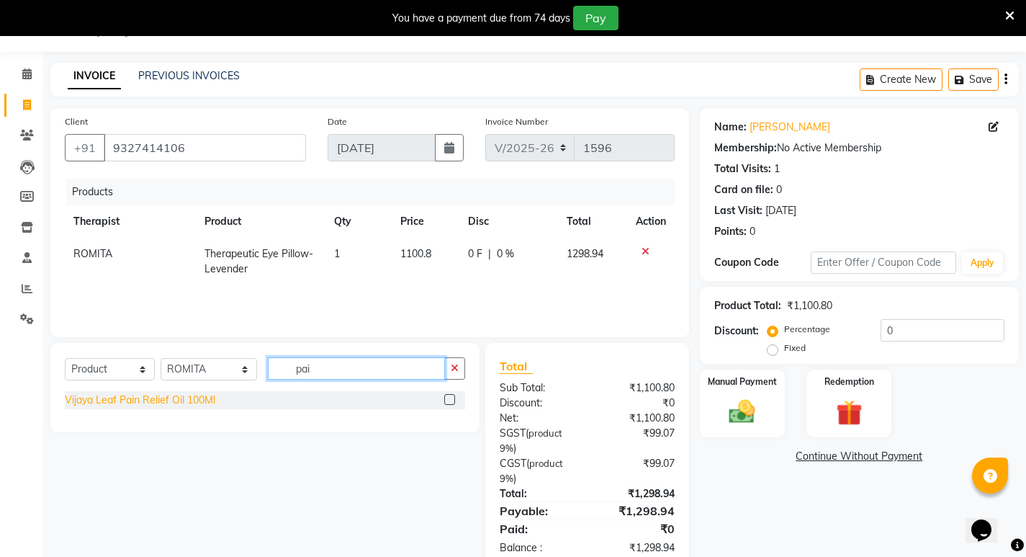
type input "pai"
click at [204, 403] on div "Vijaya Leaf Pain Relief Oil 100Ml" at bounding box center [140, 399] width 150 height 15
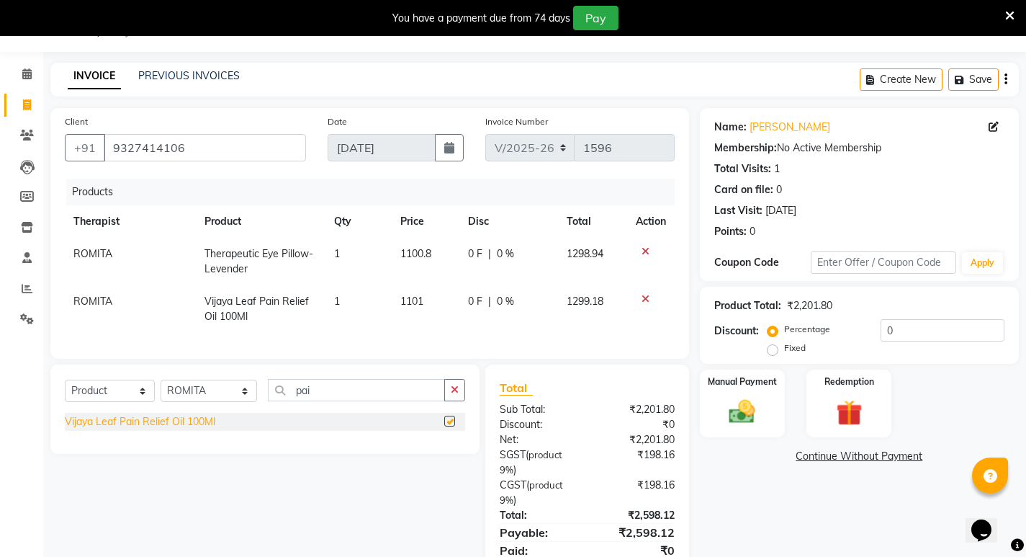
checkbox input "false"
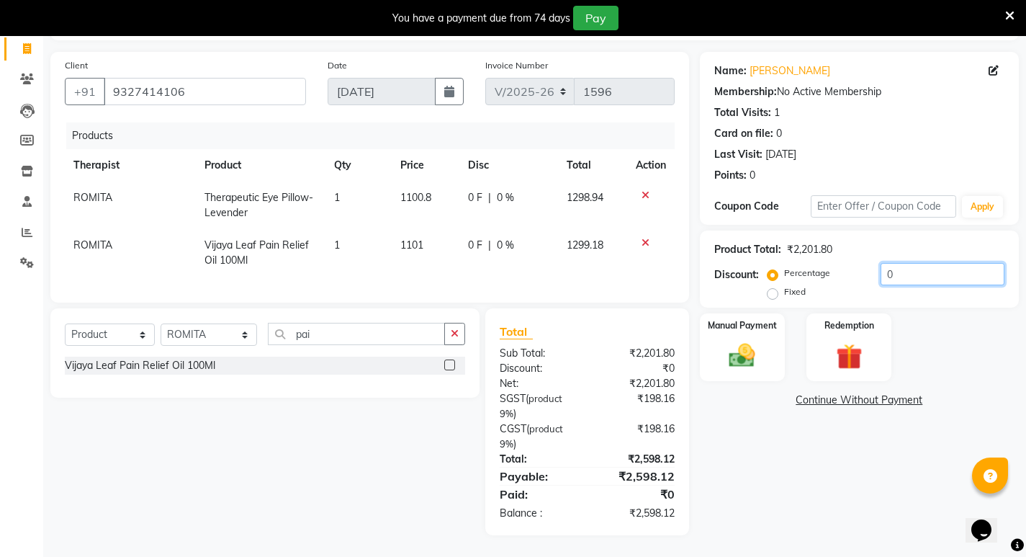
drag, startPoint x: 881, startPoint y: 267, endPoint x: 903, endPoint y: 267, distance: 21.6
click at [903, 267] on input "0" at bounding box center [943, 274] width 124 height 22
paste input "57.6616"
type input "57.6616"
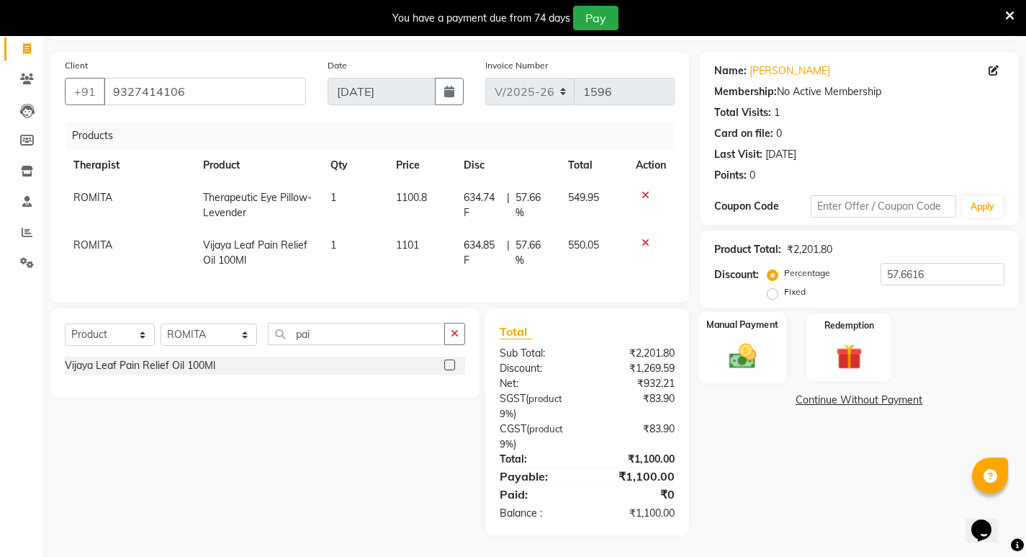
click at [748, 340] on img at bounding box center [742, 355] width 44 height 31
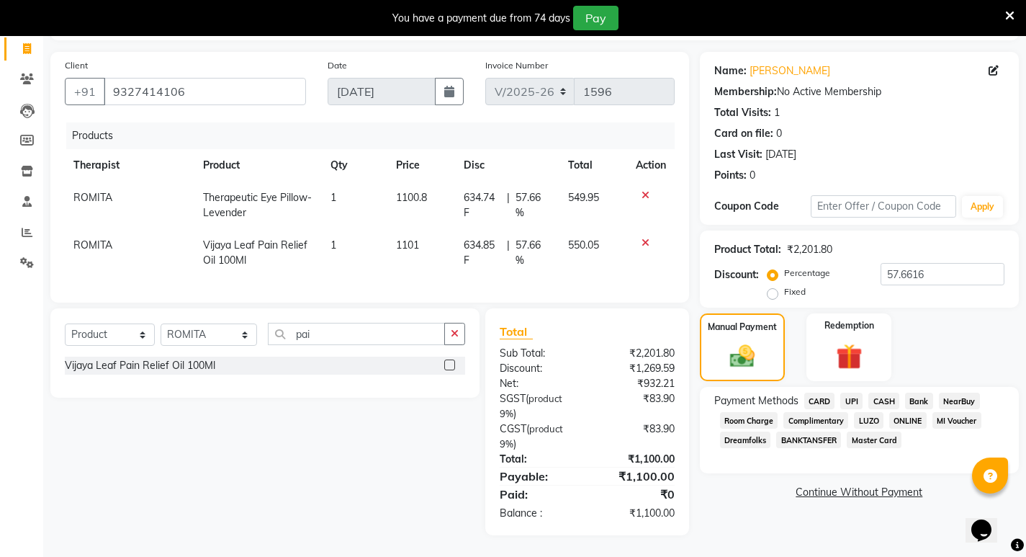
click at [881, 392] on span "CASH" at bounding box center [883, 400] width 31 height 17
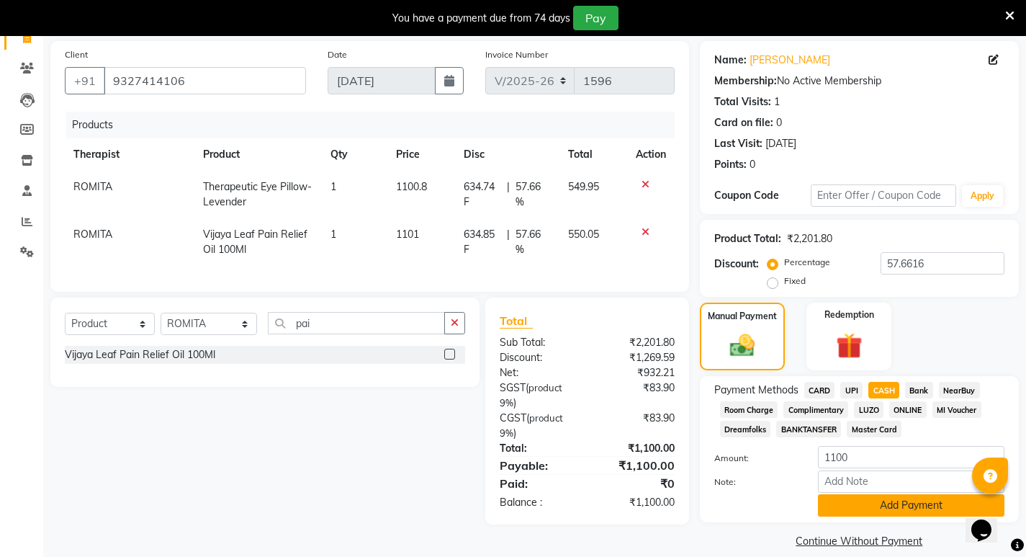
click at [917, 501] on button "Add Payment" at bounding box center [911, 505] width 186 height 22
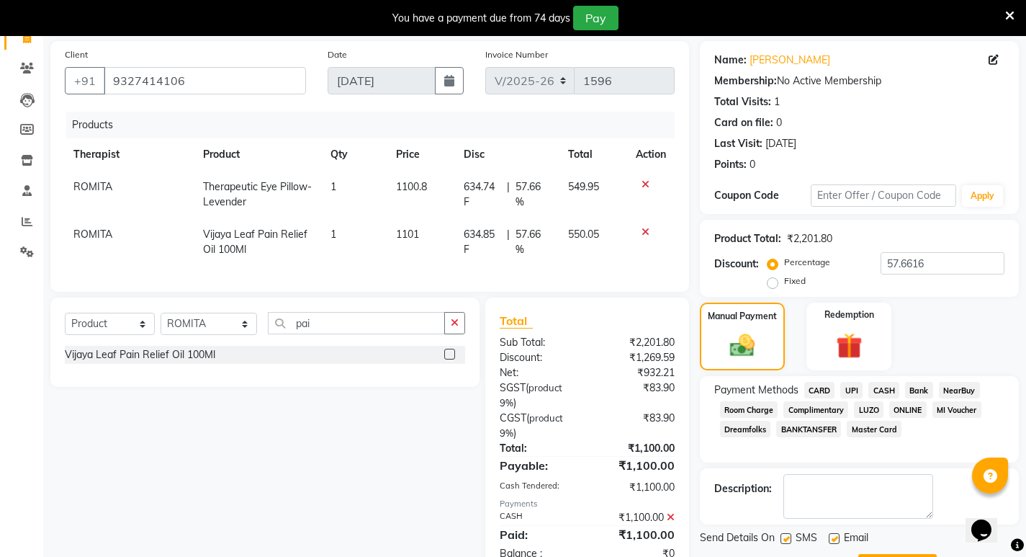
scroll to position [169, 0]
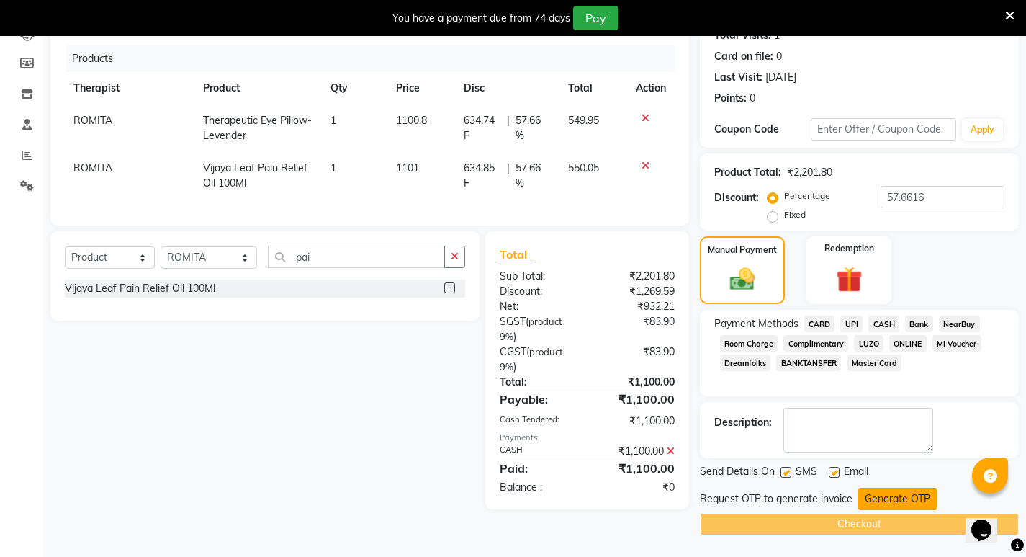
click at [893, 498] on button "Generate OTP" at bounding box center [897, 498] width 78 height 22
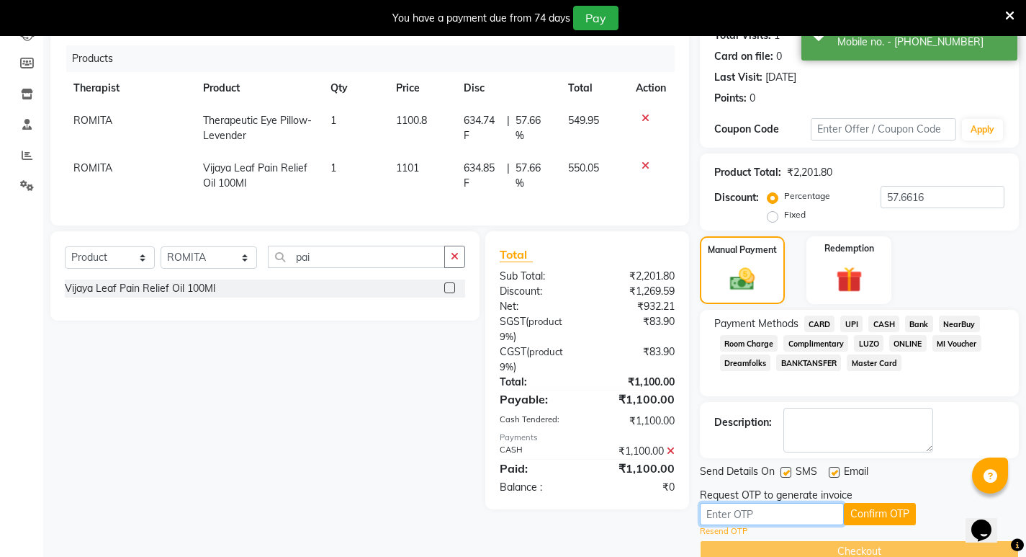
click at [724, 518] on input "text" at bounding box center [772, 514] width 144 height 22
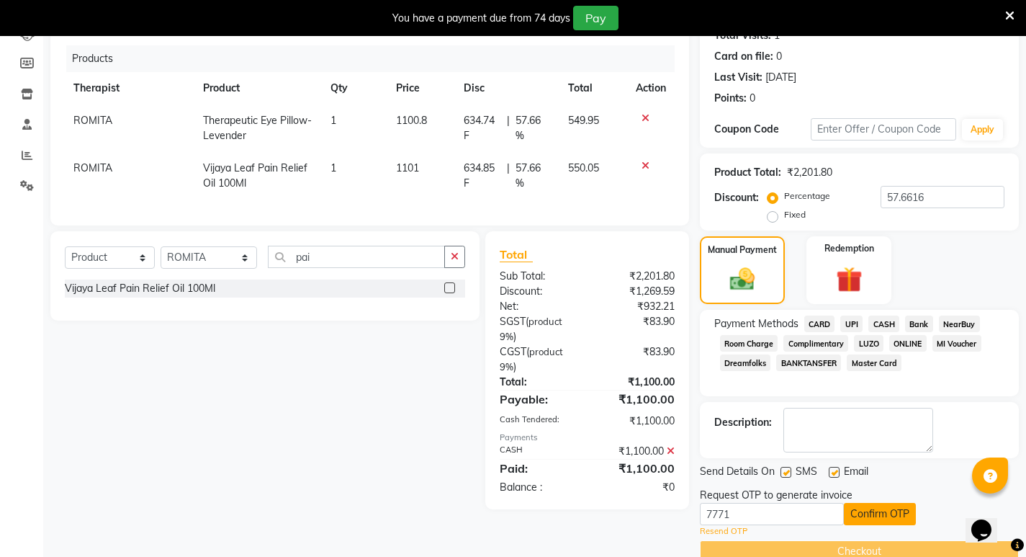
click at [873, 511] on button "Confirm OTP" at bounding box center [880, 514] width 72 height 22
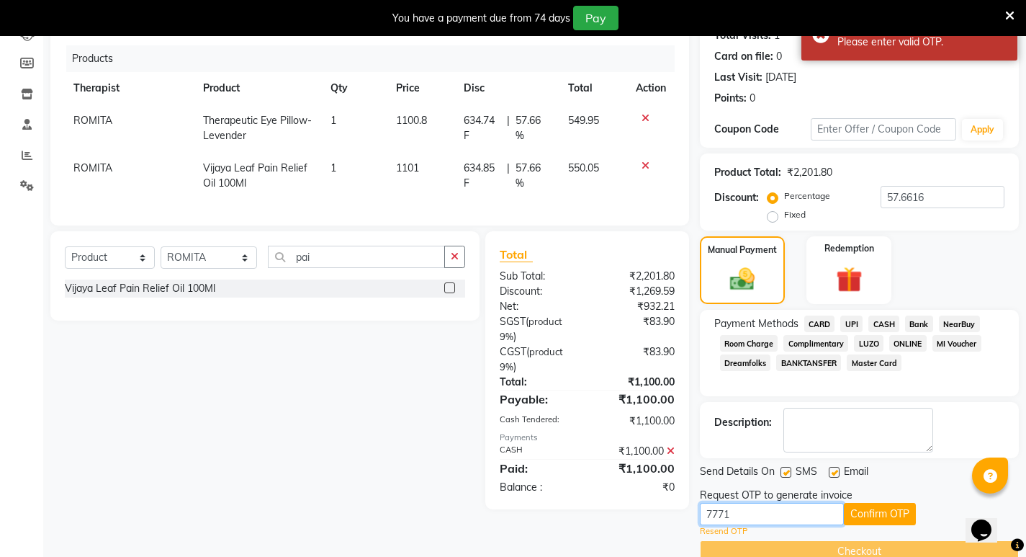
drag, startPoint x: 739, startPoint y: 515, endPoint x: 679, endPoint y: 519, distance: 59.9
click at [679, 519] on div "Client [PHONE_NUMBER] Date [DATE] Invoice Number V/2025 V/[PHONE_NUMBER] Produc…" at bounding box center [535, 268] width 990 height 587
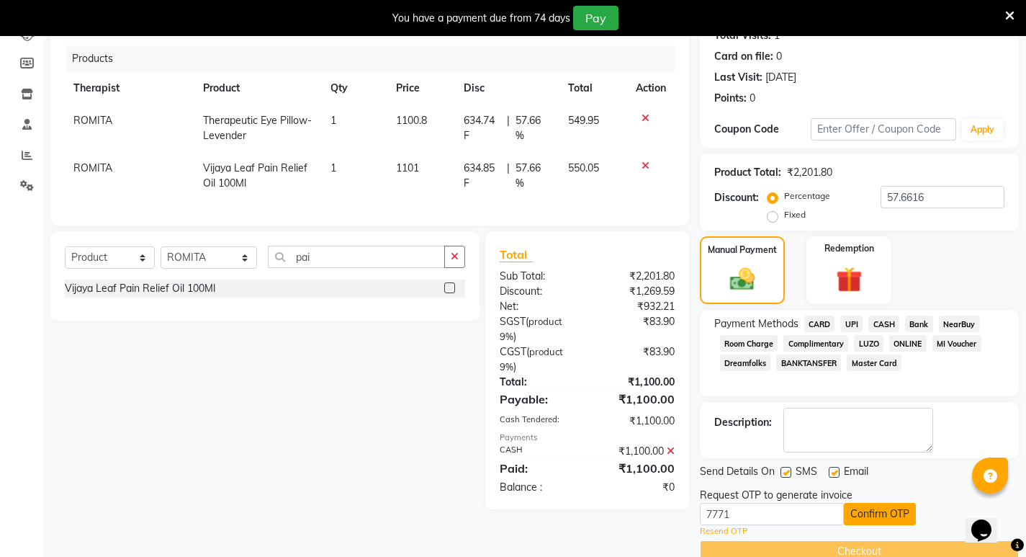
click at [868, 515] on button "Confirm OTP" at bounding box center [880, 514] width 72 height 22
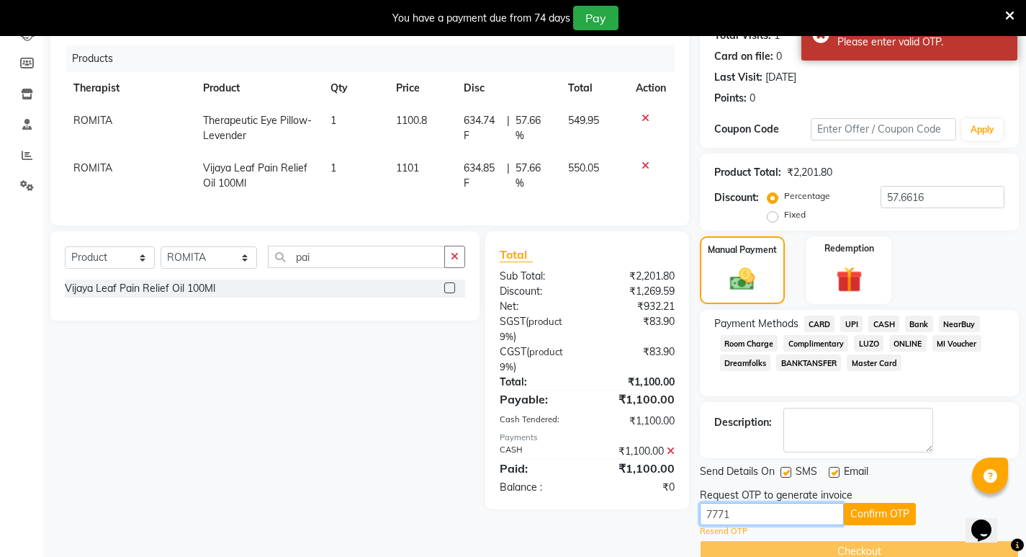
click at [768, 515] on input "7771" at bounding box center [772, 514] width 144 height 22
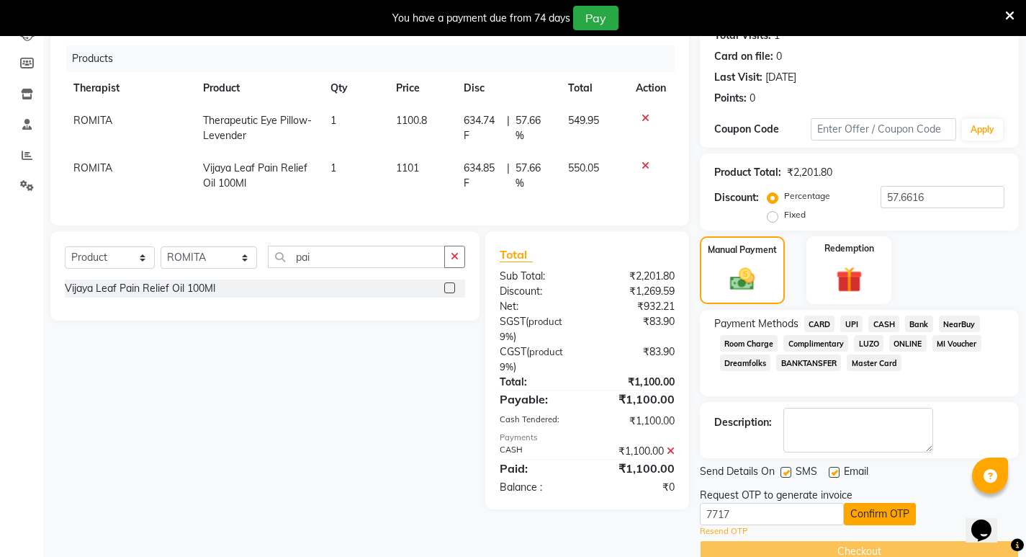
click at [897, 513] on button "Confirm OTP" at bounding box center [880, 514] width 72 height 22
drag, startPoint x: 731, startPoint y: 513, endPoint x: 670, endPoint y: 513, distance: 61.9
click at [670, 513] on div "Client [PHONE_NUMBER] Date [DATE] Invoice Number V/2025 V/[PHONE_NUMBER] Produc…" at bounding box center [535, 268] width 990 height 587
type input "1193"
click at [881, 512] on button "Confirm OTP" at bounding box center [880, 514] width 72 height 22
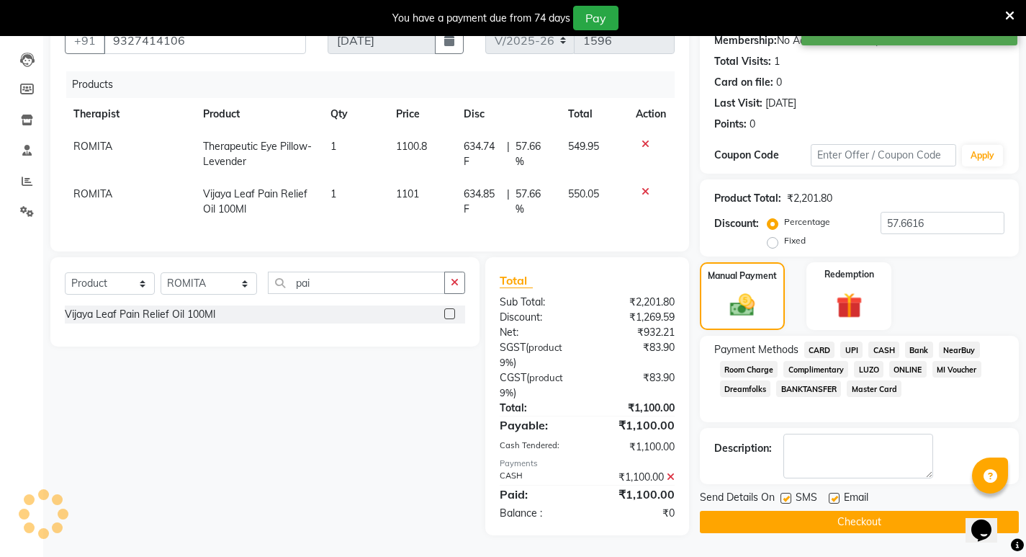
scroll to position [154, 0]
click at [854, 512] on button "Checkout" at bounding box center [859, 521] width 319 height 22
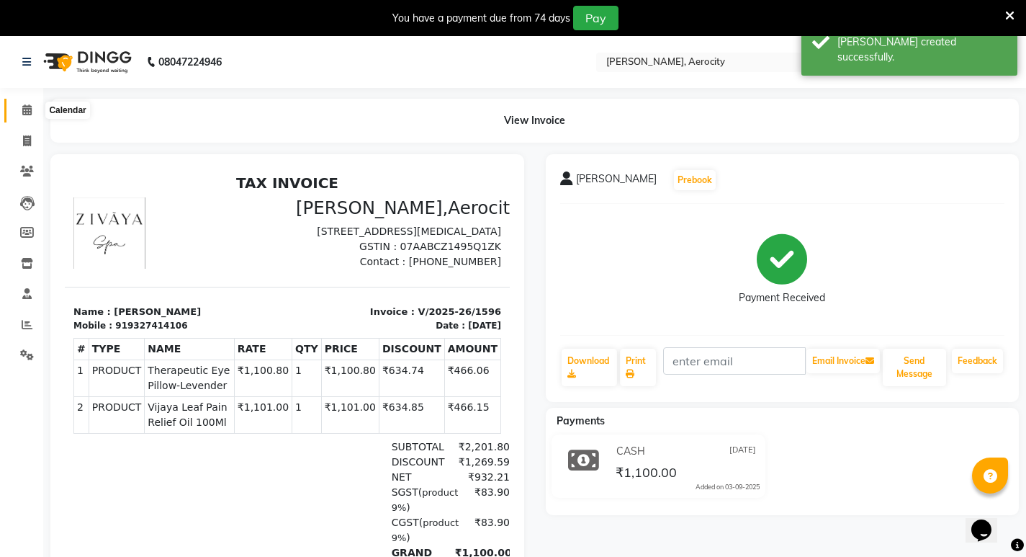
click at [25, 107] on icon at bounding box center [26, 109] width 9 height 11
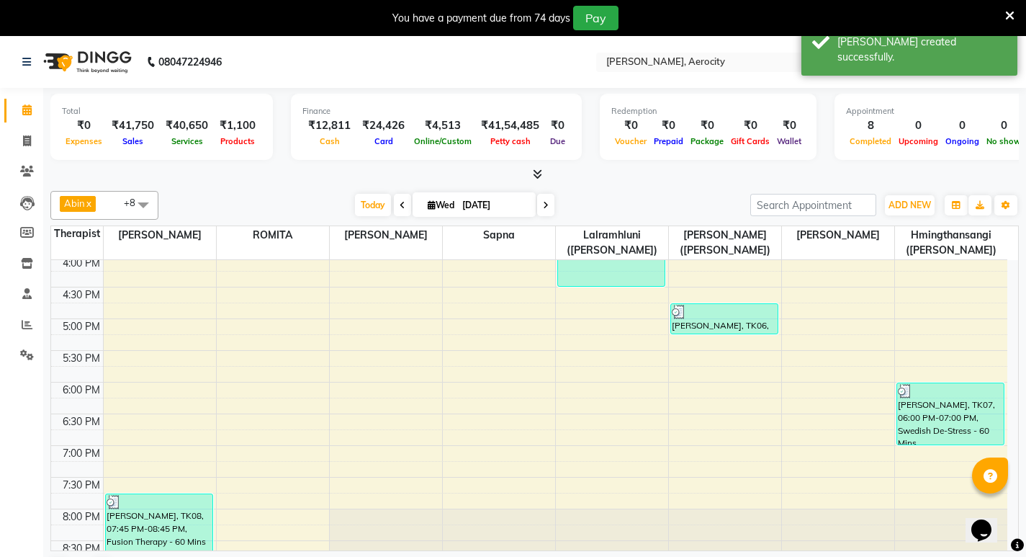
scroll to position [576, 0]
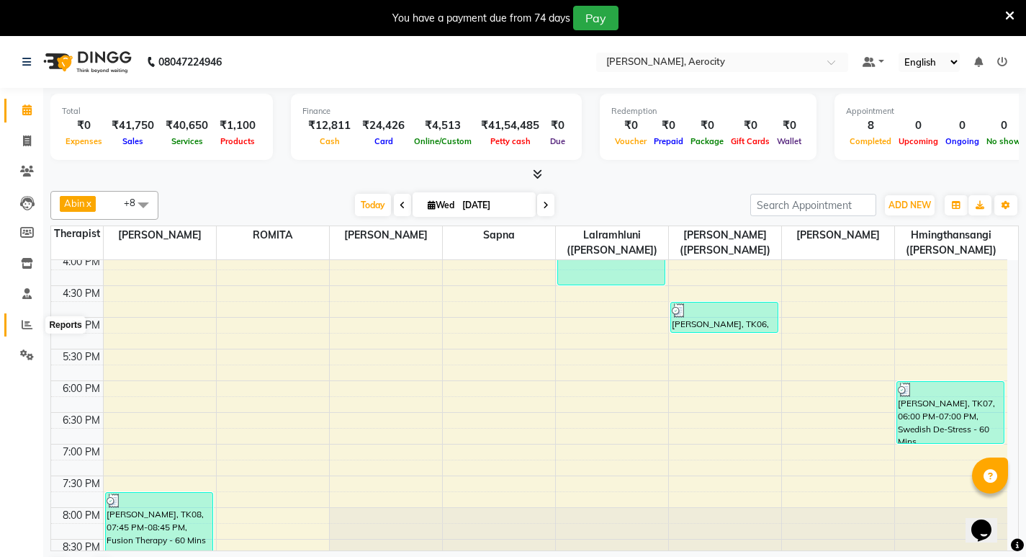
click at [28, 326] on icon at bounding box center [27, 324] width 11 height 11
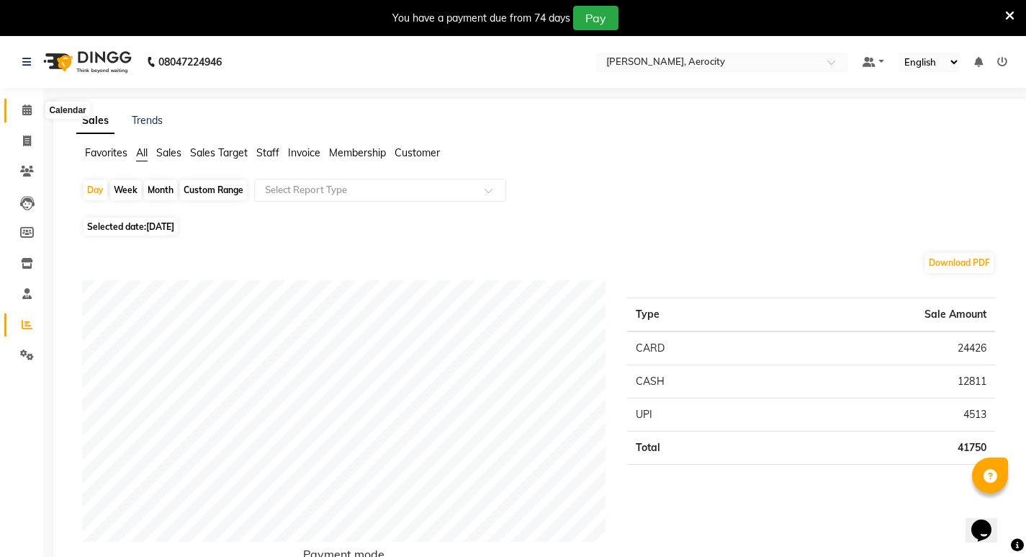
click at [25, 107] on icon at bounding box center [26, 109] width 9 height 11
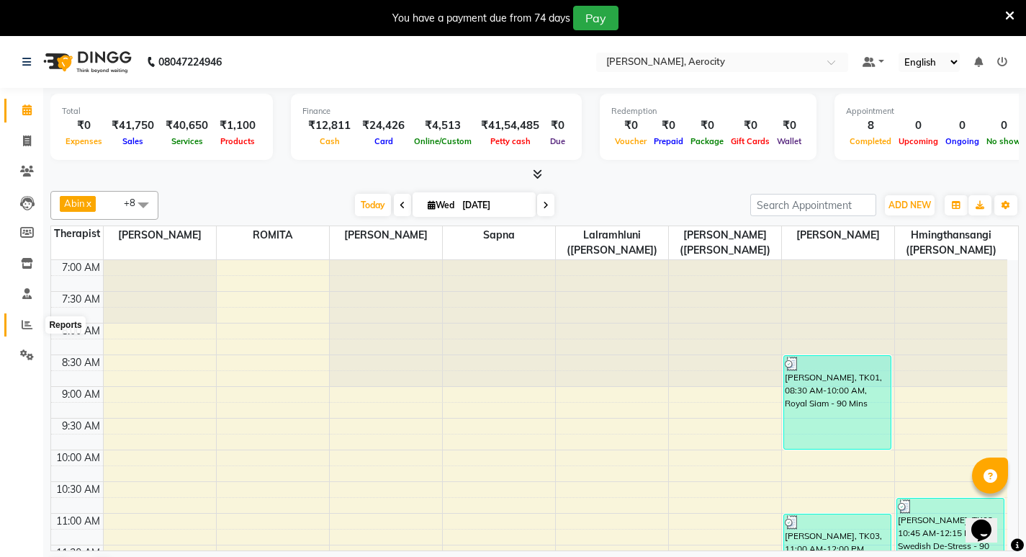
click at [24, 320] on icon at bounding box center [27, 324] width 11 height 11
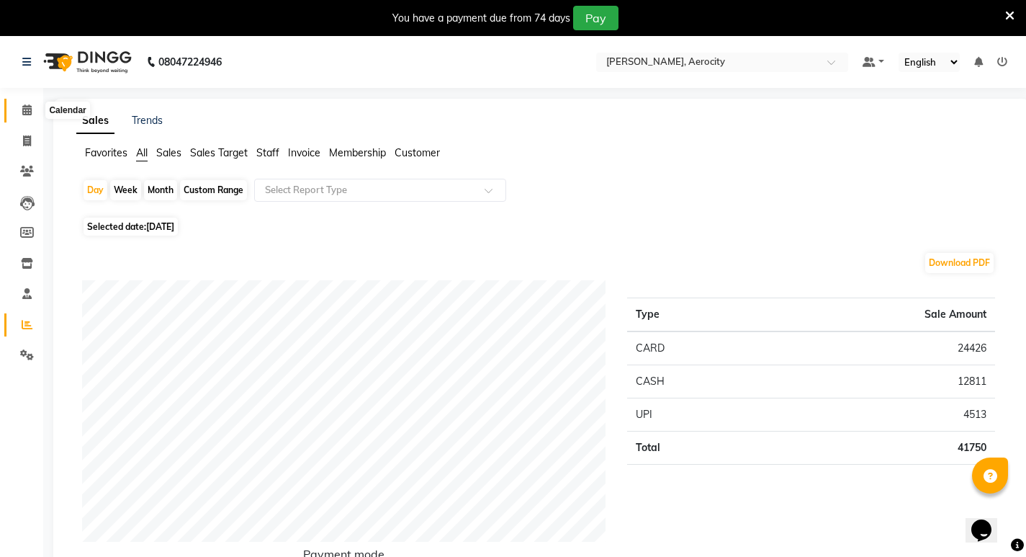
click at [26, 102] on span at bounding box center [26, 110] width 25 height 17
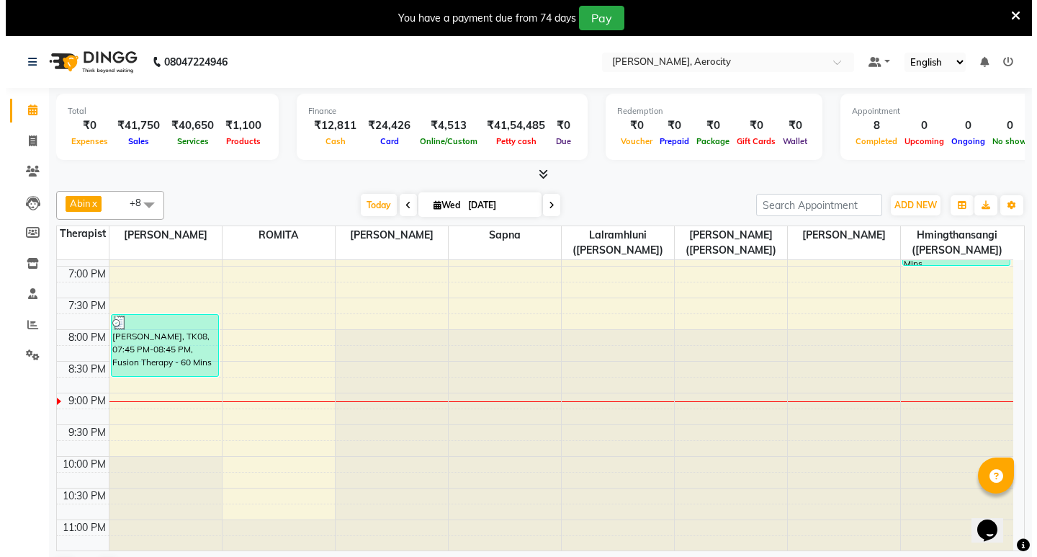
scroll to position [786, 0]
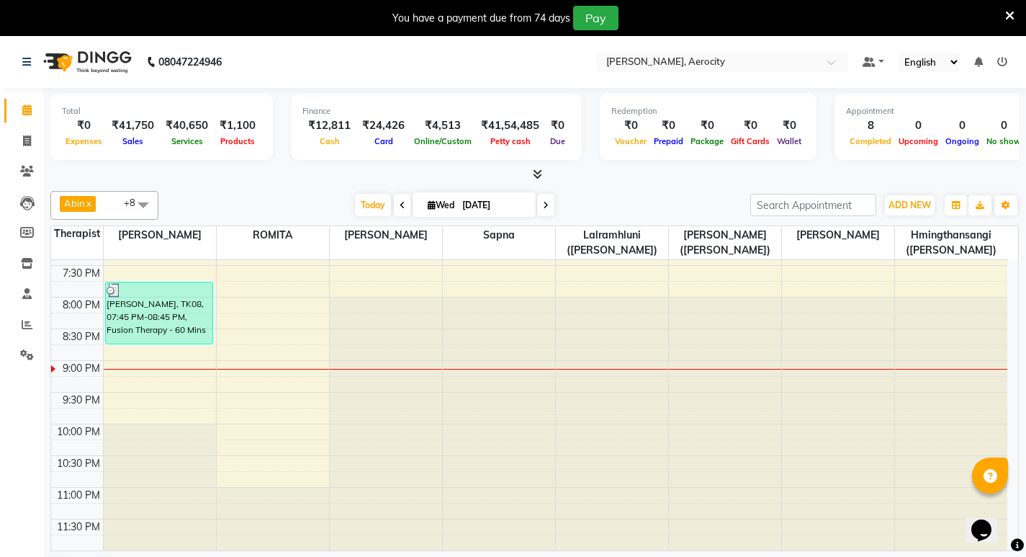
click at [1001, 60] on icon at bounding box center [1002, 62] width 10 height 10
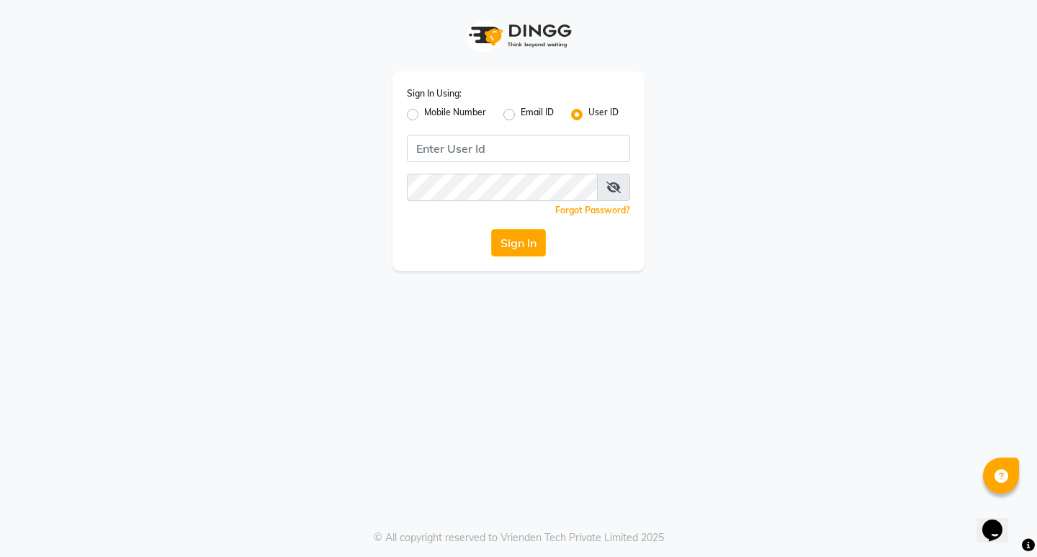
click at [424, 115] on label "Mobile Number" at bounding box center [455, 114] width 62 height 17
click at [424, 115] on input "Mobile Number" at bounding box center [428, 110] width 9 height 9
radio input "true"
radio input "false"
click at [508, 147] on input "Username" at bounding box center [542, 148] width 175 height 27
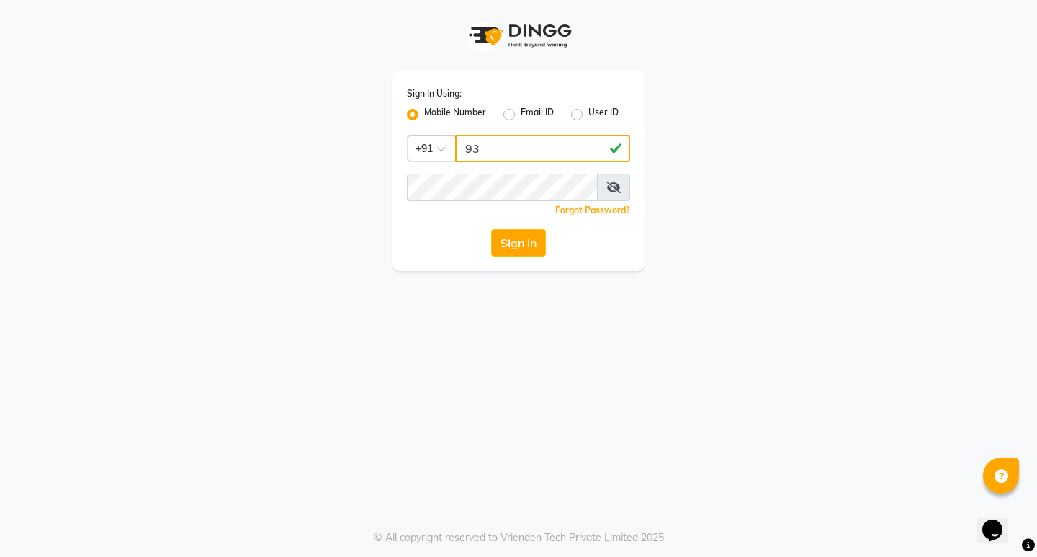
type input "9"
drag, startPoint x: 461, startPoint y: 148, endPoint x: 592, endPoint y: 150, distance: 131.0
click at [592, 150] on input "7389901811" at bounding box center [542, 148] width 175 height 27
type input "7389901811"
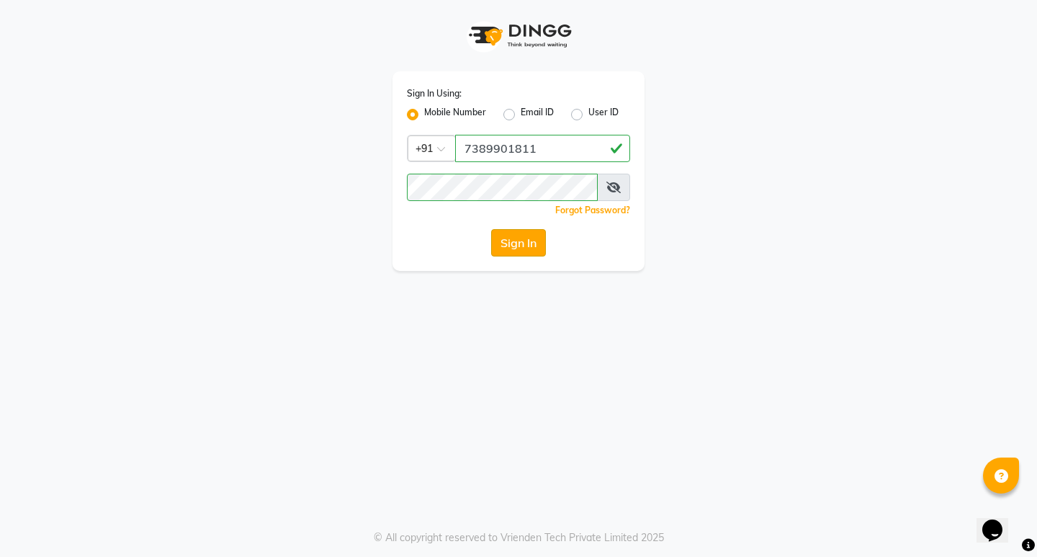
click at [516, 239] on button "Sign In" at bounding box center [518, 242] width 55 height 27
